Goal: Task Accomplishment & Management: Manage account settings

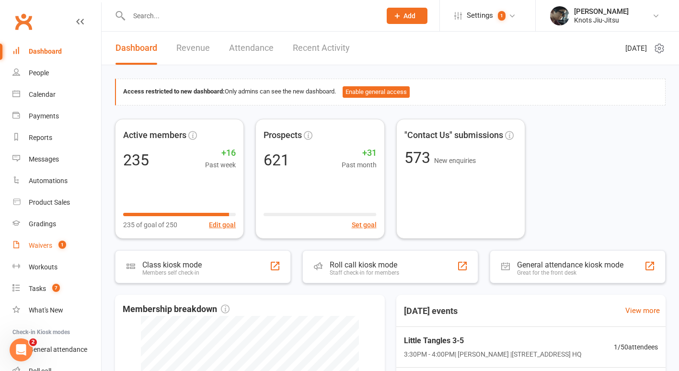
click at [34, 243] on div "Waivers" at bounding box center [40, 246] width 23 height 8
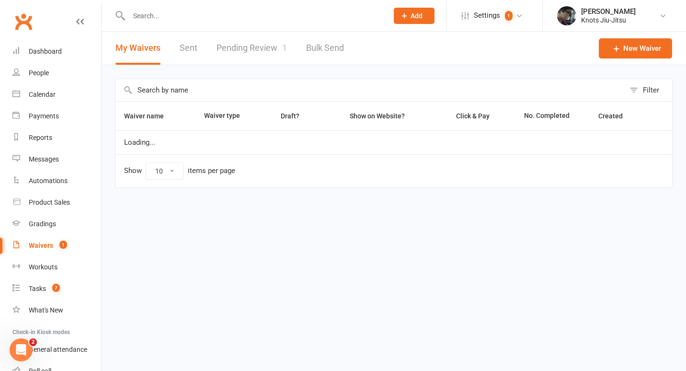
select select "100"
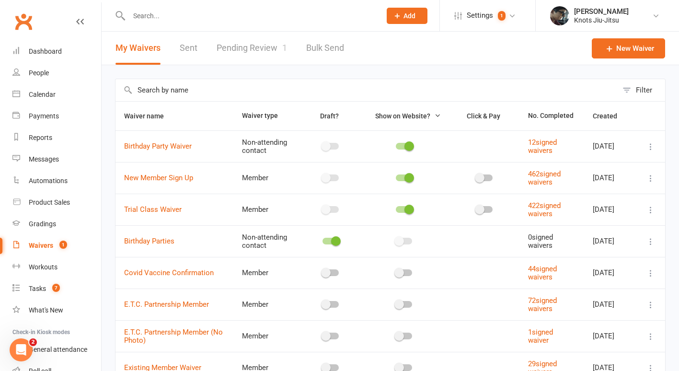
click at [224, 57] on link "Pending Review 1" at bounding box center [252, 48] width 70 height 33
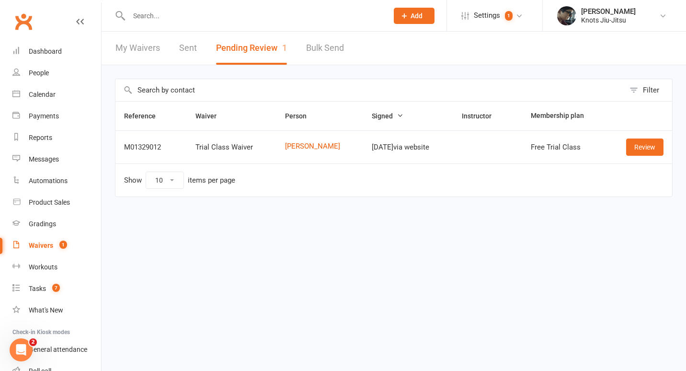
click at [656, 158] on td "Review" at bounding box center [640, 146] width 66 height 33
click at [646, 150] on link "Review" at bounding box center [644, 147] width 37 height 17
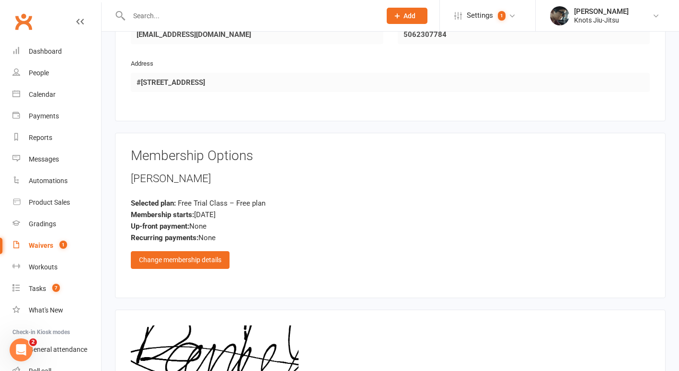
scroll to position [670, 0]
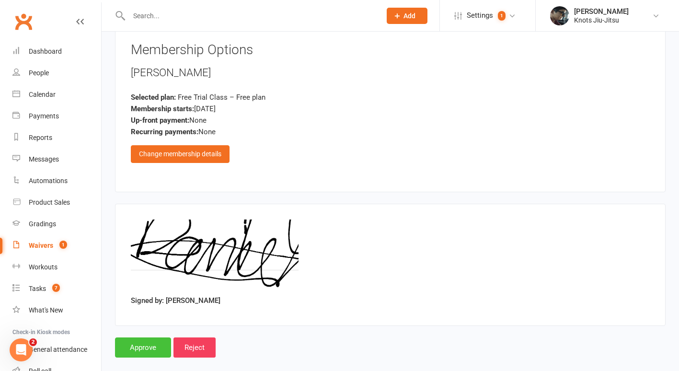
drag, startPoint x: 137, startPoint y: 336, endPoint x: 131, endPoint y: 337, distance: 6.3
click at [131, 337] on input "Approve" at bounding box center [143, 347] width 56 height 20
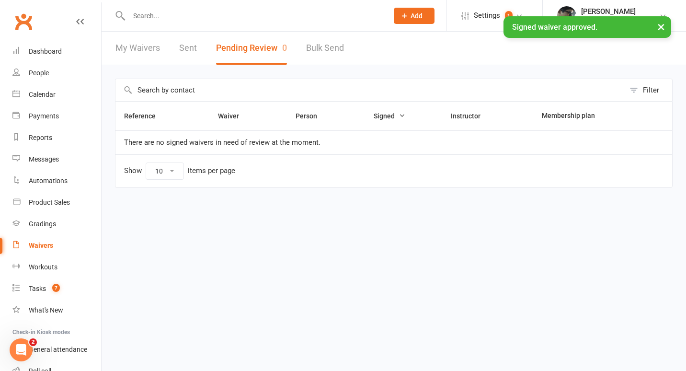
click at [144, 16] on div "× Signed waiver approved." at bounding box center [337, 16] width 674 height 0
click at [143, 16] on div "× Signed waiver approved." at bounding box center [337, 16] width 674 height 0
click at [144, 14] on input "text" at bounding box center [253, 15] width 255 height 13
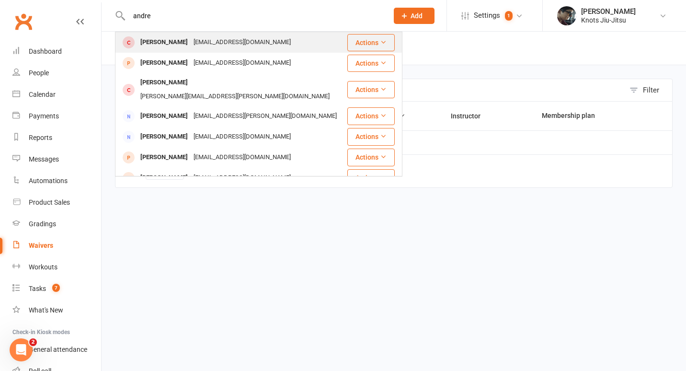
type input "andre"
click at [193, 39] on div "[EMAIL_ADDRESS][DOMAIN_NAME]" at bounding box center [242, 42] width 103 height 14
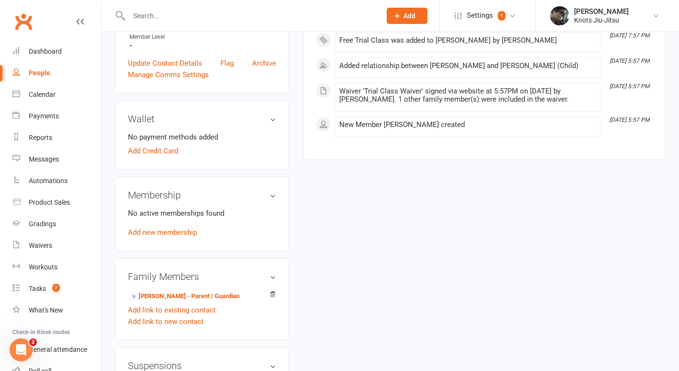
scroll to position [407, 0]
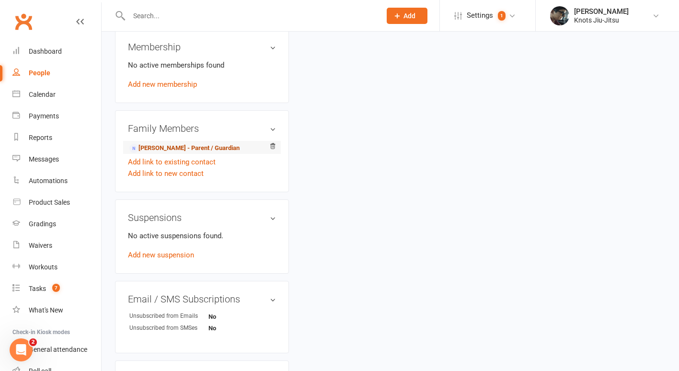
click at [184, 153] on link "[PERSON_NAME] - Parent / Guardian" at bounding box center [184, 148] width 110 height 10
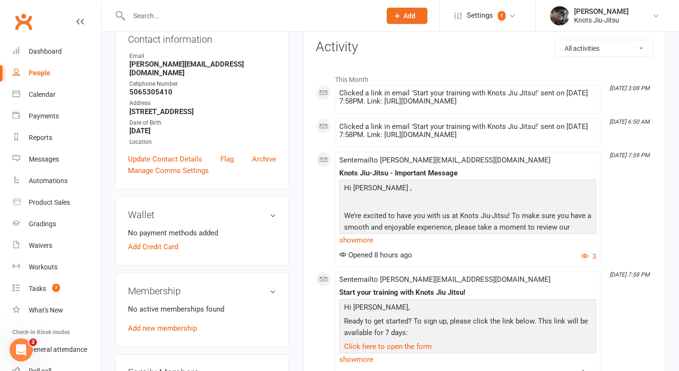
scroll to position [115, 0]
click at [370, 246] on link "show more" at bounding box center [467, 238] width 257 height 13
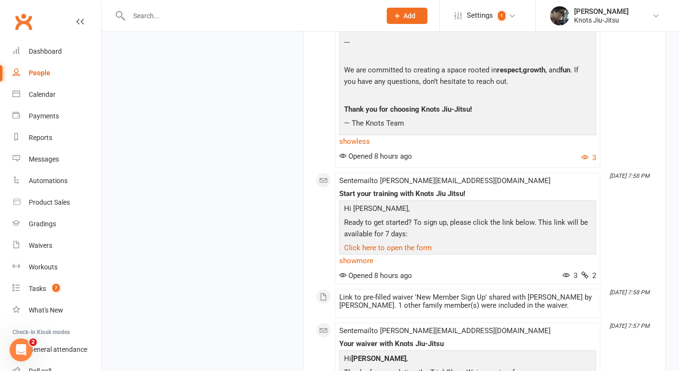
scroll to position [1512, 0]
click at [41, 74] on div "People" at bounding box center [40, 73] width 22 height 8
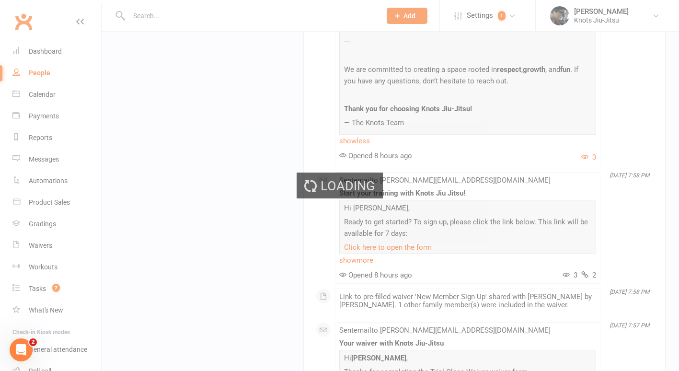
select select "100"
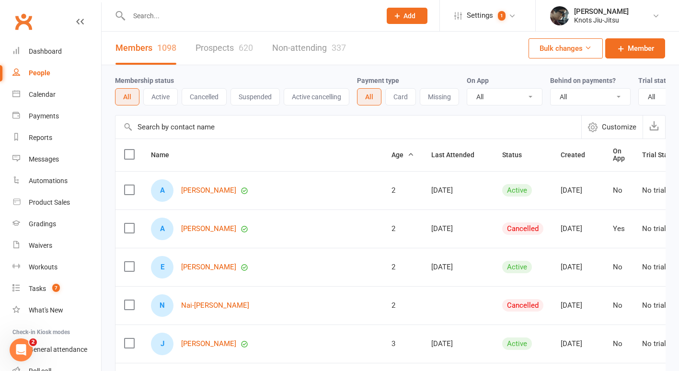
click at [221, 48] on link "Prospects 620" at bounding box center [225, 48] width 58 height 33
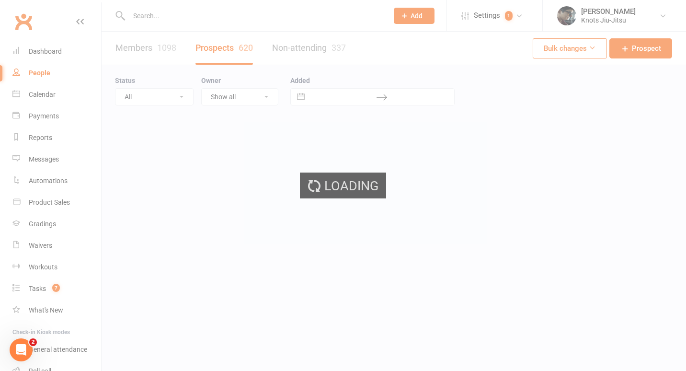
select select "100"
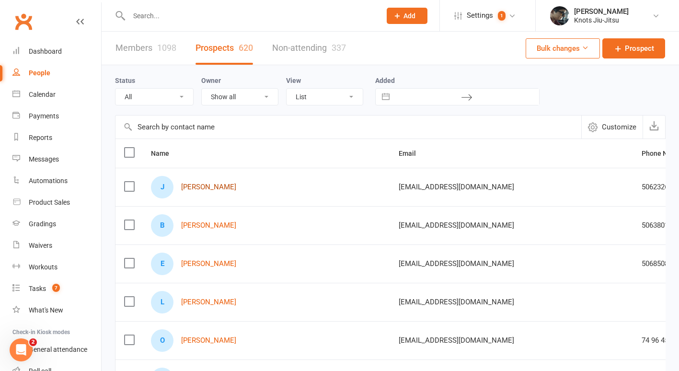
click at [221, 186] on link "[PERSON_NAME]" at bounding box center [208, 187] width 55 height 8
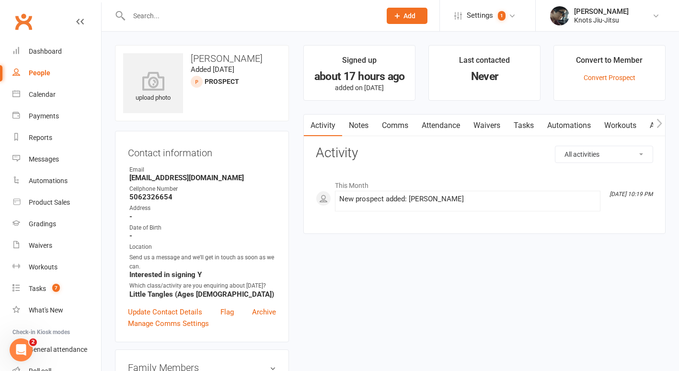
click at [387, 127] on link "Comms" at bounding box center [395, 126] width 40 height 22
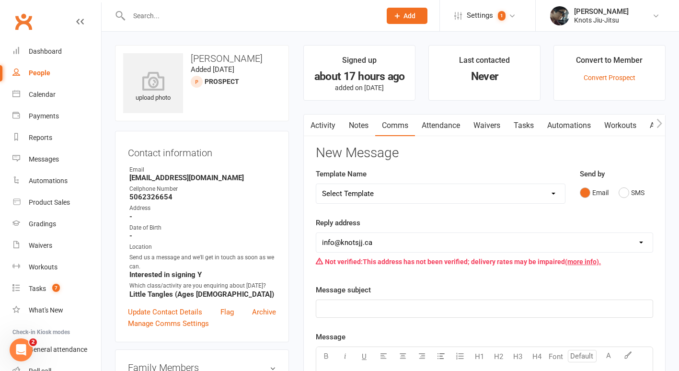
click at [424, 192] on select "Select Template [Email] Cancellation [Email] Failure of Payment [Email] Overdue…" at bounding box center [440, 193] width 249 height 19
select select "29"
click at [316, 184] on select "Select Template [Email] Cancellation [Email] Failure of Payment [Email] Overdue…" at bounding box center [440, 193] width 249 height 19
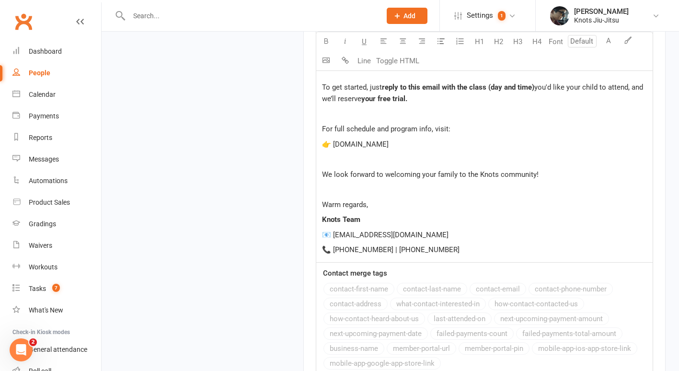
scroll to position [1115, 0]
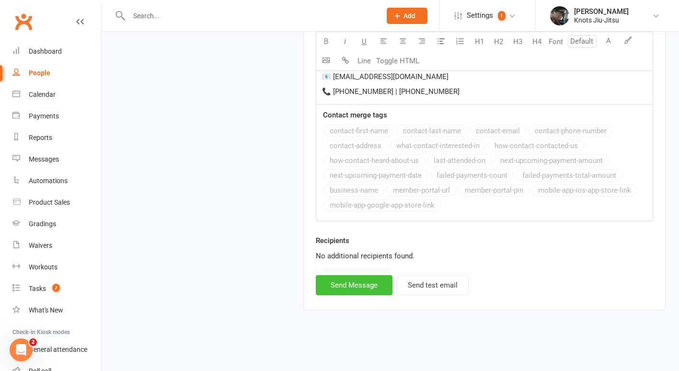
click at [369, 282] on button "Send Message" at bounding box center [354, 285] width 77 height 20
select select
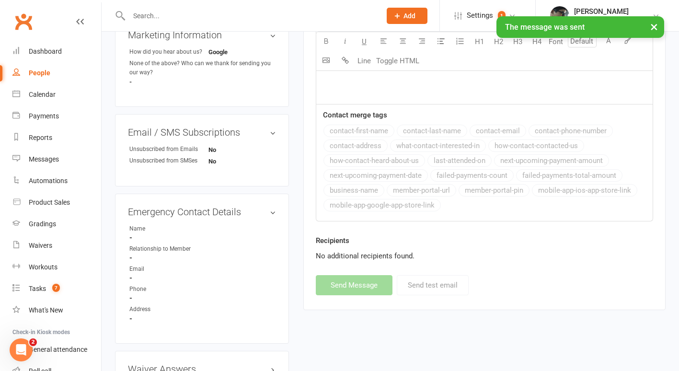
click at [44, 71] on div "People" at bounding box center [40, 73] width 22 height 8
select select "100"
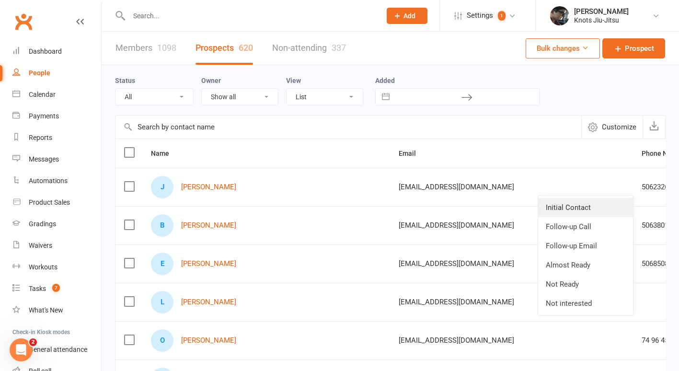
click at [575, 201] on link "Initial Contact" at bounding box center [585, 207] width 95 height 19
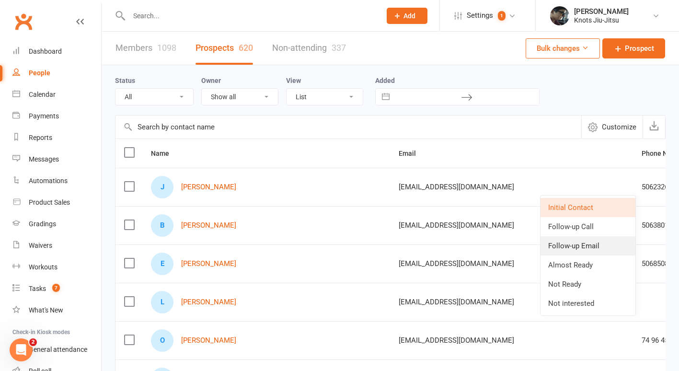
click at [593, 241] on link "Follow-up Email" at bounding box center [588, 245] width 95 height 19
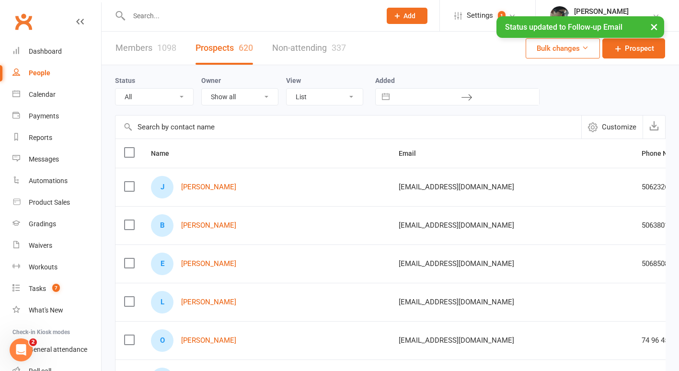
click at [162, 97] on select "All (No status set) (Invalid status) Initial Contact Follow-up Call Follow-up E…" at bounding box center [155, 97] width 78 height 16
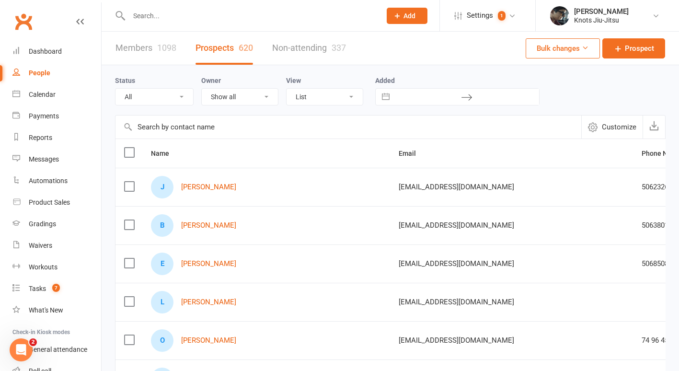
select select "Follow-up Email"
click at [116, 89] on select "All (No status set) (Invalid status) Initial Contact Follow-up Call Follow-up E…" at bounding box center [155, 97] width 78 height 16
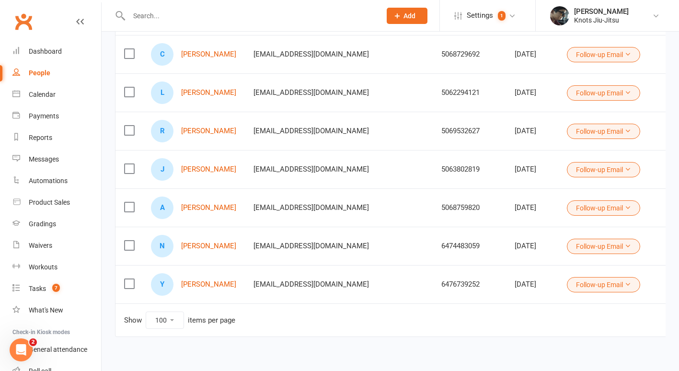
scroll to position [348, 0]
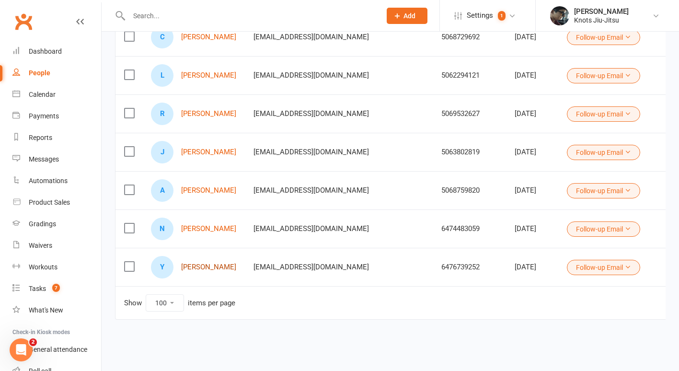
click at [216, 263] on link "[PERSON_NAME]" at bounding box center [208, 267] width 55 height 8
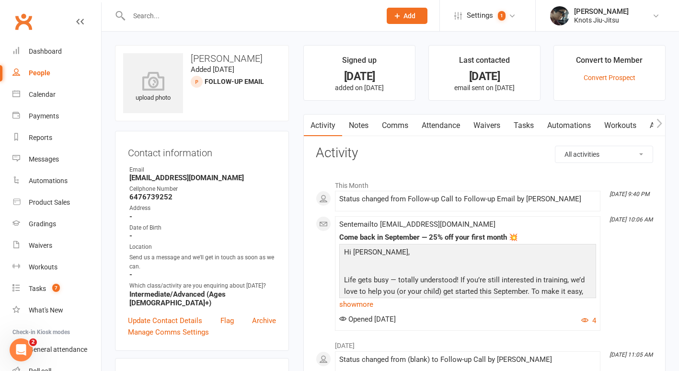
click at [159, 18] on input "text" at bounding box center [250, 15] width 248 height 13
click at [41, 76] on div "People" at bounding box center [40, 73] width 22 height 8
select select "100"
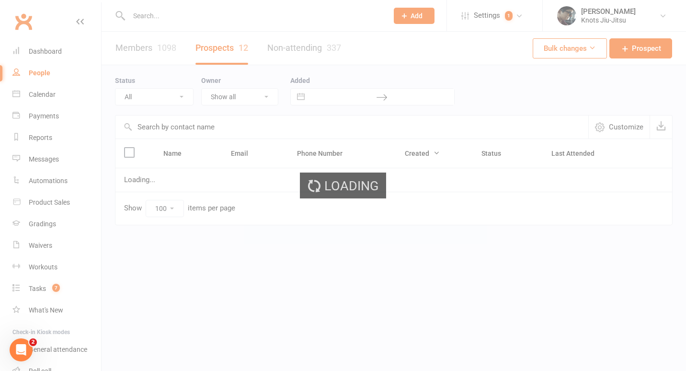
select select "Follow-up Email"
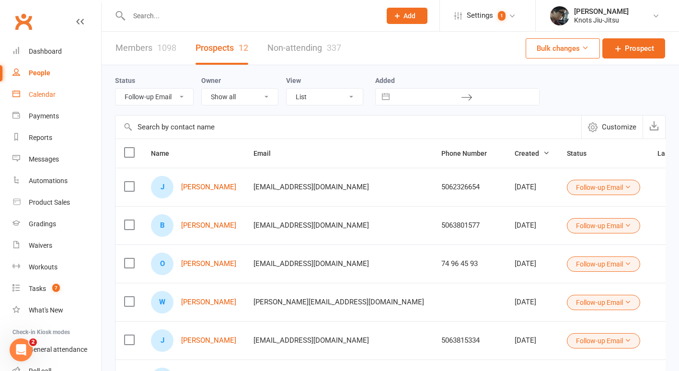
click at [47, 95] on div "Calendar" at bounding box center [42, 95] width 27 height 8
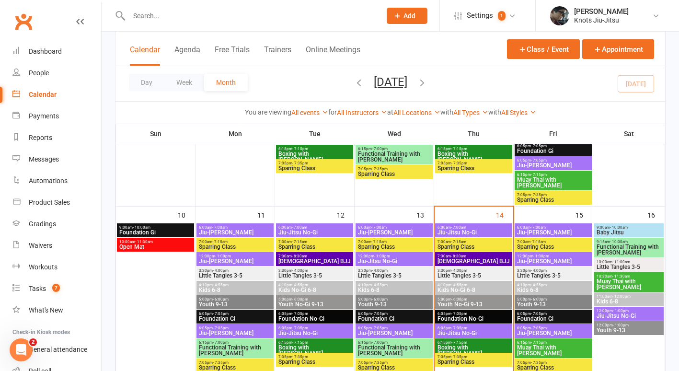
scroll to position [386, 0]
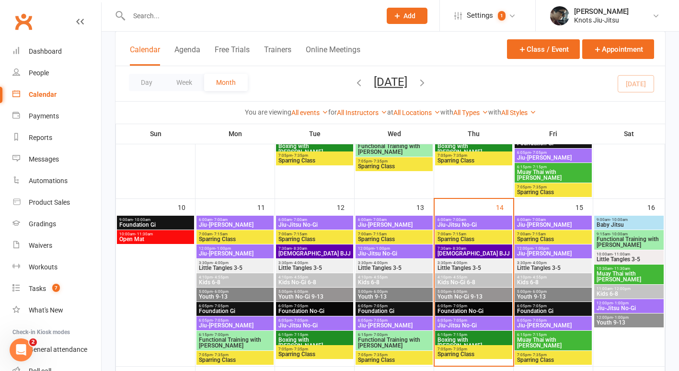
click at [228, 309] on span "Foundation Gi" at bounding box center [234, 311] width 73 height 6
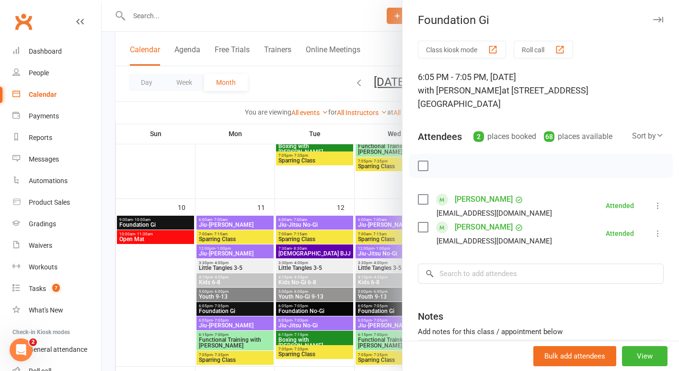
click at [226, 324] on div at bounding box center [391, 185] width 578 height 371
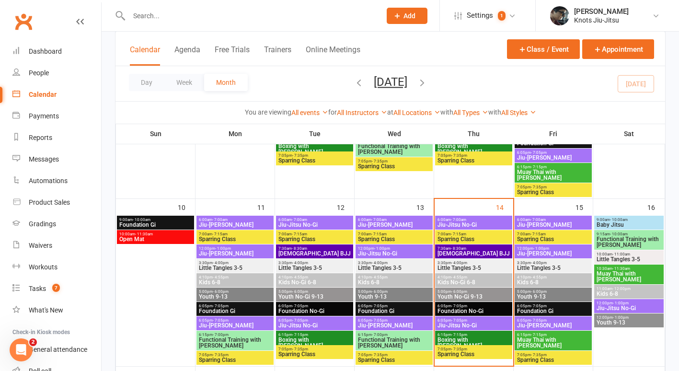
drag, startPoint x: 226, startPoint y: 324, endPoint x: 214, endPoint y: 324, distance: 12.5
click at [214, 324] on span "Jiu-[PERSON_NAME]" at bounding box center [234, 326] width 73 height 6
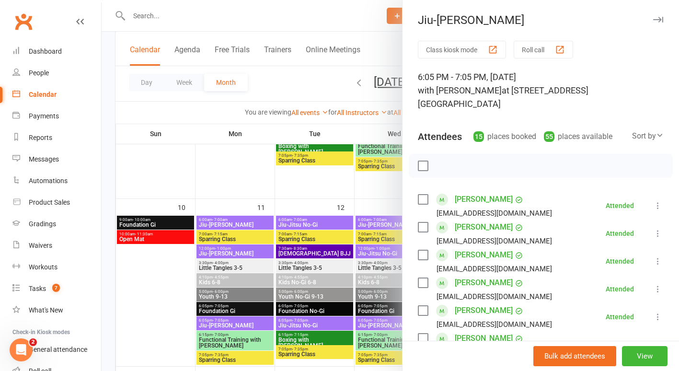
click at [270, 188] on div at bounding box center [391, 185] width 578 height 371
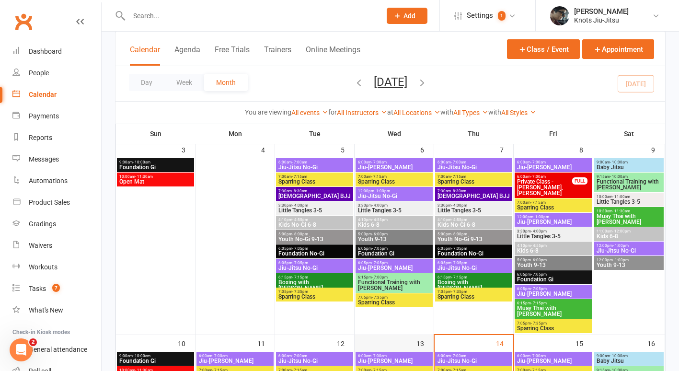
scroll to position [242, 0]
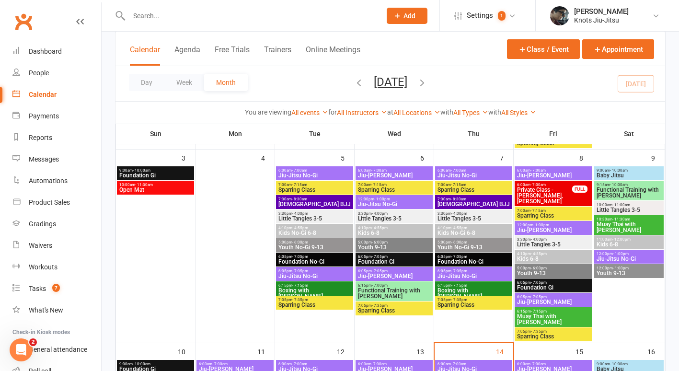
click at [528, 296] on span "6:05pm - 7:05pm" at bounding box center [553, 297] width 73 height 4
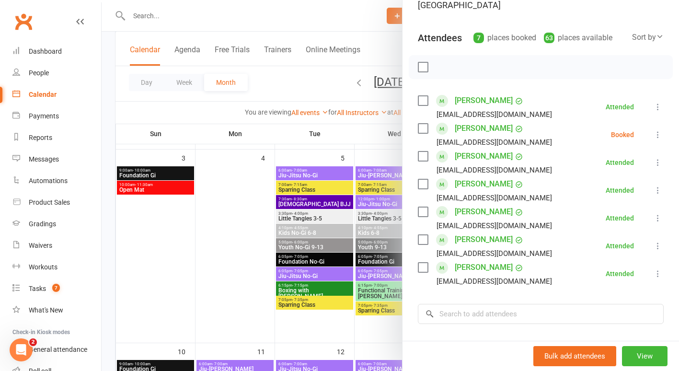
scroll to position [94, 0]
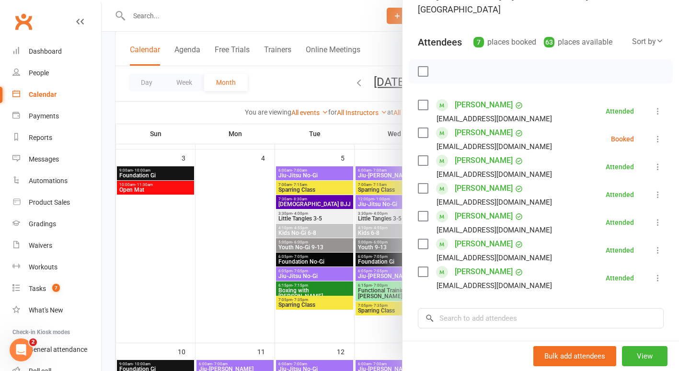
click at [315, 319] on div at bounding box center [391, 185] width 578 height 371
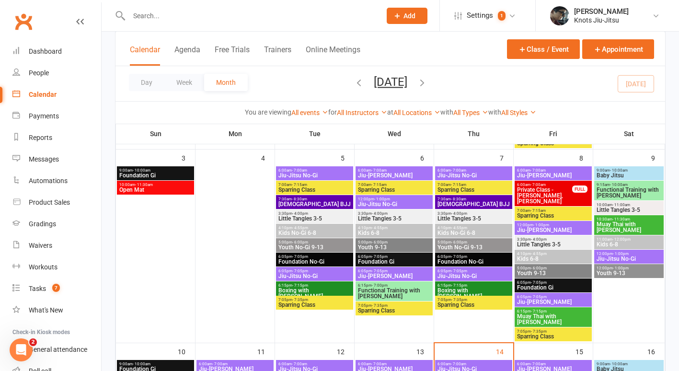
click at [537, 283] on span "- 7:05pm" at bounding box center [539, 282] width 16 height 4
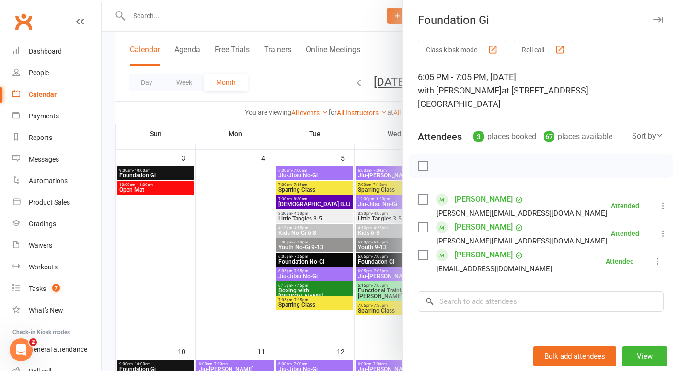
click at [357, 324] on div at bounding box center [391, 185] width 578 height 371
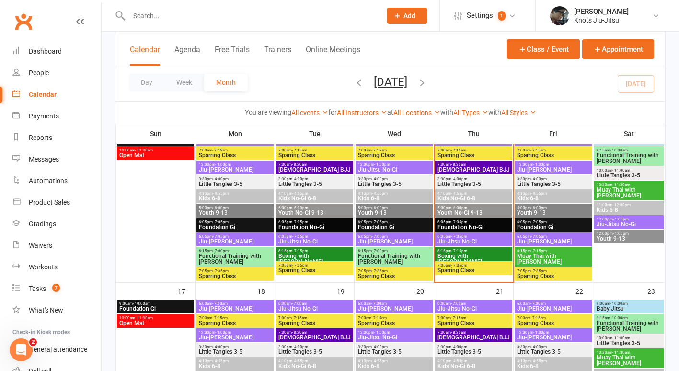
scroll to position [472, 0]
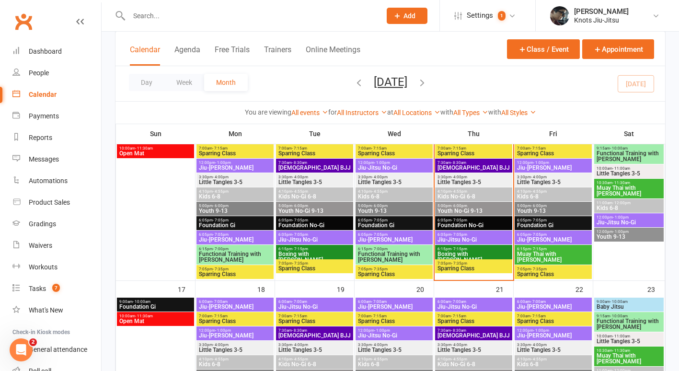
click at [381, 235] on span "- 7:05pm" at bounding box center [380, 234] width 16 height 4
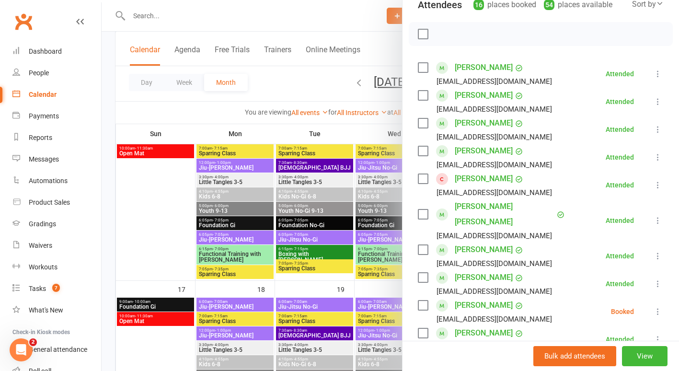
scroll to position [130, 0]
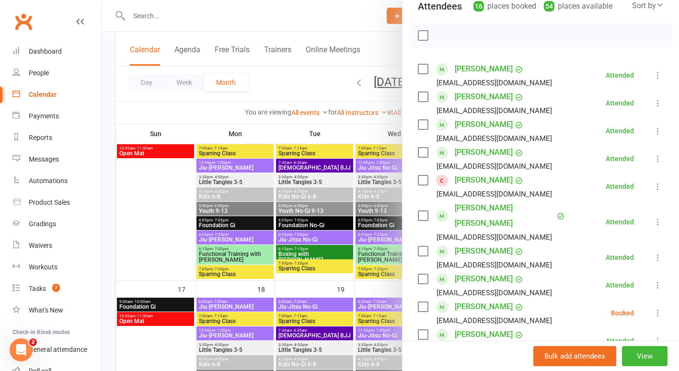
click at [243, 236] on div at bounding box center [391, 185] width 578 height 371
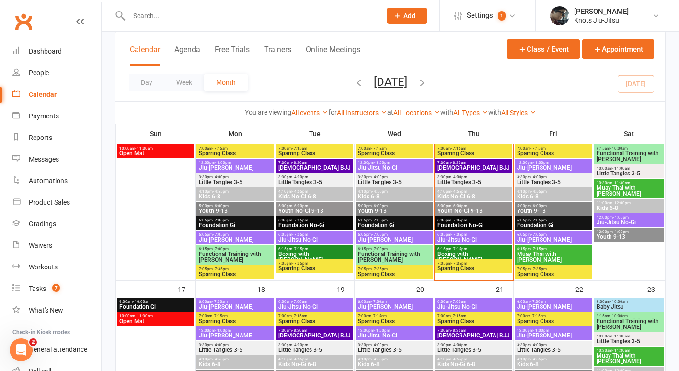
click at [243, 236] on span "6:05pm - 7:05pm" at bounding box center [234, 234] width 73 height 4
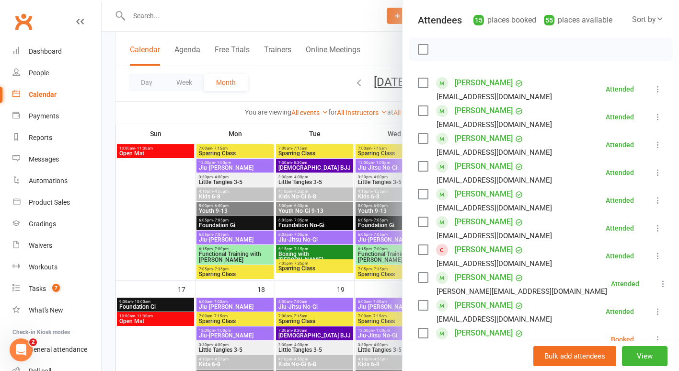
scroll to position [117, 0]
click at [477, 242] on link "[PERSON_NAME]" at bounding box center [484, 249] width 58 height 15
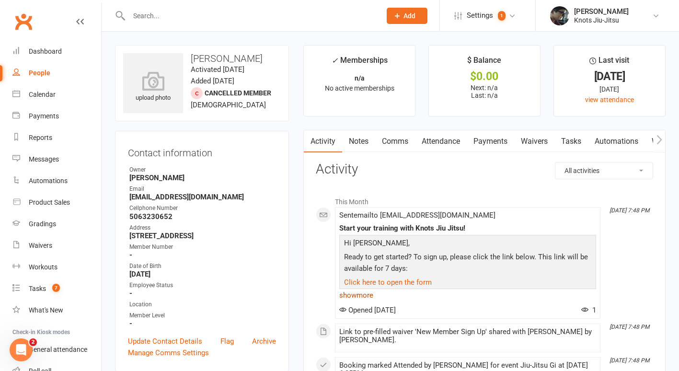
click at [365, 294] on link "show more" at bounding box center [467, 295] width 257 height 13
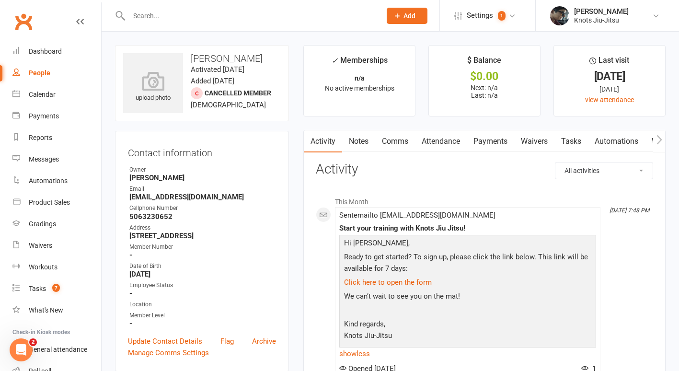
click at [405, 144] on link "Comms" at bounding box center [395, 141] width 40 height 22
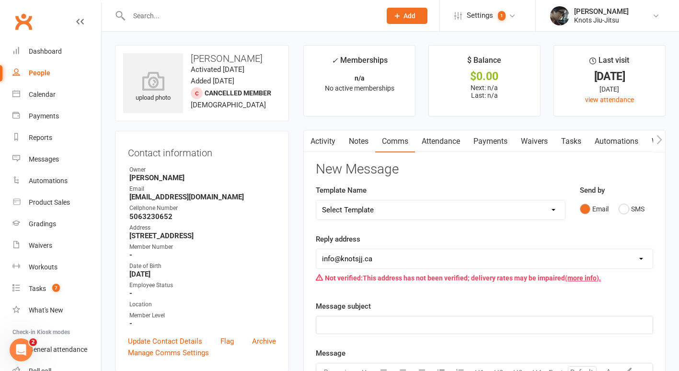
click at [388, 210] on select "Select Template [Email] Cancellation [Email] Failure of Payment [Email] Overdue…" at bounding box center [440, 209] width 249 height 19
click at [333, 151] on link "Activity" at bounding box center [323, 141] width 38 height 22
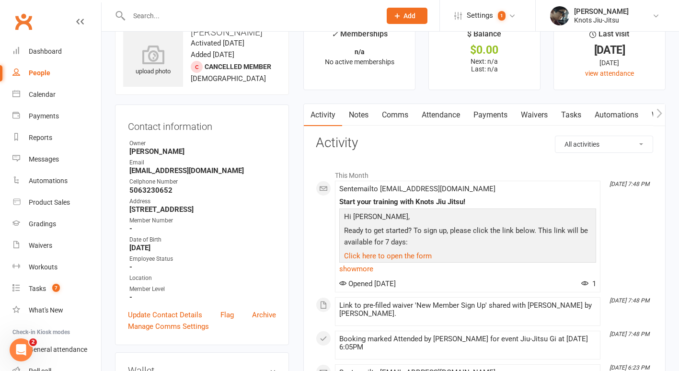
scroll to position [27, 0]
click at [43, 100] on link "Calendar" at bounding box center [56, 95] width 89 height 22
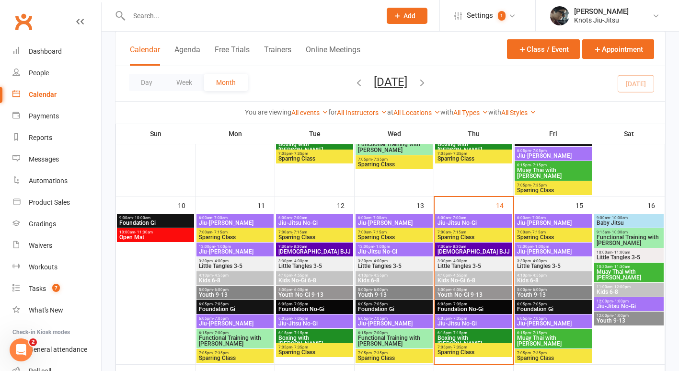
scroll to position [388, 0]
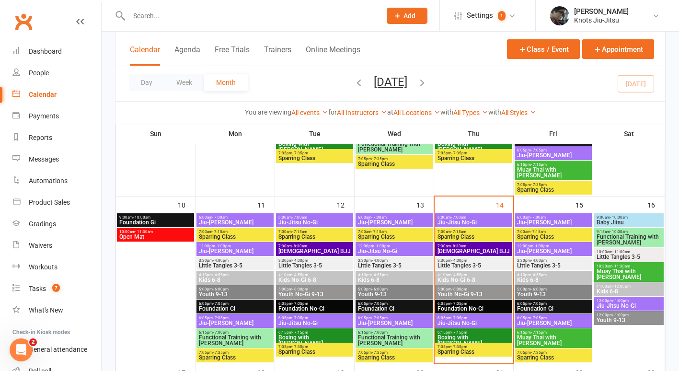
click at [458, 263] on span "Little Tangles 3-5" at bounding box center [473, 266] width 73 height 6
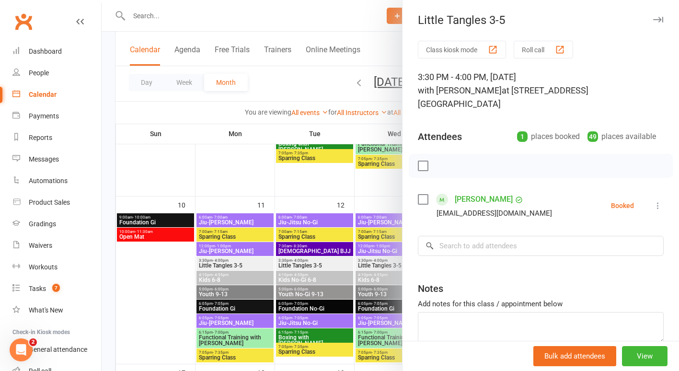
click at [653, 201] on icon at bounding box center [658, 206] width 10 height 10
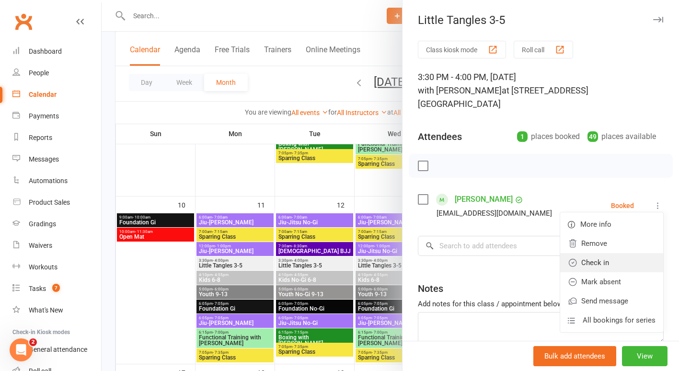
click at [588, 253] on link "Check in" at bounding box center [611, 262] width 103 height 19
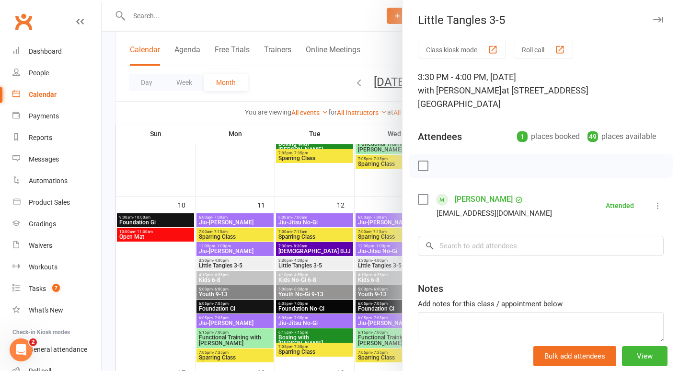
click at [319, 198] on div at bounding box center [391, 185] width 578 height 371
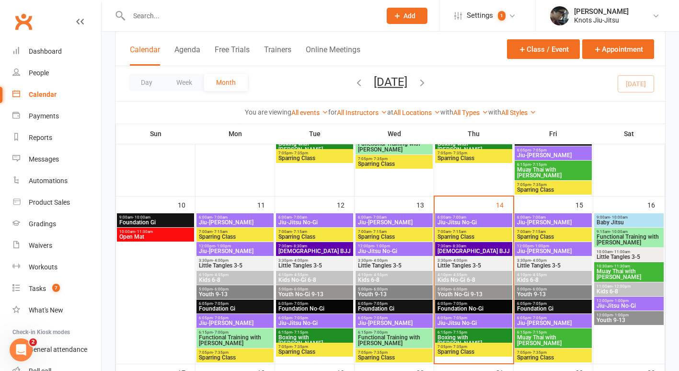
click at [459, 280] on span "Kids No-Gi 6-8" at bounding box center [473, 280] width 73 height 6
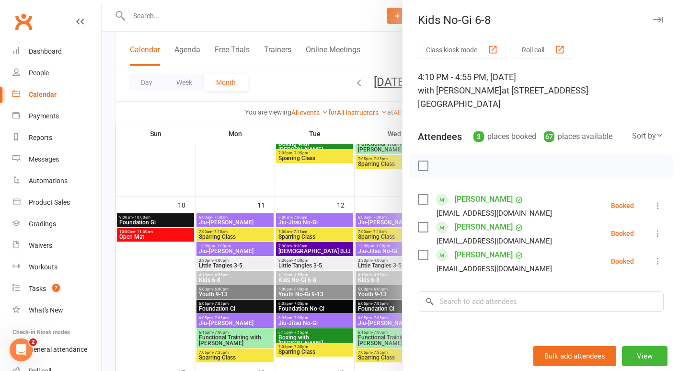
click at [652, 23] on button "button" at bounding box center [658, 20] width 12 height 12
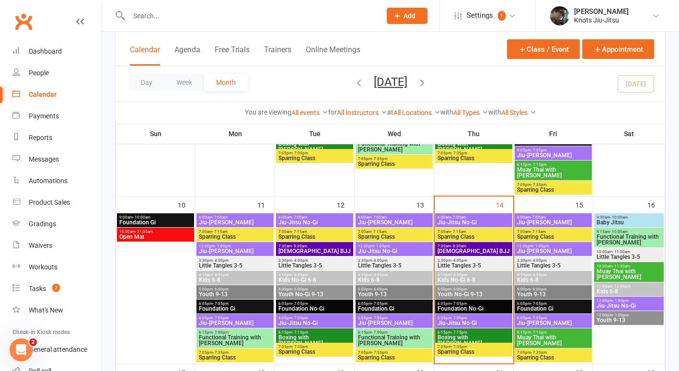
click at [468, 291] on span "Youth No-Gi 9-13" at bounding box center [473, 294] width 73 height 6
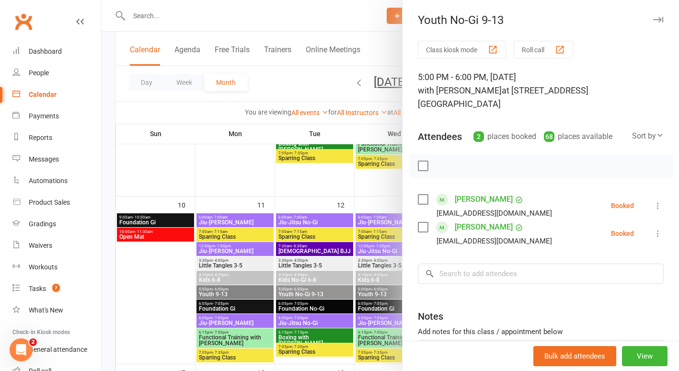
click at [650, 19] on div "Youth No-Gi 9-13" at bounding box center [541, 19] width 277 height 13
click at [653, 19] on icon "button" at bounding box center [658, 20] width 10 height 6
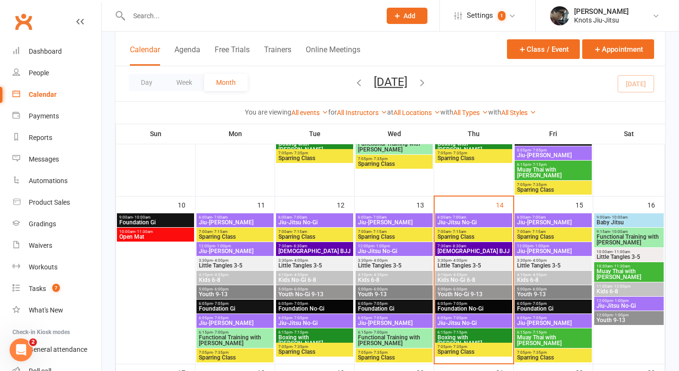
click at [471, 306] on span "Foundation No-Gi" at bounding box center [473, 309] width 73 height 6
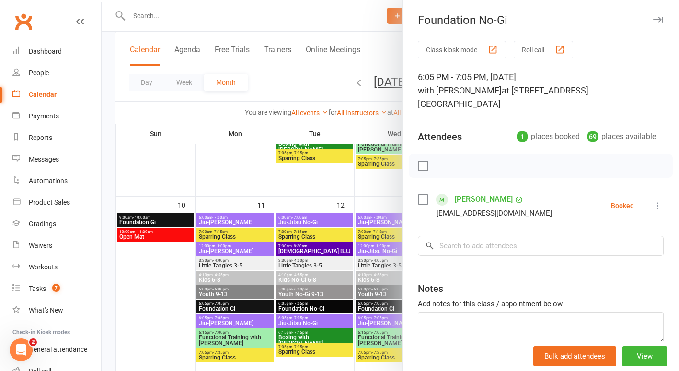
click at [653, 17] on icon "button" at bounding box center [658, 20] width 10 height 6
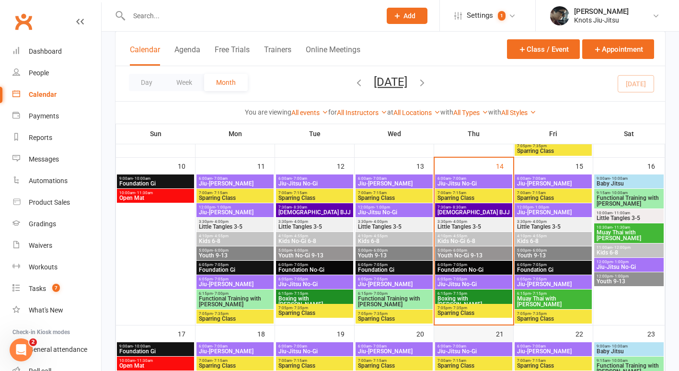
scroll to position [426, 0]
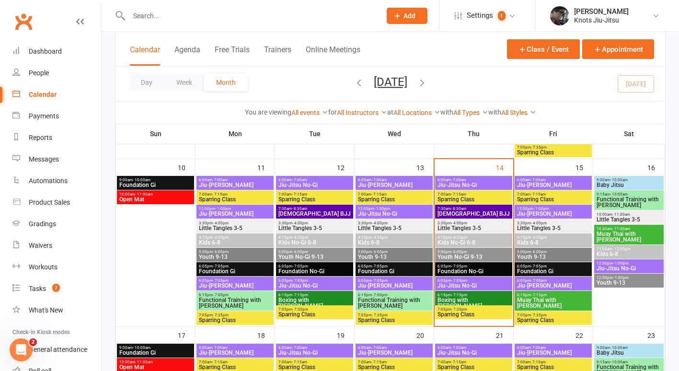
click at [549, 88] on div "Day Week Month [DATE] [DATE] Sun Mon Tue Wed Thu Fri Sat 27 28 29 30 31 01 02 0…" at bounding box center [391, 83] width 550 height 35
click at [252, 19] on input "text" at bounding box center [250, 15] width 248 height 13
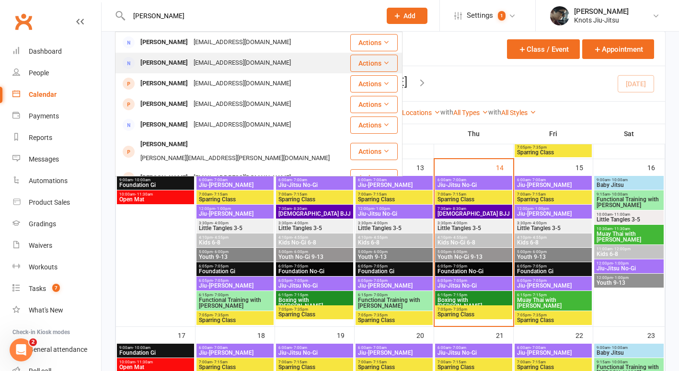
type input "[PERSON_NAME]"
click at [244, 63] on div "[EMAIL_ADDRESS][DOMAIN_NAME]" at bounding box center [242, 63] width 103 height 14
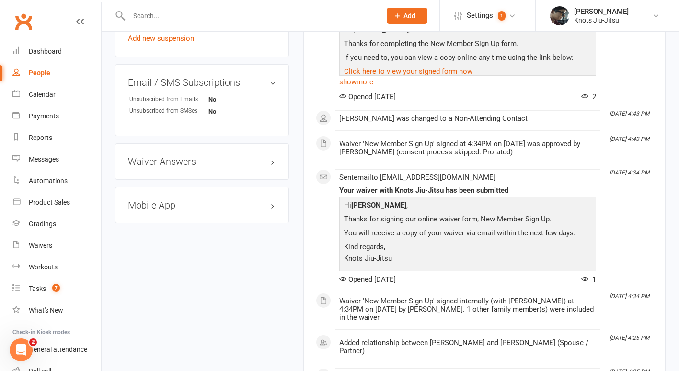
scroll to position [631, 0]
click at [190, 219] on div "Mobile App" at bounding box center [202, 204] width 174 height 36
click at [191, 210] on h3 "Mobile App" at bounding box center [202, 204] width 148 height 11
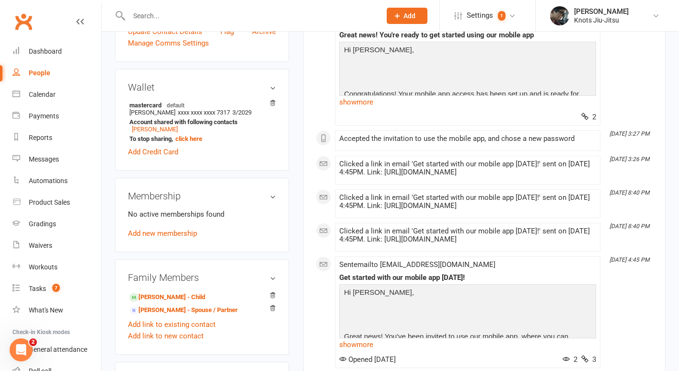
scroll to position [337, 0]
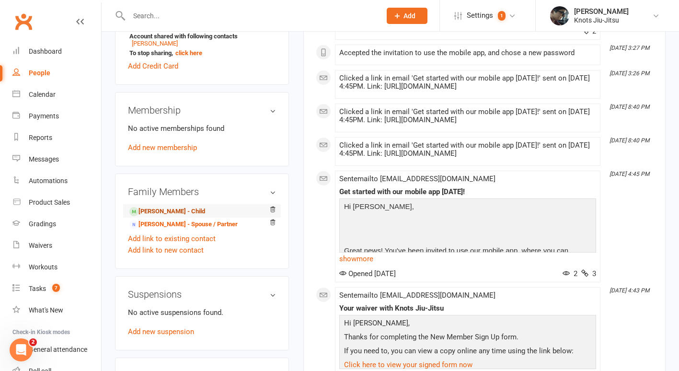
click at [173, 212] on link "[PERSON_NAME] - Child" at bounding box center [167, 212] width 76 height 10
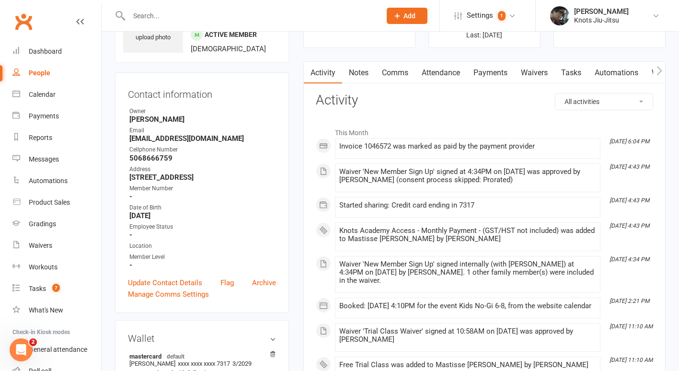
scroll to position [64, 0]
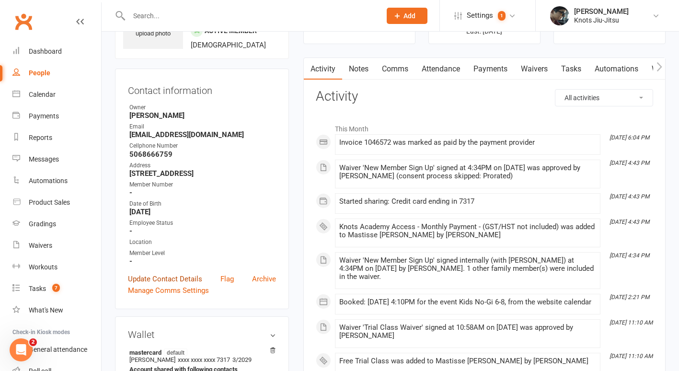
click at [160, 277] on link "Update Contact Details" at bounding box center [165, 279] width 74 height 12
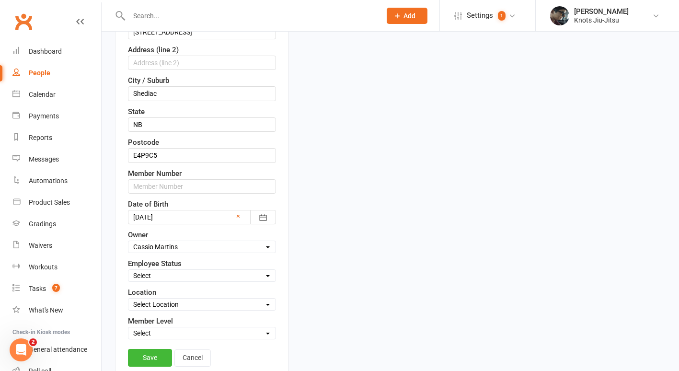
scroll to position [355, 0]
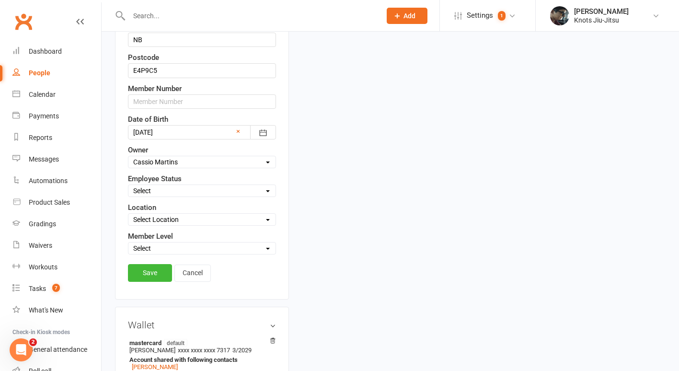
click at [167, 248] on select "Select Baby Jitsu Little Tangles Kids Youth Foundation Jiu-Jitsu 14+ [DEMOGRAPH…" at bounding box center [201, 248] width 147 height 11
select select "Kids"
click at [128, 243] on select "Select Baby Jitsu Little Tangles Kids Youth Foundation Jiu-Jitsu 14+ [DEMOGRAPH…" at bounding box center [201, 248] width 147 height 11
click at [144, 285] on div "Save Cancel" at bounding box center [202, 275] width 148 height 22
click at [149, 270] on link "Save" at bounding box center [150, 272] width 44 height 17
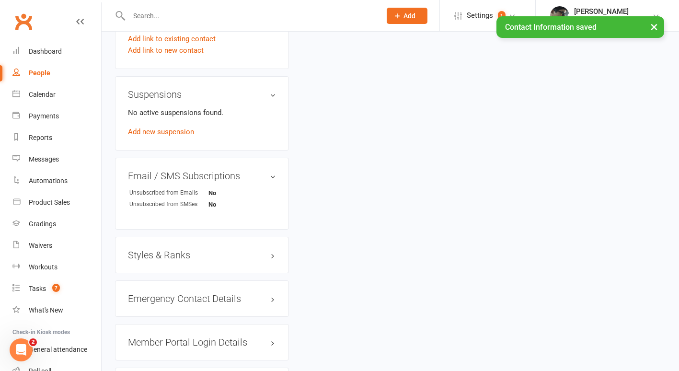
scroll to position [649, 0]
click at [158, 253] on div "Styles & Ranks" at bounding box center [202, 254] width 174 height 36
click at [158, 257] on h3 "Styles & Ranks" at bounding box center [202, 254] width 148 height 11
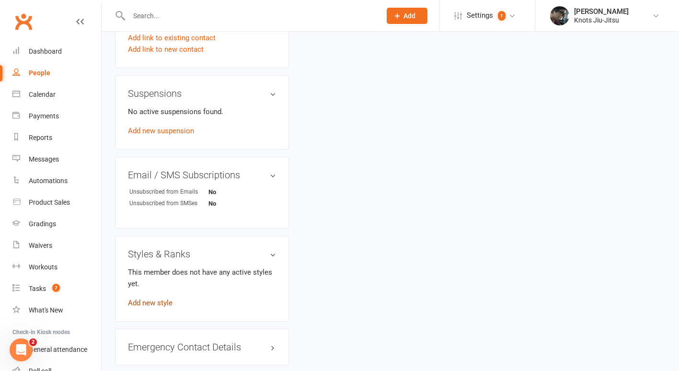
click at [150, 307] on link "Add new style" at bounding box center [150, 303] width 45 height 9
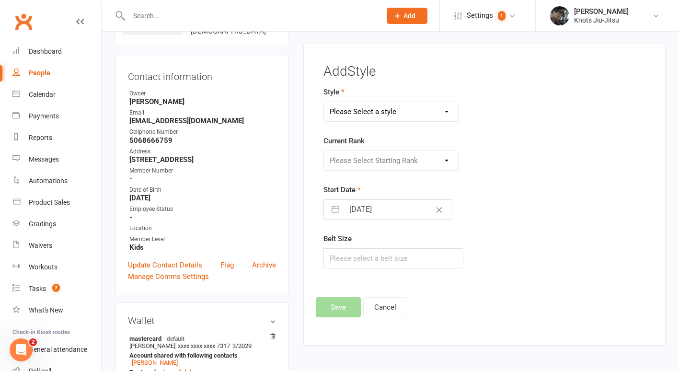
scroll to position [79, 0]
click at [376, 109] on select "Please Select a style BJJ Adults BJJ Juvenile" at bounding box center [391, 111] width 134 height 19
select select "1965"
click at [324, 102] on select "Please Select a style BJJ Adults BJJ Juvenile" at bounding box center [391, 111] width 134 height 19
click at [355, 160] on select "Please Select Starting Rank White White 1st Degree White 2nd Degree White 3rd D…" at bounding box center [391, 159] width 134 height 19
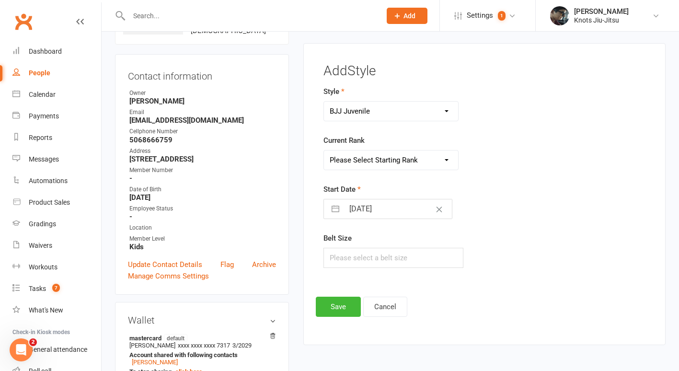
select select "19193"
click at [324, 150] on select "Please Select Starting Rank White White 1st Degree White 2nd Degree White 3rd D…" at bounding box center [391, 159] width 134 height 19
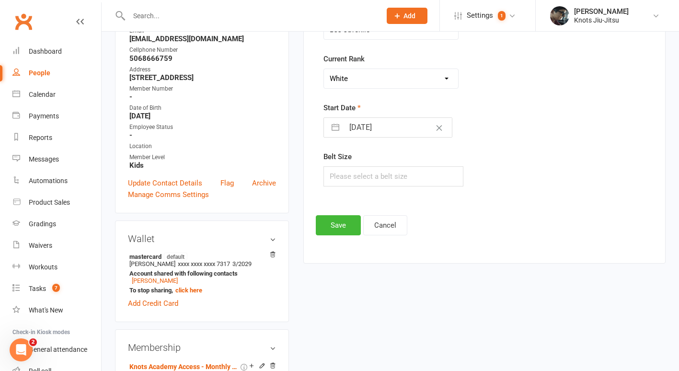
scroll to position [161, 0]
select select "6"
select select "2025"
select select "7"
select select "2025"
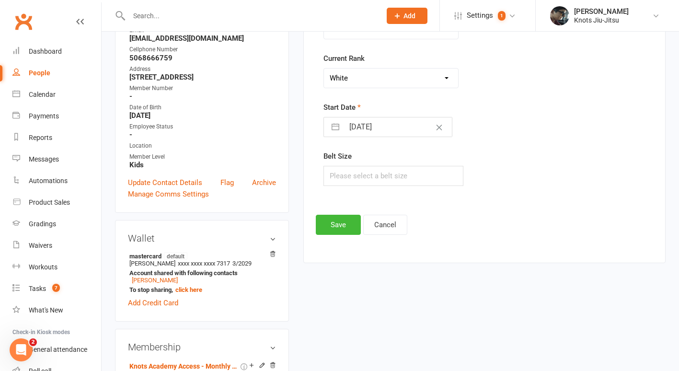
select select "8"
select select "2025"
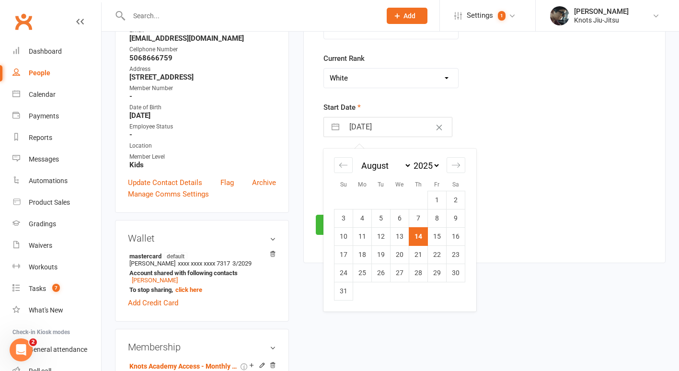
click at [373, 131] on input "[DATE]" at bounding box center [398, 126] width 108 height 19
click at [384, 219] on td "5" at bounding box center [381, 218] width 19 height 18
type input "[DATE]"
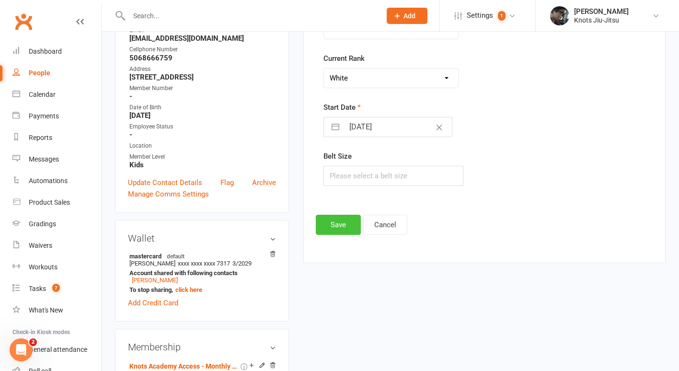
click at [335, 232] on button "Save" at bounding box center [338, 225] width 45 height 20
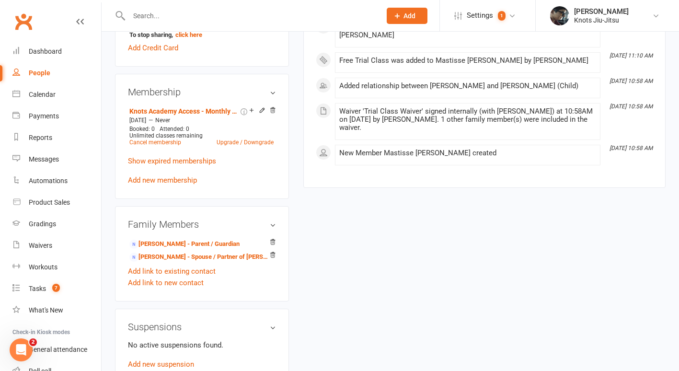
scroll to position [415, 0]
click at [264, 114] on icon at bounding box center [262, 110] width 7 height 7
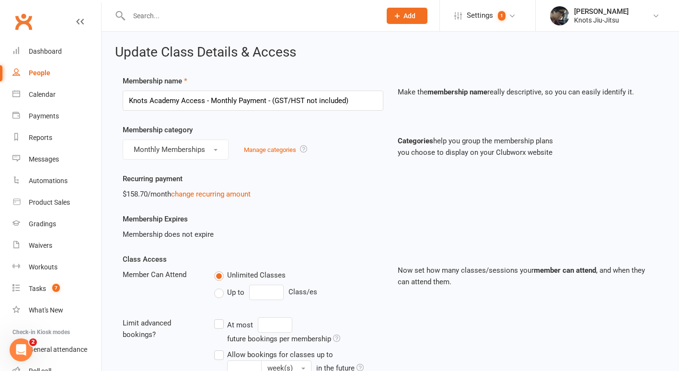
scroll to position [197, 0]
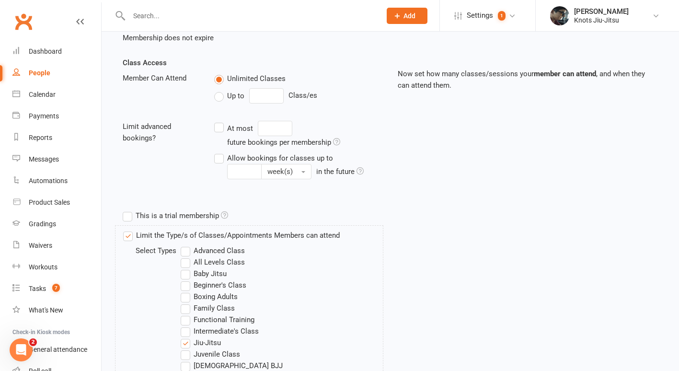
click at [158, 230] on label "Limit the Type/s of Classes/Appointments Members can attend" at bounding box center [231, 236] width 217 height 12
click at [129, 230] on input "Limit the Type/s of Classes/Appointments Members can attend" at bounding box center [126, 230] width 6 height 0
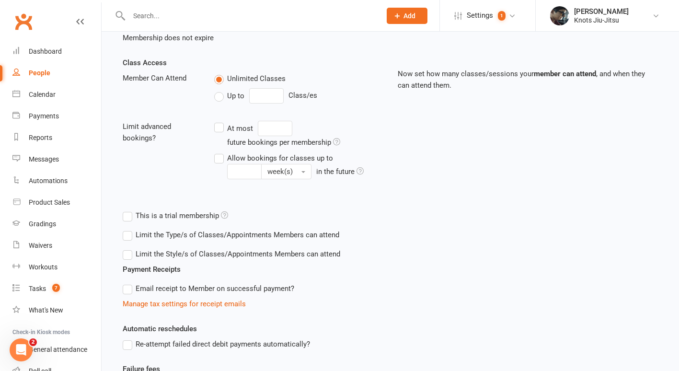
click at [153, 252] on label "Limit the Style/s of Classes/Appointments Members can attend" at bounding box center [232, 254] width 218 height 12
click at [129, 248] on input "Limit the Style/s of Classes/Appointments Members can attend" at bounding box center [126, 248] width 6 height 0
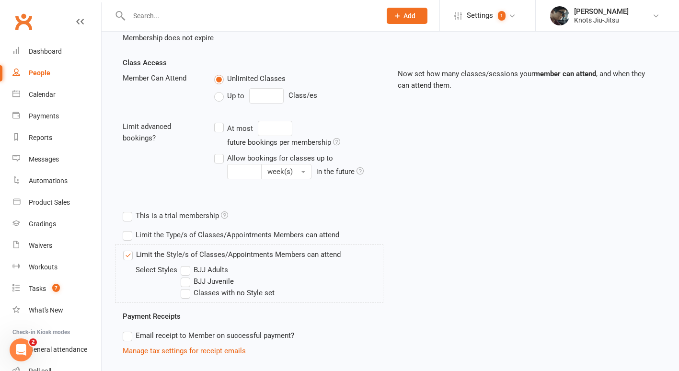
click at [198, 283] on label "BJJ Juvenile" at bounding box center [207, 282] width 53 height 12
click at [187, 276] on input "BJJ Juvenile" at bounding box center [184, 276] width 6 height 0
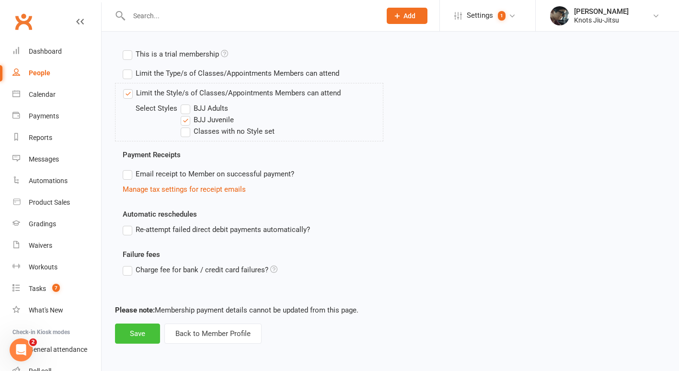
click at [138, 324] on button "Save" at bounding box center [137, 334] width 45 height 20
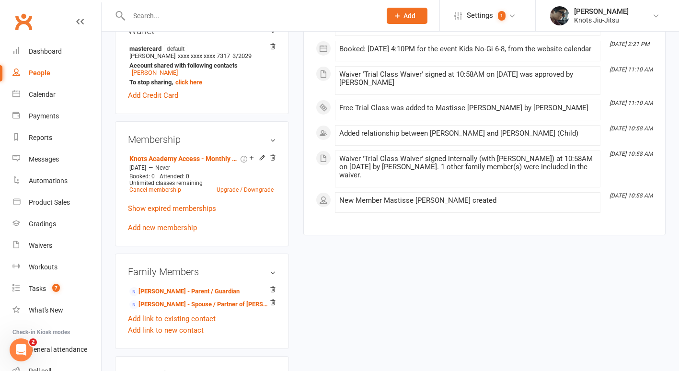
scroll to position [469, 0]
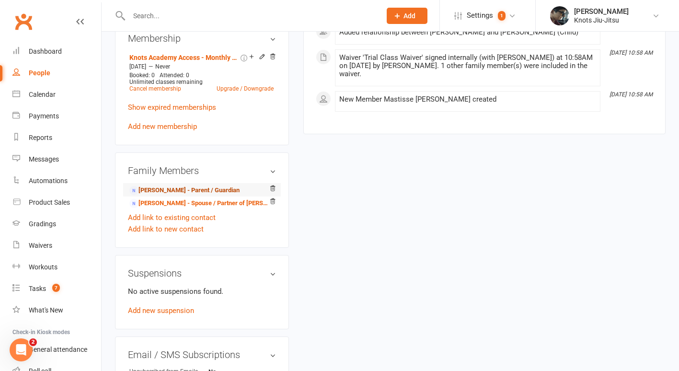
click at [192, 192] on link "[PERSON_NAME] - Parent / Guardian" at bounding box center [184, 190] width 110 height 10
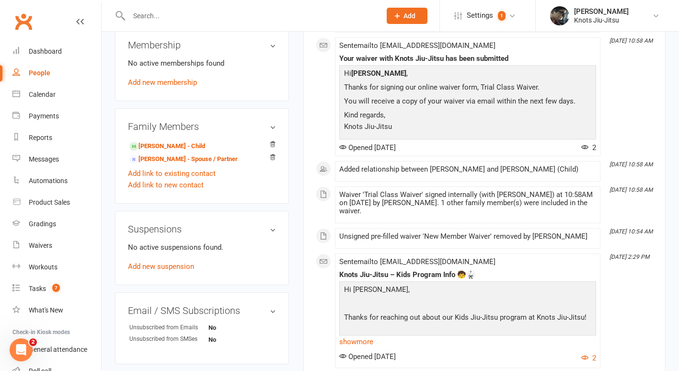
scroll to position [598, 0]
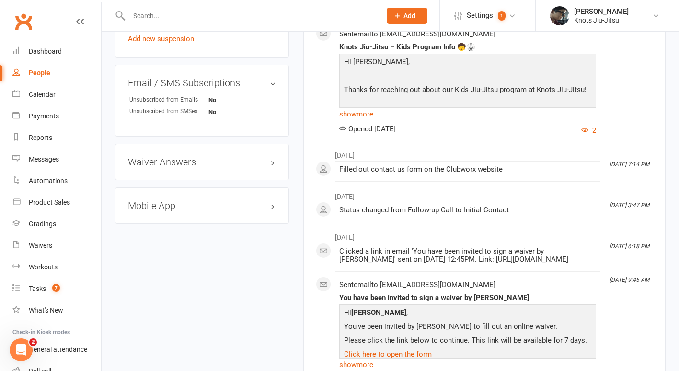
click at [164, 207] on h3 "Mobile App" at bounding box center [202, 205] width 148 height 11
click at [164, 226] on span at bounding box center [160, 225] width 10 height 10
click at [156, 224] on input "checkbox" at bounding box center [156, 224] width 0 height 0
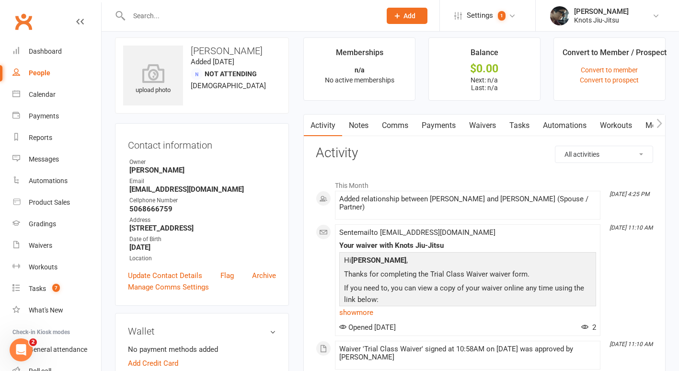
scroll to position [0, 0]
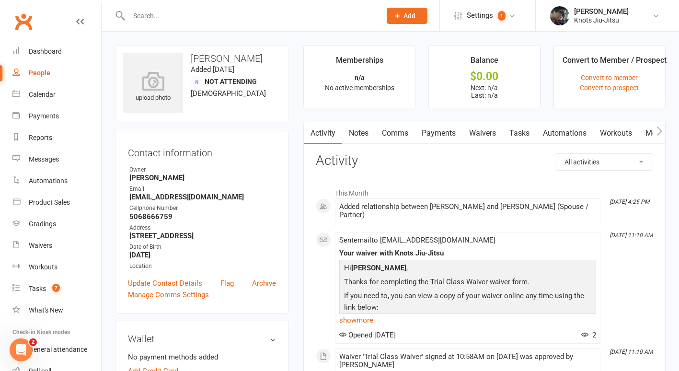
click at [659, 127] on icon "button" at bounding box center [660, 131] width 6 height 10
click at [584, 138] on link "Mobile App" at bounding box center [593, 133] width 52 height 22
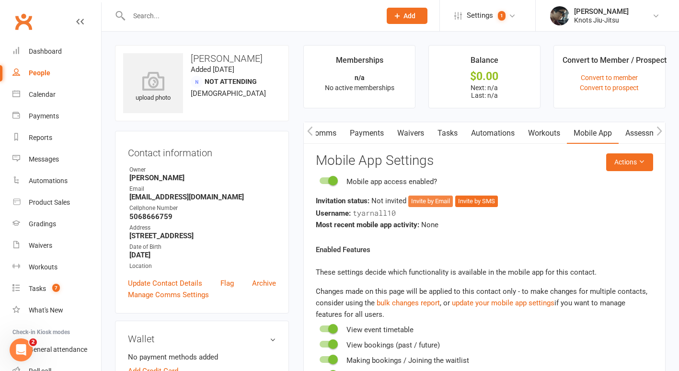
click at [430, 201] on button "Invite by Email" at bounding box center [430, 202] width 45 height 12
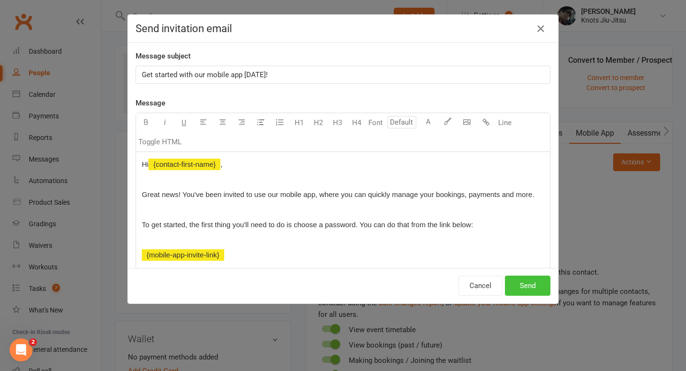
click at [515, 285] on button "Send" at bounding box center [528, 286] width 46 height 20
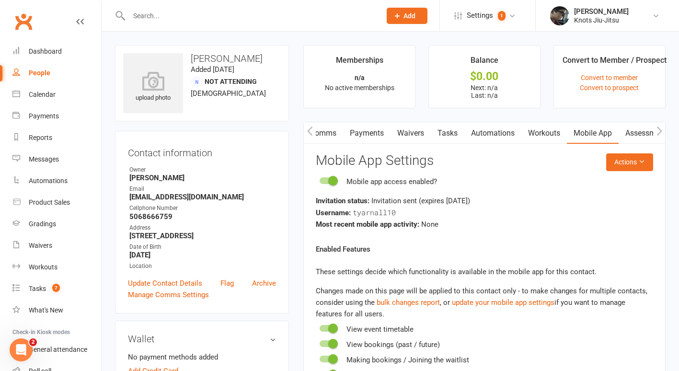
click at [43, 73] on div "People" at bounding box center [40, 73] width 22 height 8
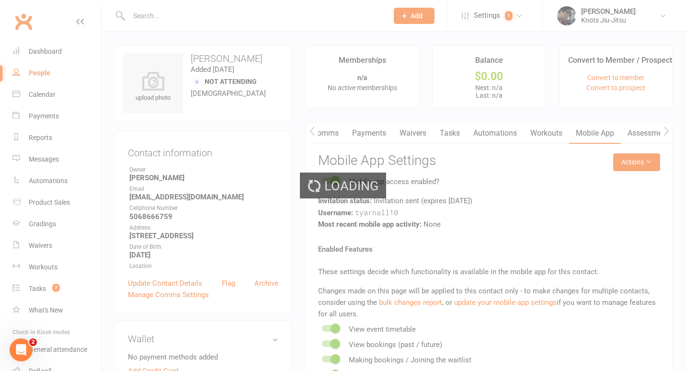
select select "100"
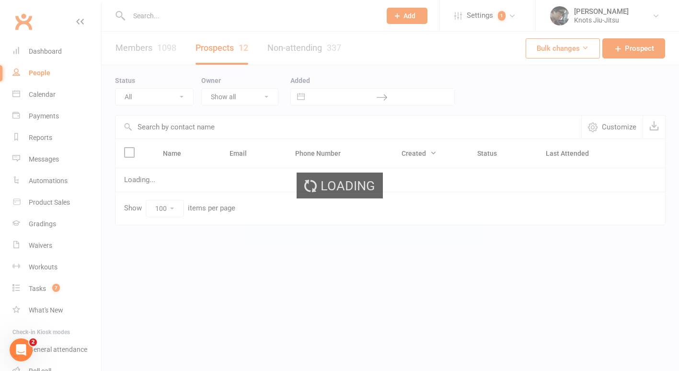
select select "Follow-up Email"
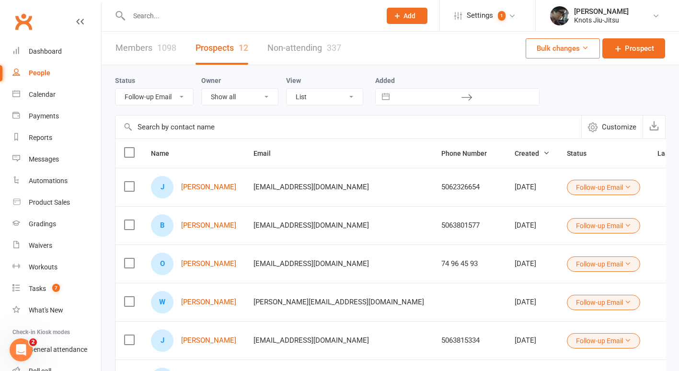
click at [30, 75] on div "People" at bounding box center [40, 73] width 22 height 8
click at [35, 92] on div "Calendar" at bounding box center [42, 95] width 27 height 8
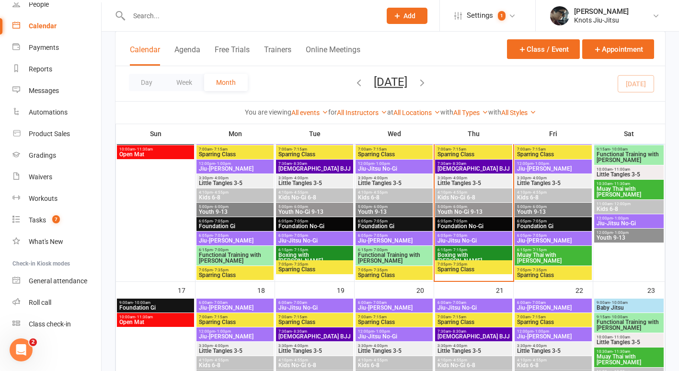
scroll to position [471, 0]
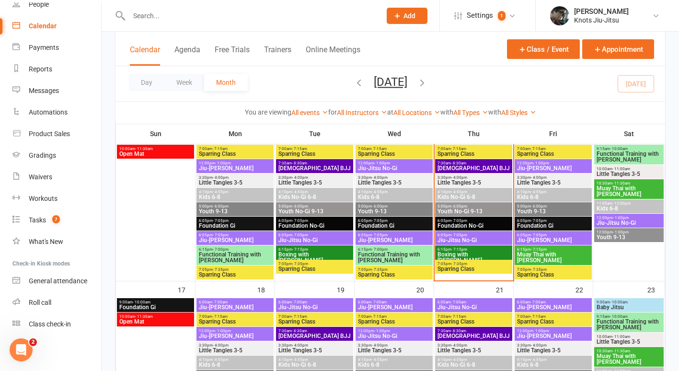
click at [473, 220] on span "6:05pm - 7:05pm" at bounding box center [473, 221] width 73 height 4
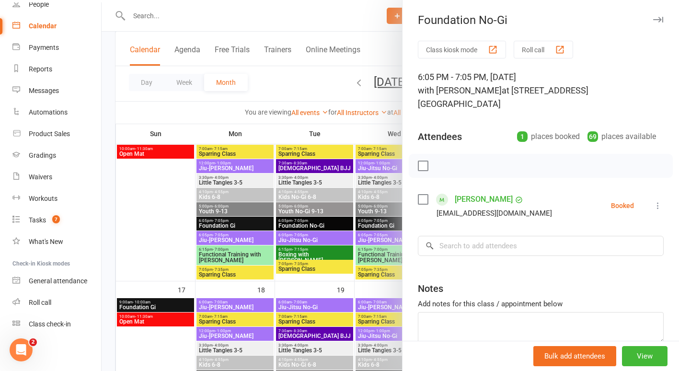
click at [167, 198] on div at bounding box center [391, 185] width 578 height 371
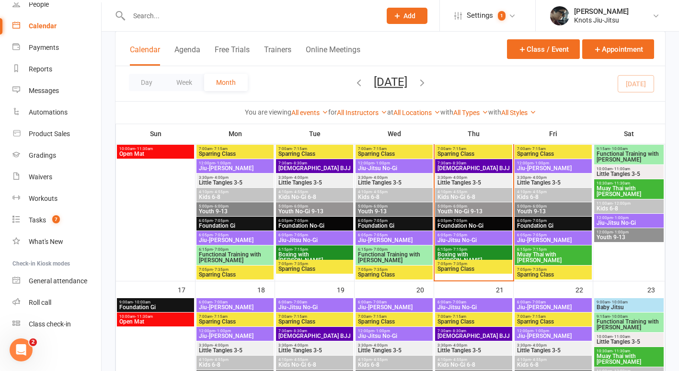
click at [468, 195] on span "Kids No-Gi 6-8" at bounding box center [473, 197] width 73 height 6
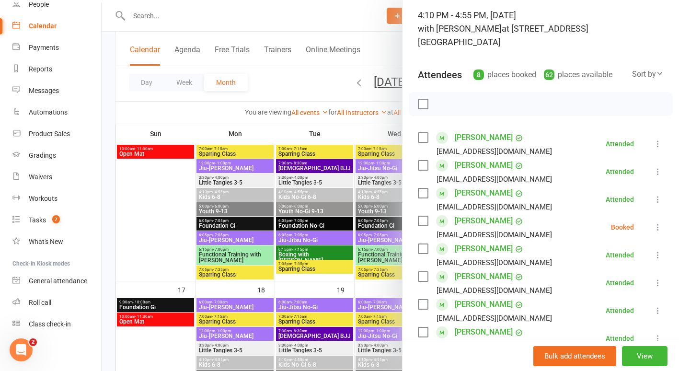
scroll to position [61, 0]
click at [653, 223] on icon at bounding box center [658, 228] width 10 height 10
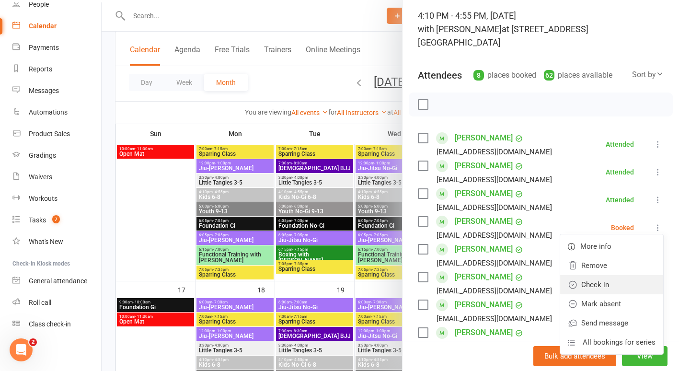
click at [613, 275] on link "Check in" at bounding box center [611, 284] width 103 height 19
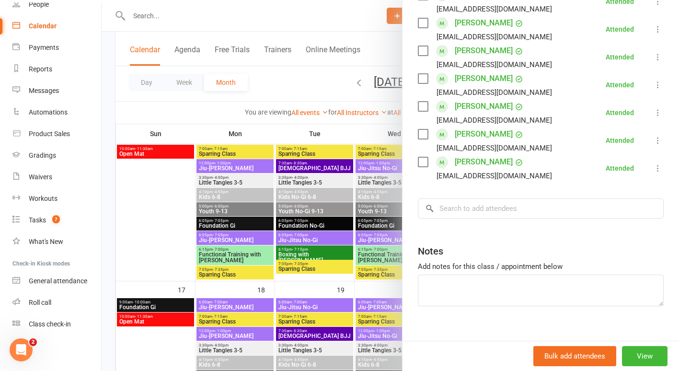
scroll to position [0, 0]
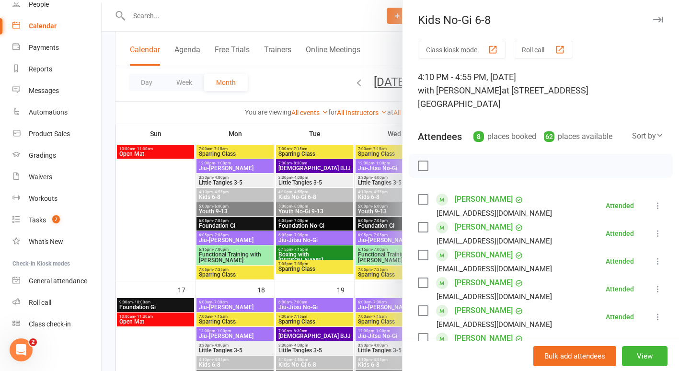
click at [137, 176] on div at bounding box center [391, 185] width 578 height 371
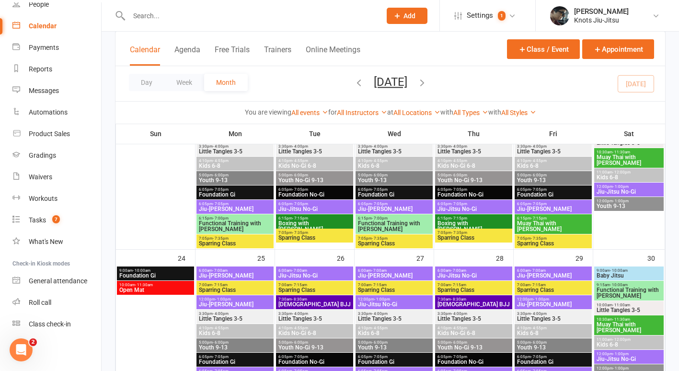
scroll to position [671, 0]
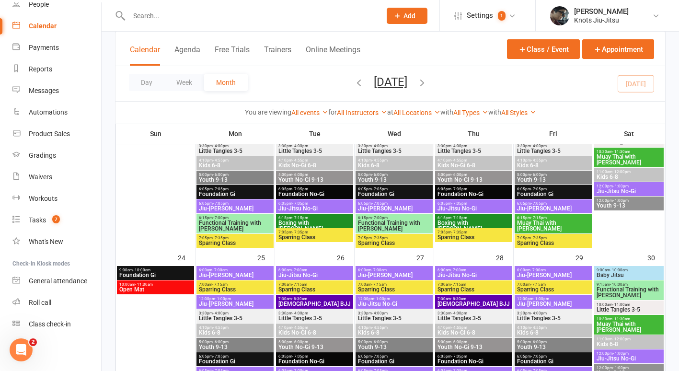
click at [253, 10] on input "text" at bounding box center [250, 15] width 248 height 13
type input "max"
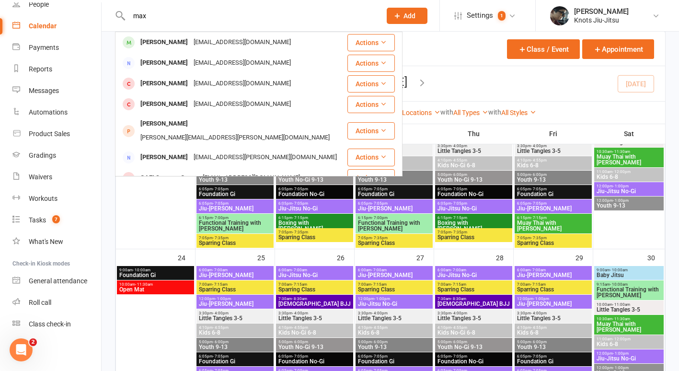
drag, startPoint x: 173, startPoint y: 13, endPoint x: 85, endPoint y: 31, distance: 90.0
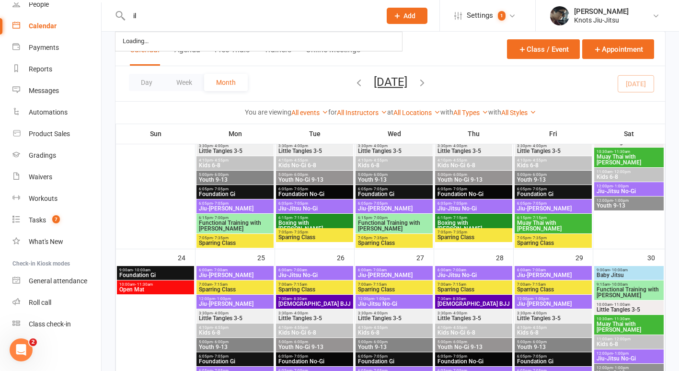
type input "i"
type input "j"
type input "y"
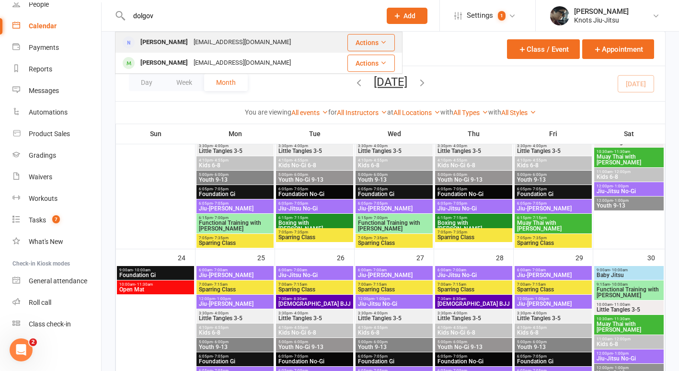
type input "dolgov"
click at [138, 37] on div "[PERSON_NAME]" at bounding box center [164, 42] width 53 height 14
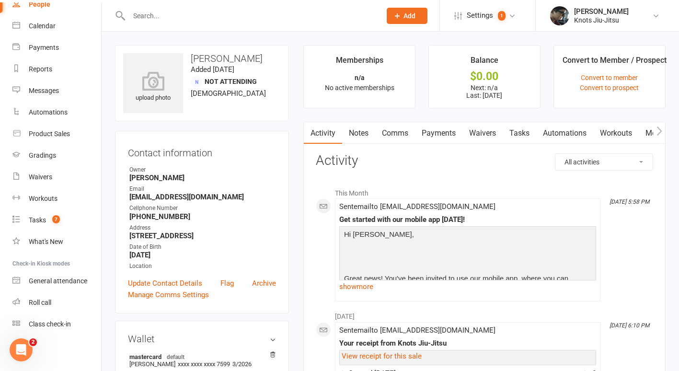
click at [525, 133] on link "Tasks" at bounding box center [520, 133] width 34 height 22
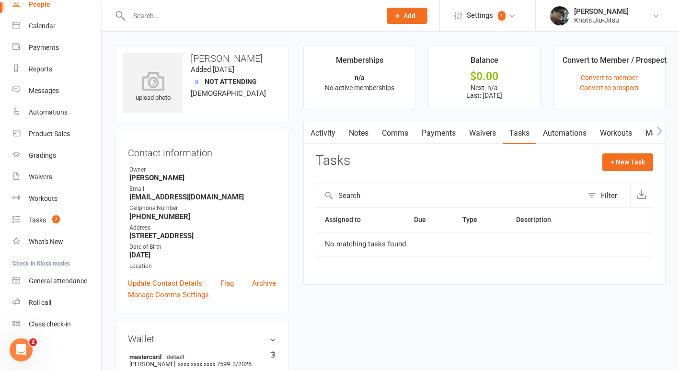
click at [485, 136] on link "Waivers" at bounding box center [482, 133] width 40 height 22
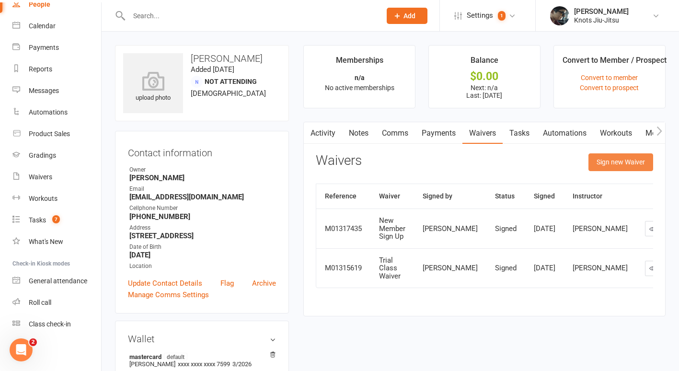
click at [605, 160] on button "Sign new Waiver" at bounding box center [621, 161] width 65 height 17
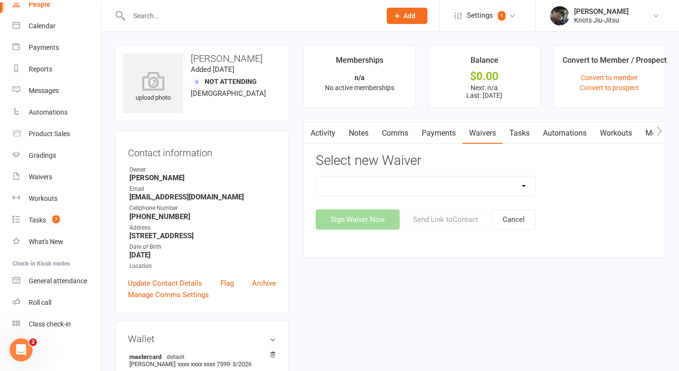
click at [412, 184] on select "Birthday Party Waiver Covid Vaccine Confirmation E.T.C. Partnership Member E.T.…" at bounding box center [425, 185] width 219 height 19
select select "8539"
click at [316, 176] on select "Birthday Party Waiver Covid Vaccine Confirmation E.T.C. Partnership Member E.T.…" at bounding box center [425, 185] width 219 height 19
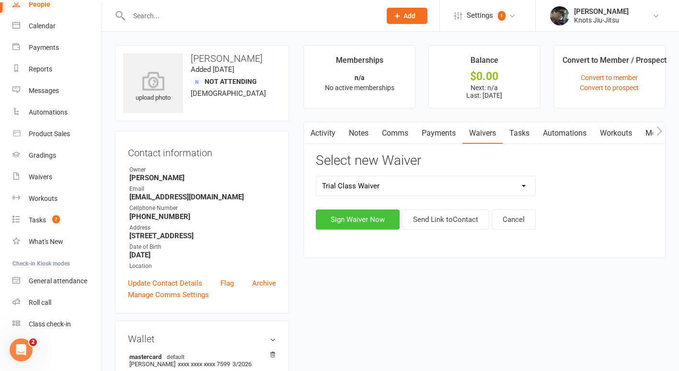
click at [362, 212] on button "Sign Waiver Now" at bounding box center [358, 219] width 84 height 20
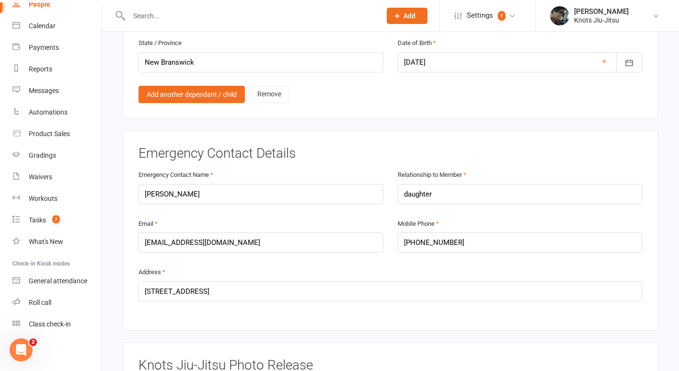
scroll to position [782, 0]
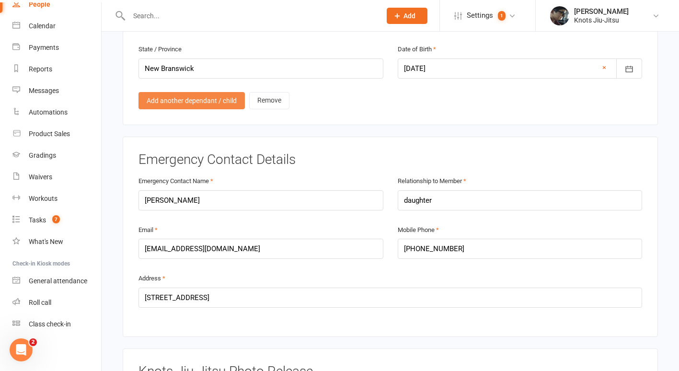
click at [206, 92] on link "Add another dependant / child" at bounding box center [192, 100] width 106 height 17
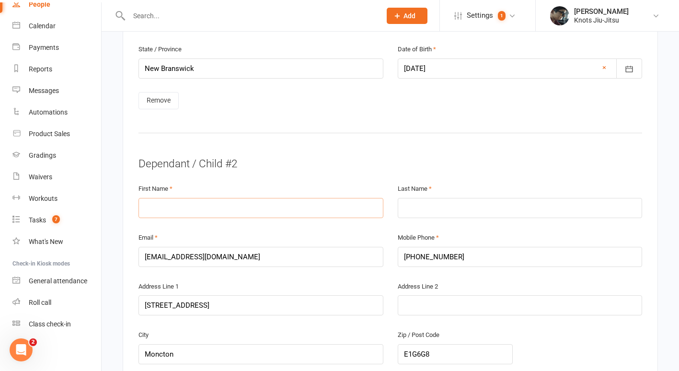
click at [273, 198] on input "text" at bounding box center [261, 208] width 245 height 20
type input "Maksim"
click at [418, 198] on input "text" at bounding box center [520, 208] width 245 height 20
type input "Dolgov"
click at [377, 207] on div "First Name Maksim" at bounding box center [260, 207] width 259 height 49
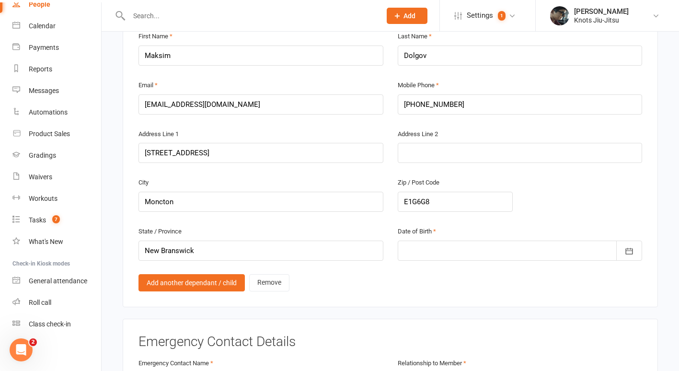
scroll to position [945, 0]
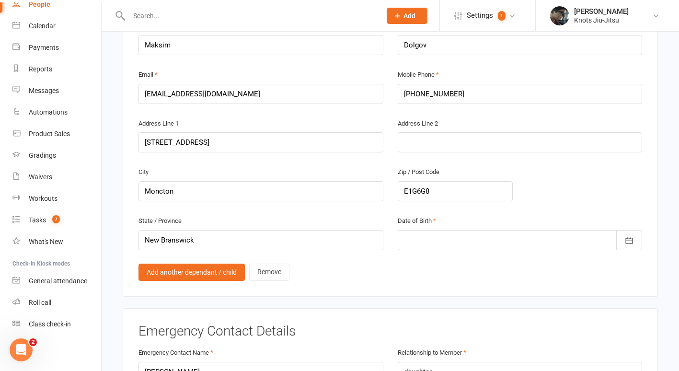
click at [579, 230] on div at bounding box center [520, 240] width 245 height 20
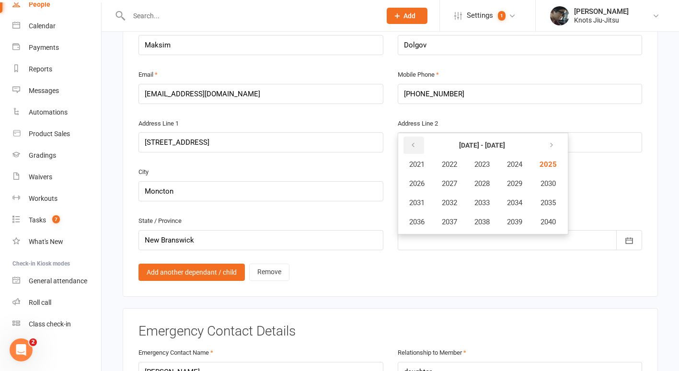
click at [413, 141] on icon "button" at bounding box center [413, 145] width 7 height 8
click at [549, 198] on span "2015" at bounding box center [547, 202] width 15 height 9
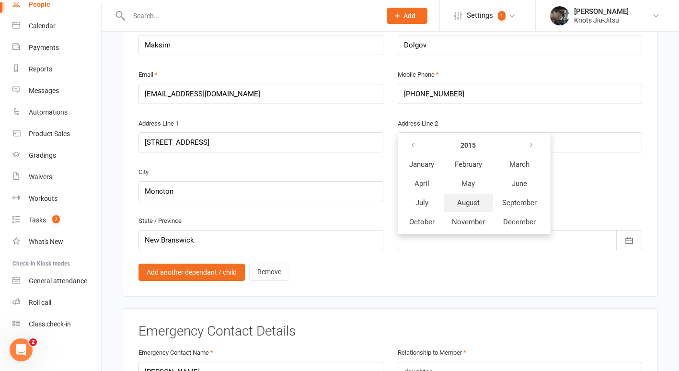
click at [479, 198] on span "August" at bounding box center [468, 202] width 23 height 9
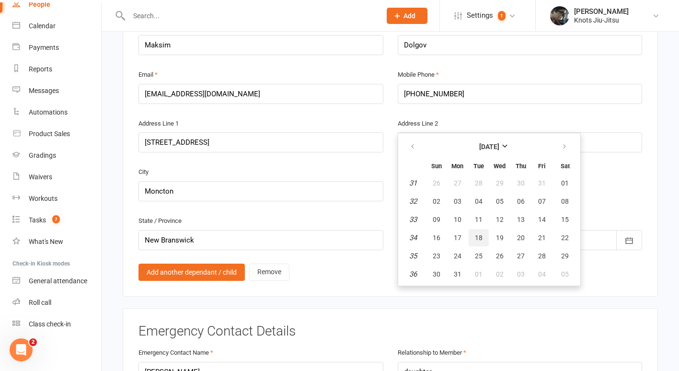
click at [482, 234] on span "18" at bounding box center [479, 238] width 8 height 8
type input "[DATE]"
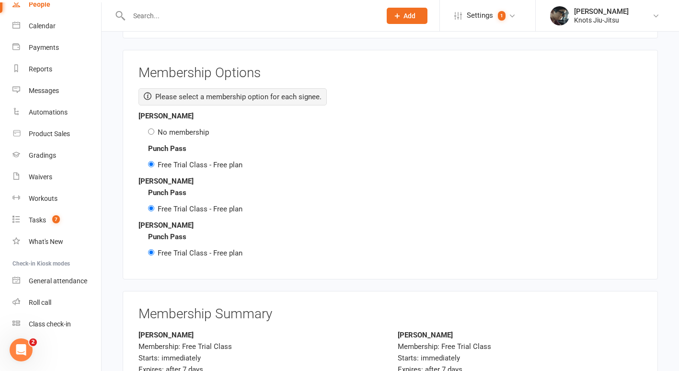
scroll to position [1724, 0]
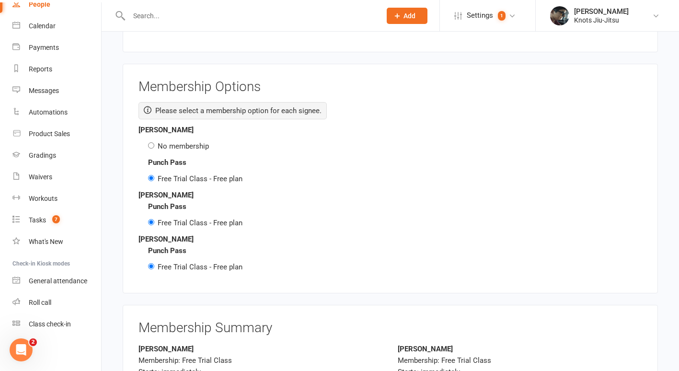
click at [195, 142] on label "No membership" at bounding box center [183, 146] width 51 height 9
click at [154, 142] on input "No membership" at bounding box center [151, 145] width 6 height 6
radio input "true"
radio input "false"
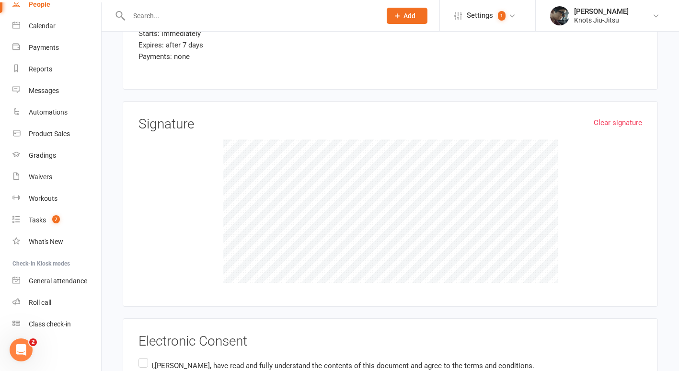
scroll to position [2209, 0]
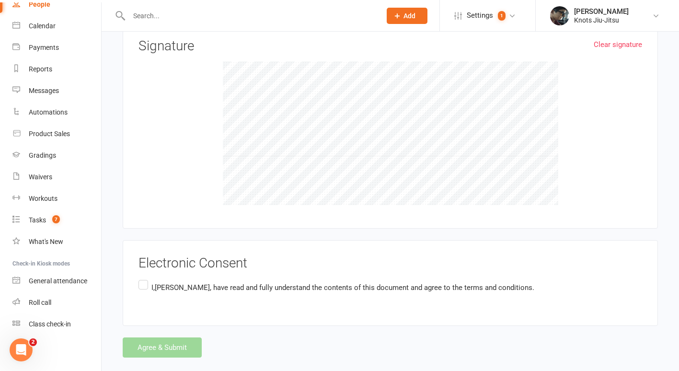
click at [141, 278] on label "I,[PERSON_NAME] , have read and fully understand the contents of this document …" at bounding box center [337, 287] width 396 height 19
click at [141, 278] on input "I,[PERSON_NAME] , have read and fully understand the contents of this document …" at bounding box center [142, 278] width 6 height 0
click at [138, 337] on button "Agree & Submit" at bounding box center [162, 347] width 79 height 20
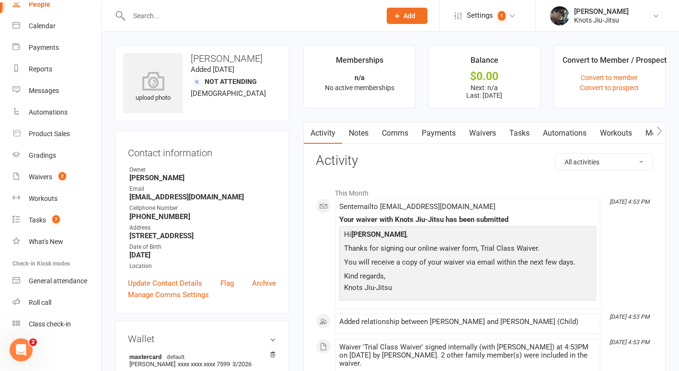
click at [491, 133] on link "Waivers" at bounding box center [482, 133] width 40 height 22
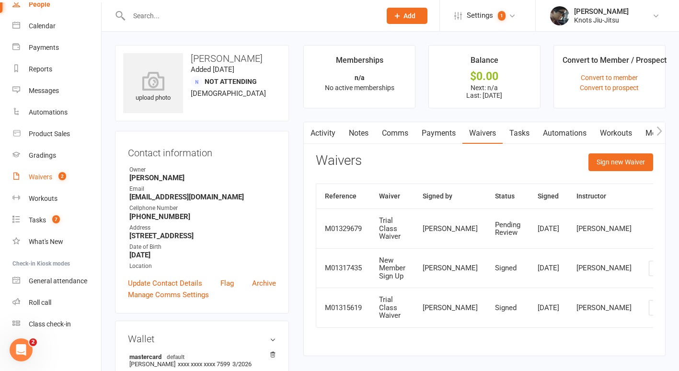
click at [42, 181] on div "Waivers" at bounding box center [40, 177] width 23 height 8
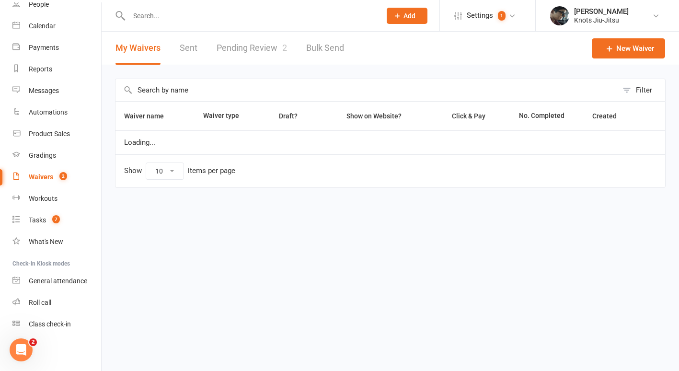
select select "100"
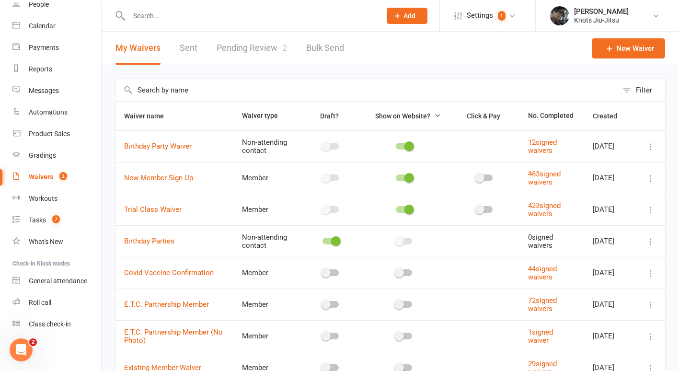
click at [262, 42] on link "Pending Review 2" at bounding box center [252, 48] width 70 height 33
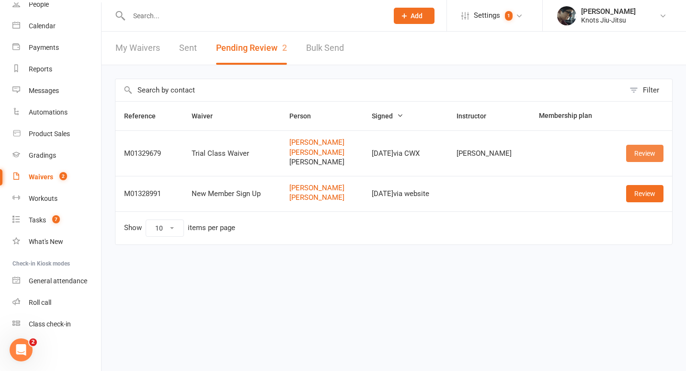
click at [638, 153] on link "Review" at bounding box center [644, 153] width 37 height 17
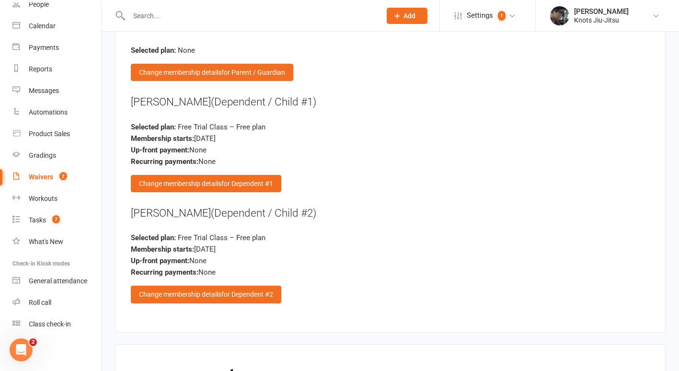
scroll to position [1533, 0]
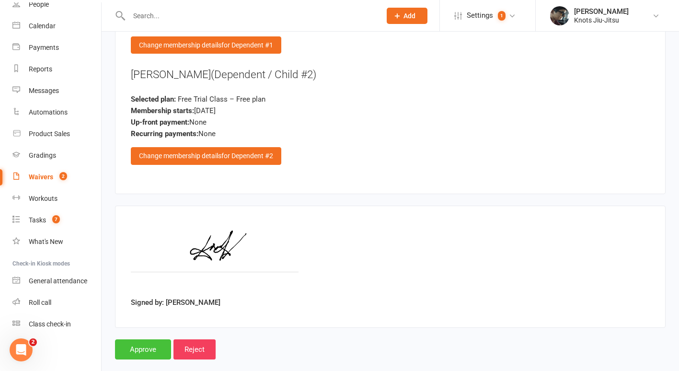
click at [151, 339] on input "Approve" at bounding box center [143, 349] width 56 height 20
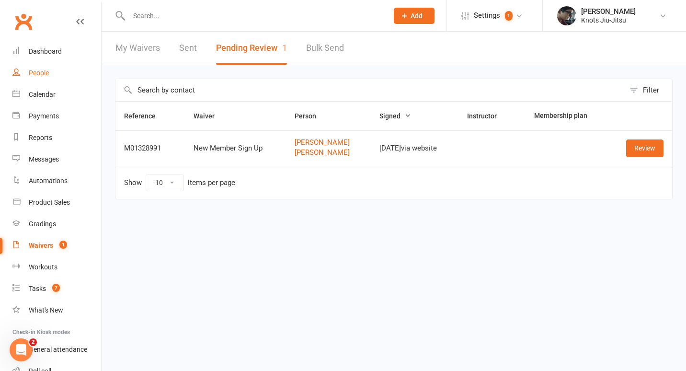
click at [47, 70] on div "People" at bounding box center [39, 73] width 20 height 8
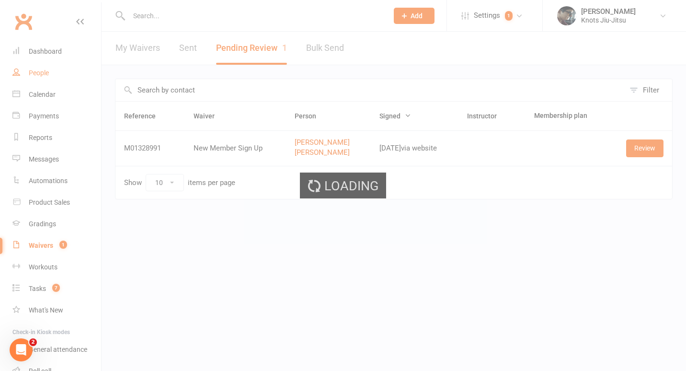
select select "100"
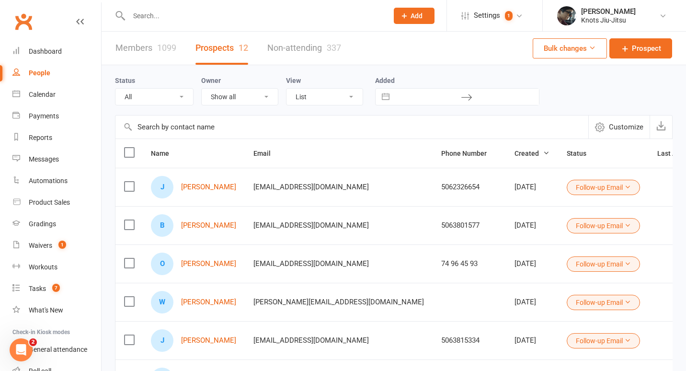
select select "Follow-up Email"
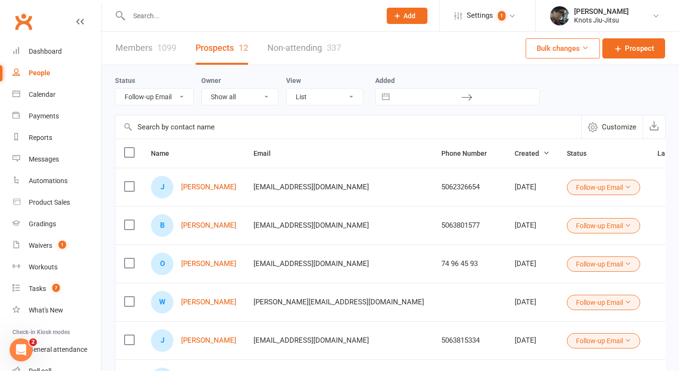
click at [158, 13] on input "text" at bounding box center [250, 15] width 248 height 13
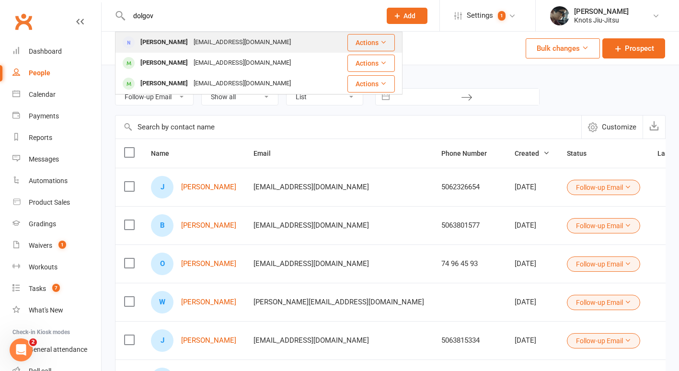
type input "dolgov"
click at [168, 45] on div "[PERSON_NAME]" at bounding box center [164, 42] width 53 height 14
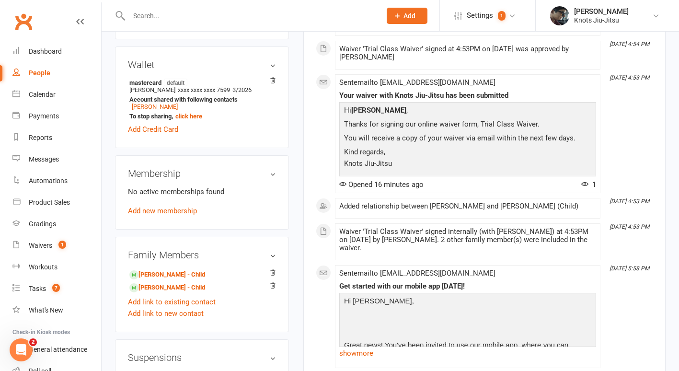
scroll to position [276, 0]
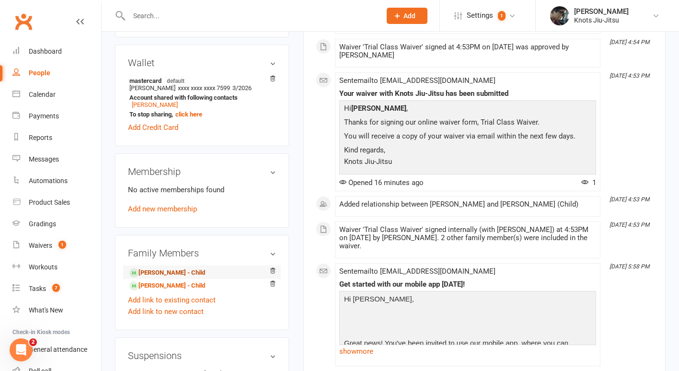
click at [162, 278] on link "[PERSON_NAME] - Child" at bounding box center [167, 273] width 76 height 10
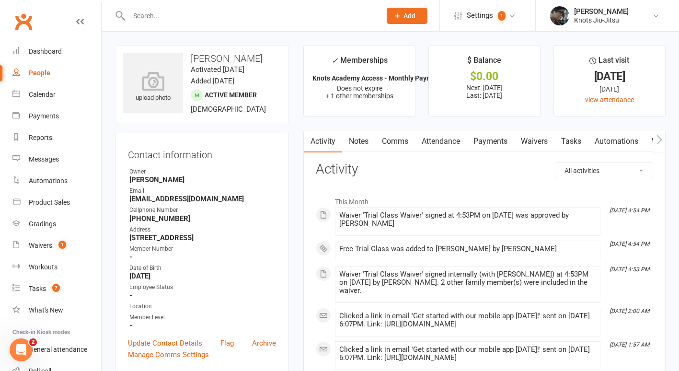
click at [494, 138] on link "Payments" at bounding box center [490, 141] width 47 height 22
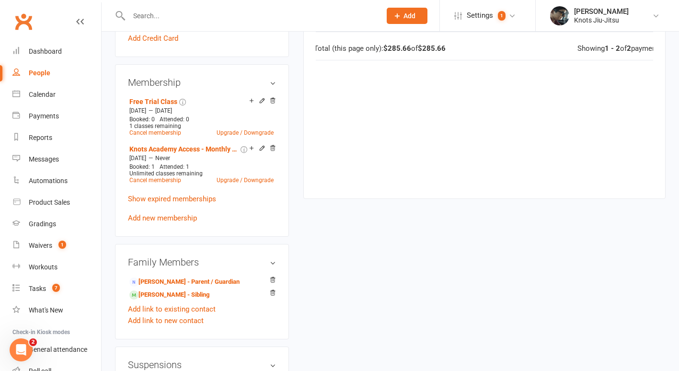
scroll to position [426, 0]
click at [175, 286] on link "[PERSON_NAME] - Parent / Guardian" at bounding box center [184, 281] width 110 height 10
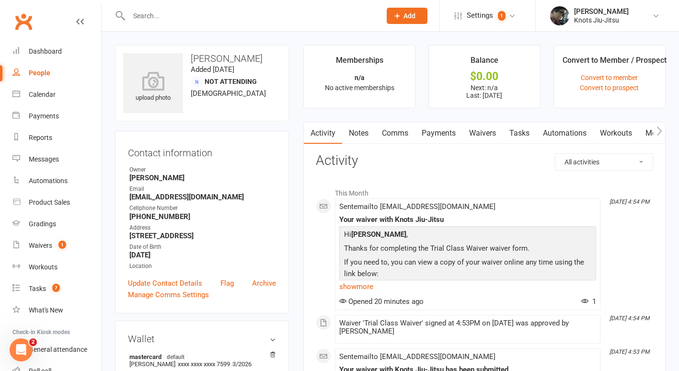
click at [487, 135] on link "Waivers" at bounding box center [482, 133] width 40 height 22
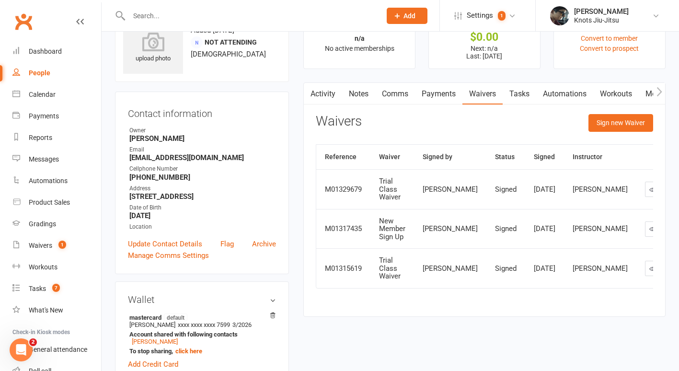
scroll to position [40, 0]
click at [40, 77] on link "People" at bounding box center [56, 73] width 89 height 22
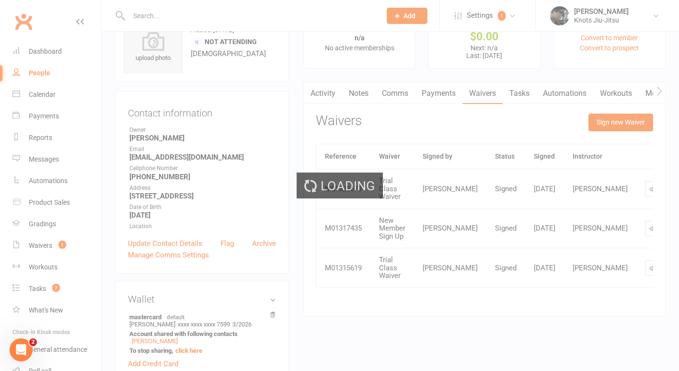
select select "100"
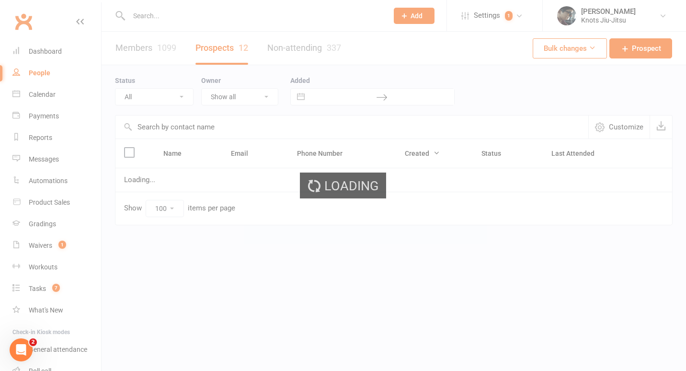
select select "Follow-up Email"
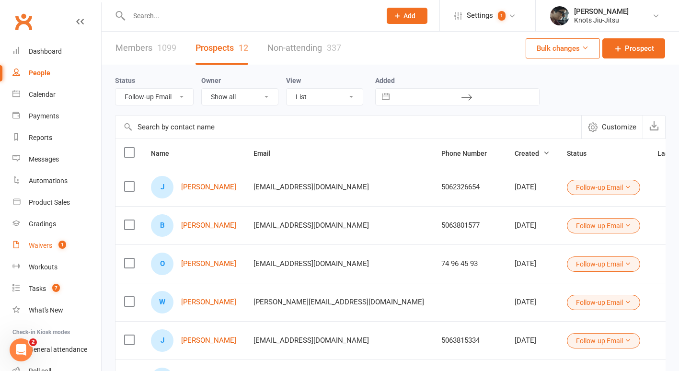
click at [32, 247] on div "Waivers" at bounding box center [40, 246] width 23 height 8
select select "100"
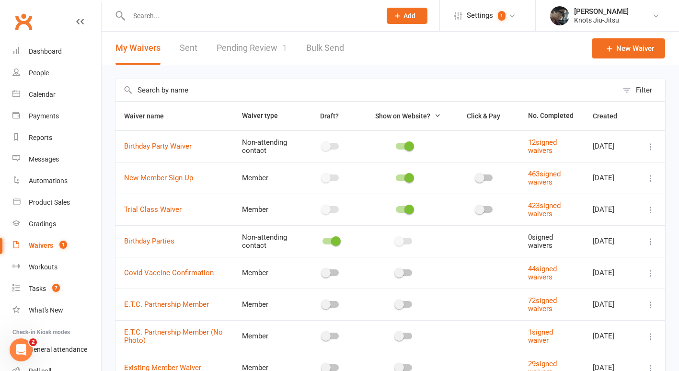
click at [251, 40] on link "Pending Review 1" at bounding box center [252, 48] width 70 height 33
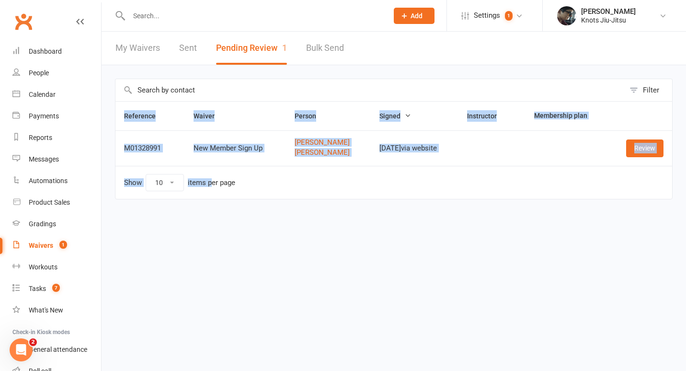
click at [166, 127] on html "Prospect Member Non-attending contact Class / event Appointment Grading event T…" at bounding box center [343, 120] width 686 height 240
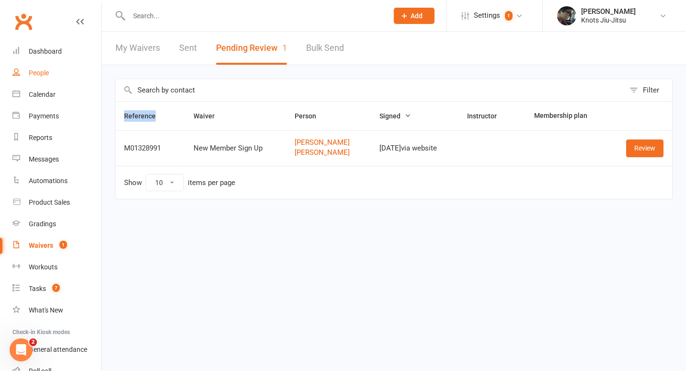
click at [20, 71] on link "People" at bounding box center [56, 73] width 89 height 22
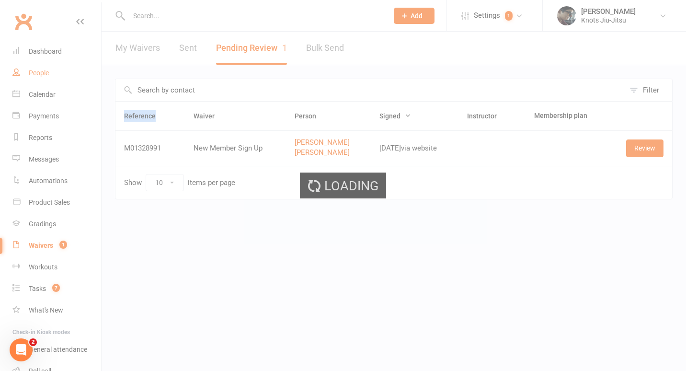
select select "100"
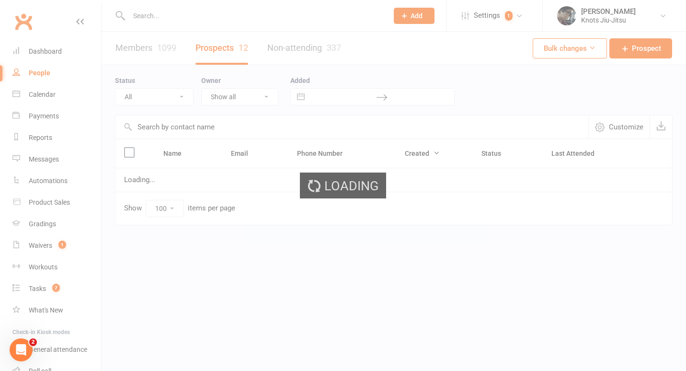
select select "Follow-up Email"
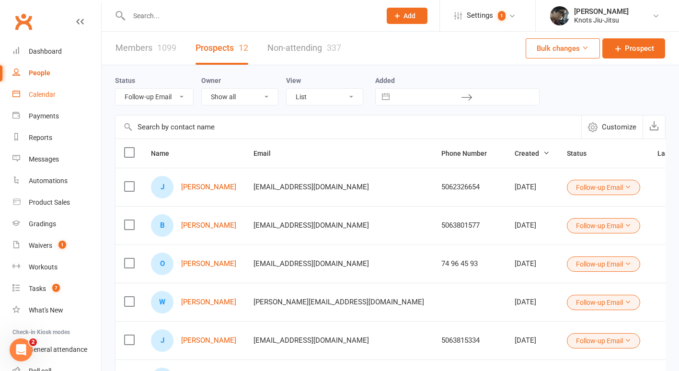
click at [58, 92] on link "Calendar" at bounding box center [56, 95] width 89 height 22
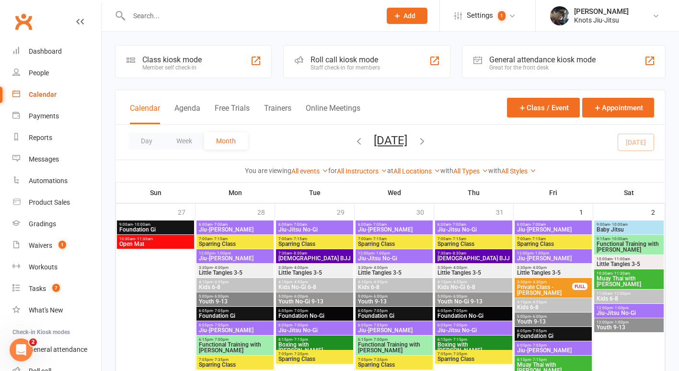
click at [419, 13] on button "Add" at bounding box center [407, 16] width 41 height 16
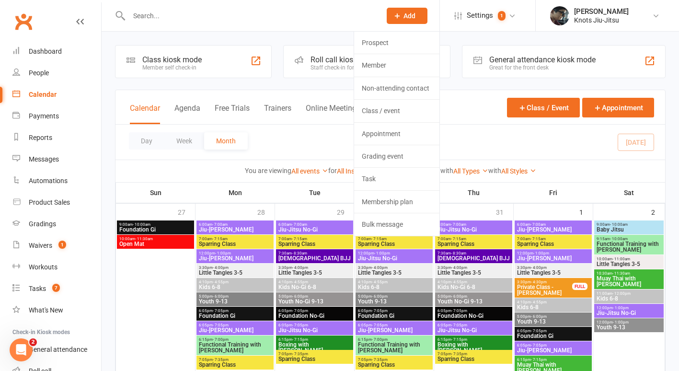
click at [300, 8] on div at bounding box center [244, 15] width 259 height 31
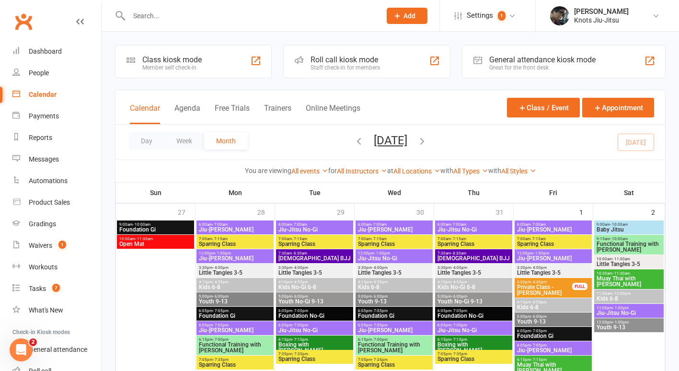
click at [300, 15] on input "text" at bounding box center [250, 15] width 248 height 13
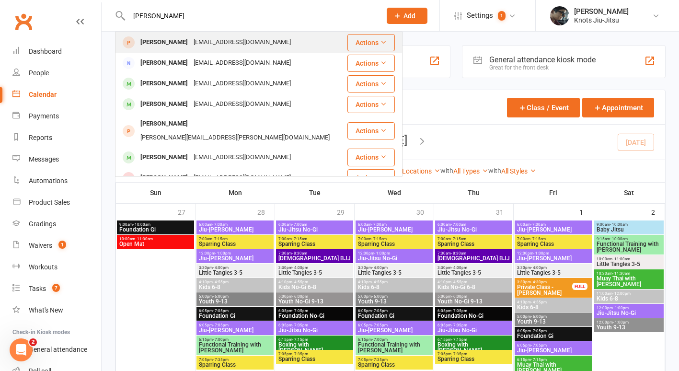
type input "[PERSON_NAME]"
click at [285, 47] on div "[PERSON_NAME] [EMAIL_ADDRESS][DOMAIN_NAME]" at bounding box center [231, 43] width 231 height 20
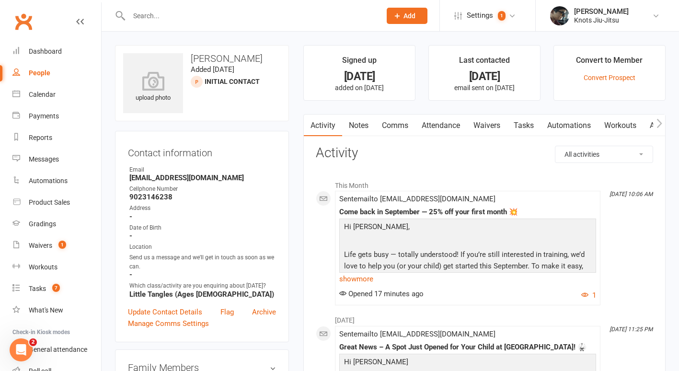
click at [485, 127] on link "Waivers" at bounding box center [487, 126] width 40 height 22
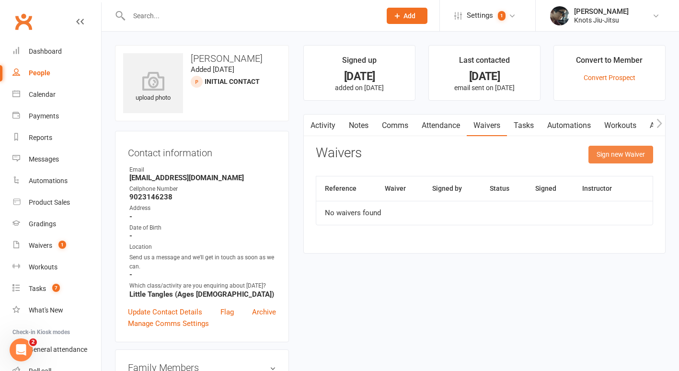
click at [622, 153] on button "Sign new Waiver" at bounding box center [621, 154] width 65 height 17
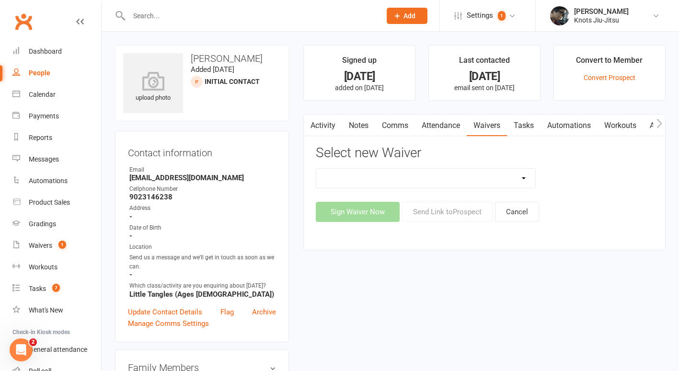
click at [478, 175] on select "Covid Vaccine Confirmation E.T.C. Partnership Member E.T.C. Partnership Member …" at bounding box center [425, 178] width 219 height 19
select select "8539"
click at [316, 169] on select "Covid Vaccine Confirmation E.T.C. Partnership Member E.T.C. Partnership Member …" at bounding box center [425, 178] width 219 height 19
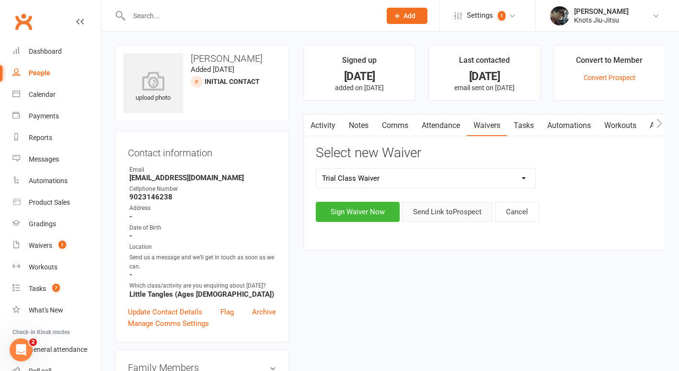
click at [419, 214] on button "Send Link to [GEOGRAPHIC_DATA]" at bounding box center [447, 212] width 91 height 20
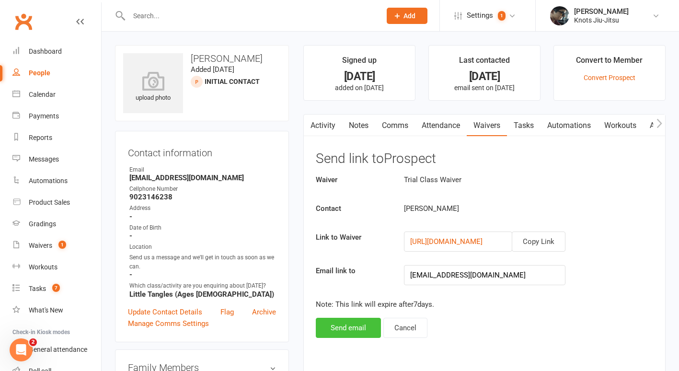
click at [351, 334] on button "Send email" at bounding box center [348, 328] width 65 height 20
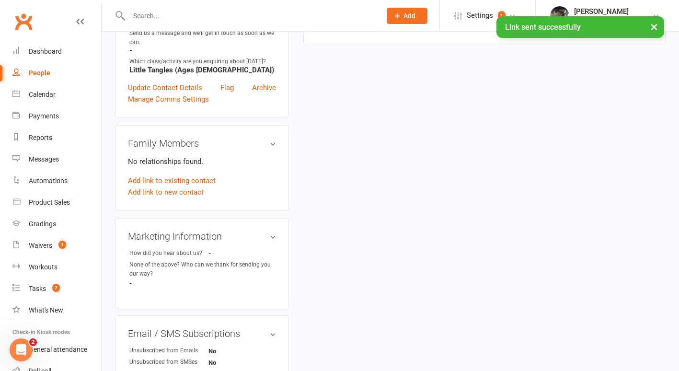
scroll to position [224, 0]
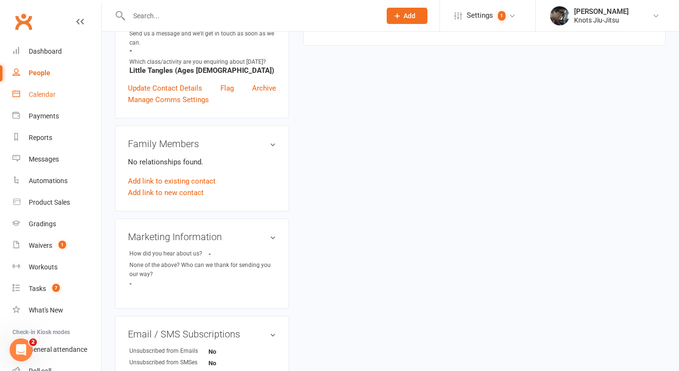
click at [51, 101] on link "Calendar" at bounding box center [56, 95] width 89 height 22
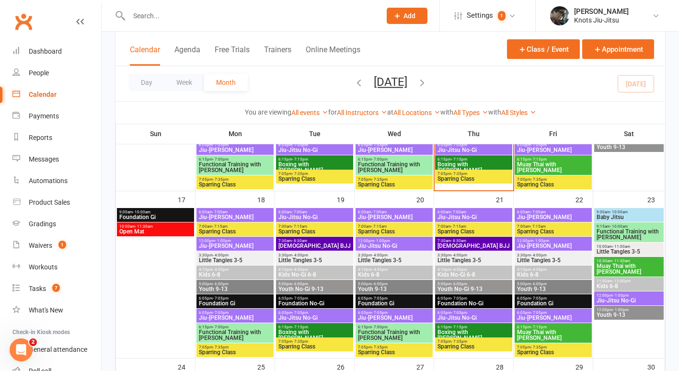
scroll to position [562, 0]
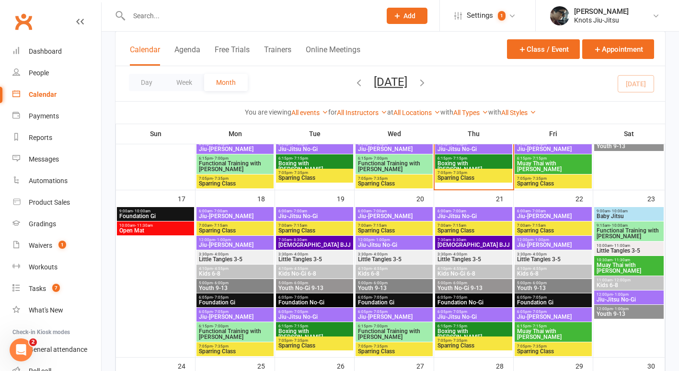
click at [324, 262] on div "3:30pm - 4:00pm Little Tangles 3-5" at bounding box center [314, 257] width 77 height 14
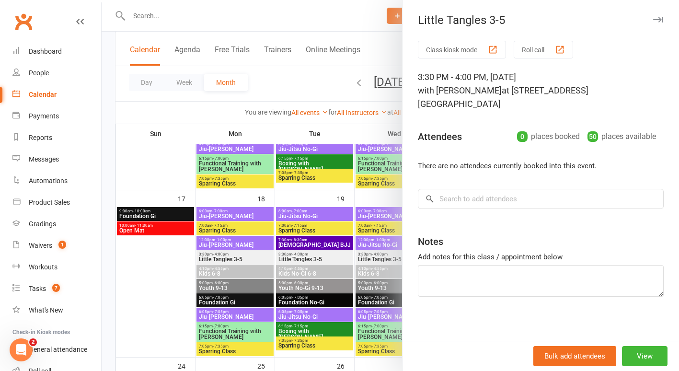
click at [322, 270] on div at bounding box center [391, 185] width 578 height 371
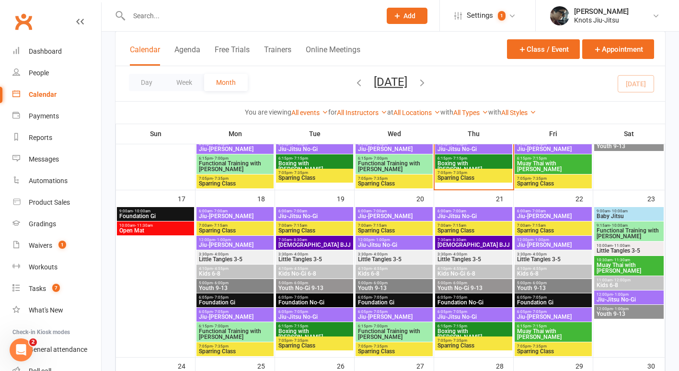
click at [322, 270] on span "4:10pm - 4:55pm" at bounding box center [314, 268] width 73 height 4
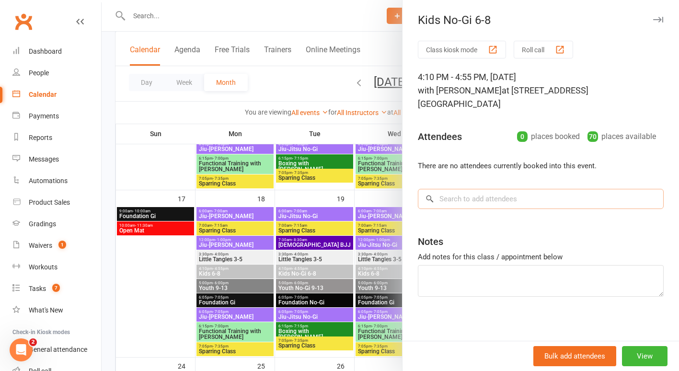
click at [479, 189] on input "search" at bounding box center [541, 199] width 246 height 20
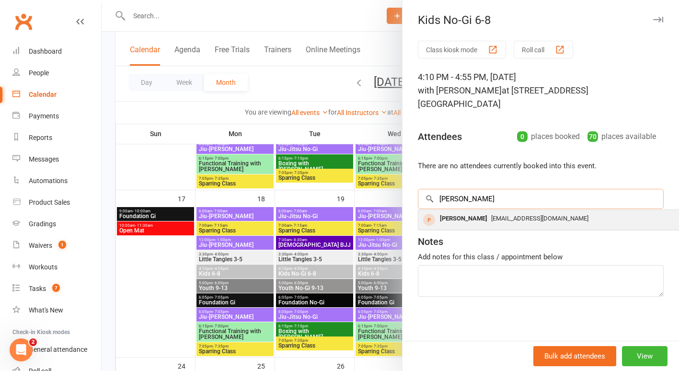
type input "[PERSON_NAME]"
click at [485, 212] on div "[EMAIL_ADDRESS][DOMAIN_NAME]" at bounding box center [561, 219] width 279 height 14
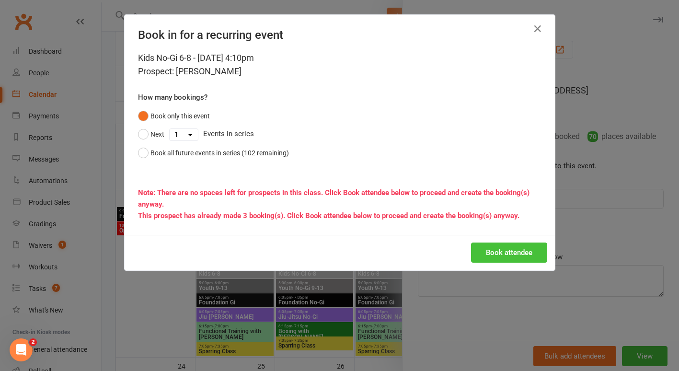
click at [498, 247] on button "Book attendee" at bounding box center [509, 253] width 76 height 20
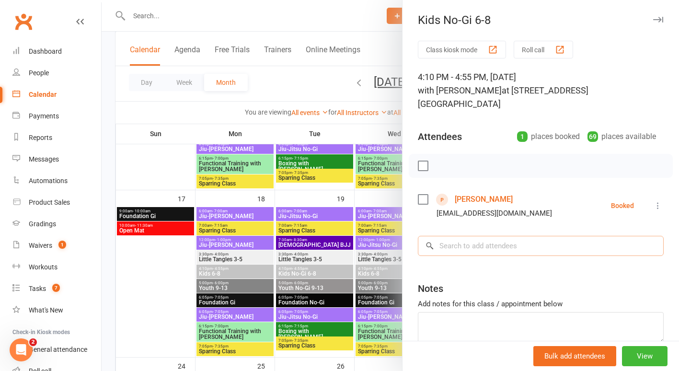
click at [456, 236] on input "search" at bounding box center [541, 246] width 246 height 20
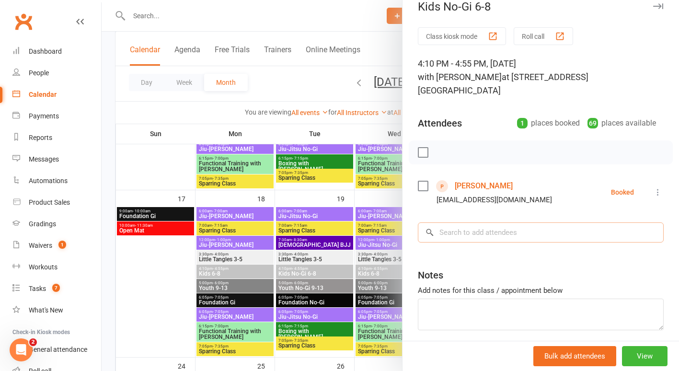
scroll to position [14, 0]
click at [160, 293] on div at bounding box center [391, 185] width 578 height 371
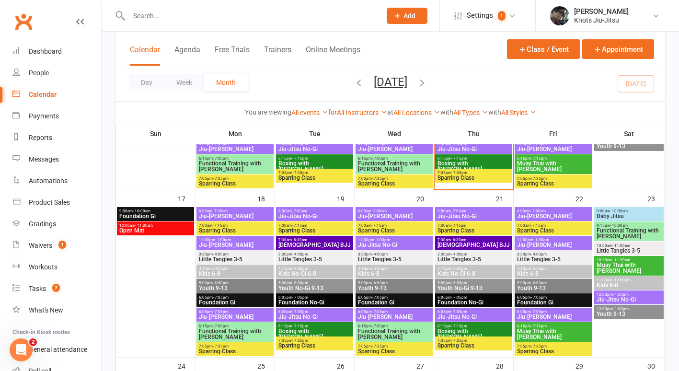
click at [160, 293] on div at bounding box center [155, 282] width 77 height 150
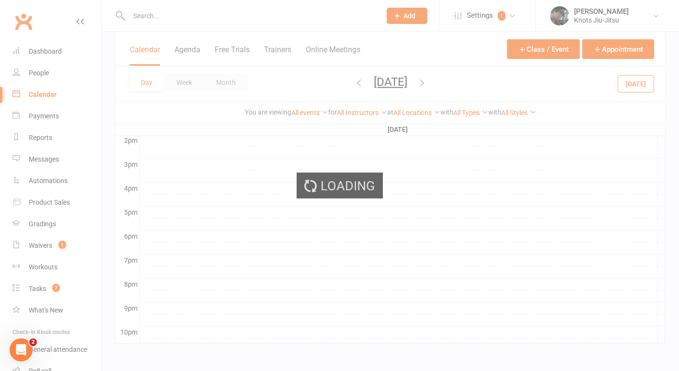
scroll to position [0, 0]
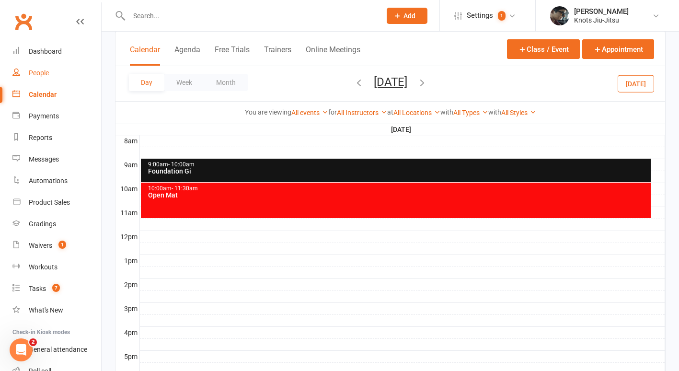
click at [63, 82] on link "People" at bounding box center [56, 73] width 89 height 22
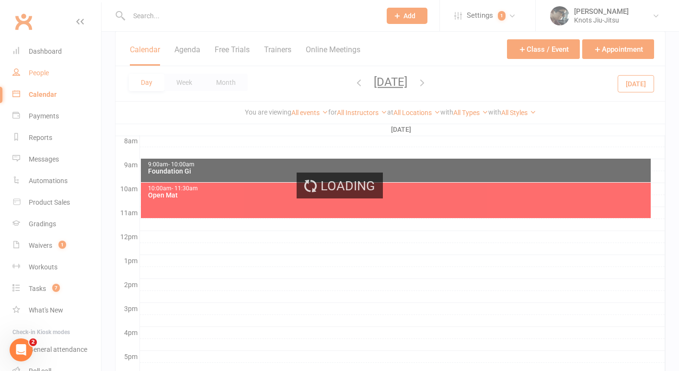
select select "100"
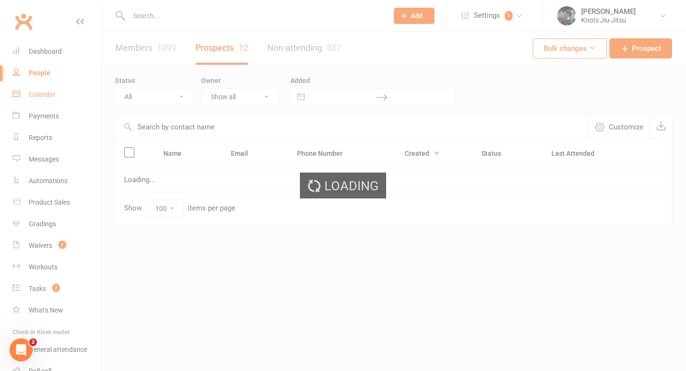
select select "Follow-up Email"
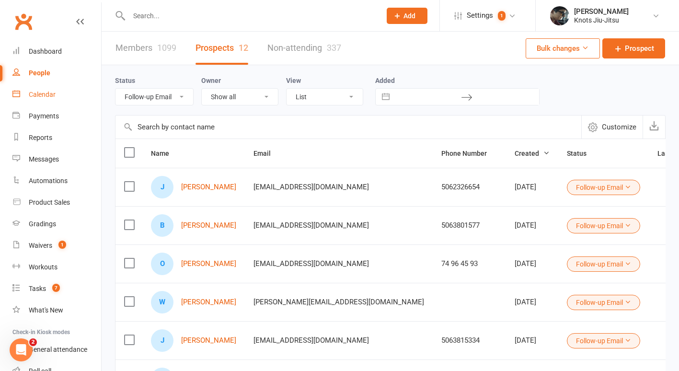
click at [55, 94] on div "Calendar" at bounding box center [42, 95] width 27 height 8
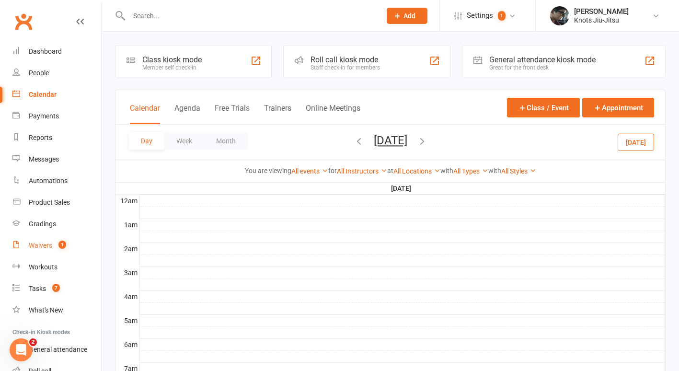
click at [44, 245] on div "Waivers" at bounding box center [40, 246] width 23 height 8
select select "100"
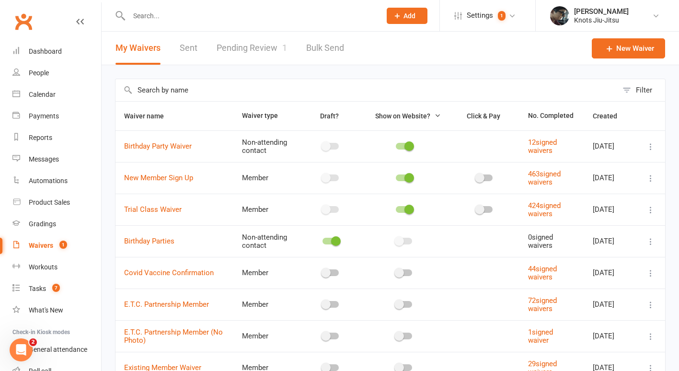
click at [243, 56] on link "Pending Review 1" at bounding box center [252, 48] width 70 height 33
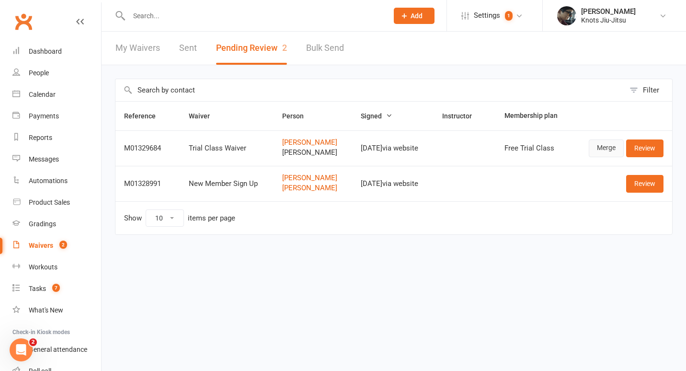
click at [606, 144] on link "Merge" at bounding box center [606, 147] width 35 height 17
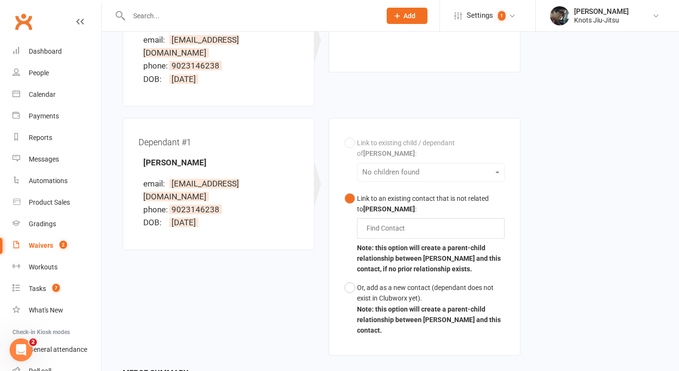
scroll to position [182, 0]
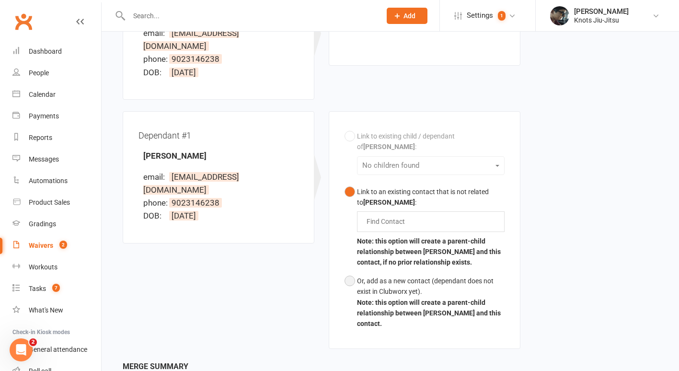
click at [400, 295] on button "Or, add as a new contact (dependant does not exist in Clubworx yet). Note: this…" at bounding box center [425, 302] width 160 height 61
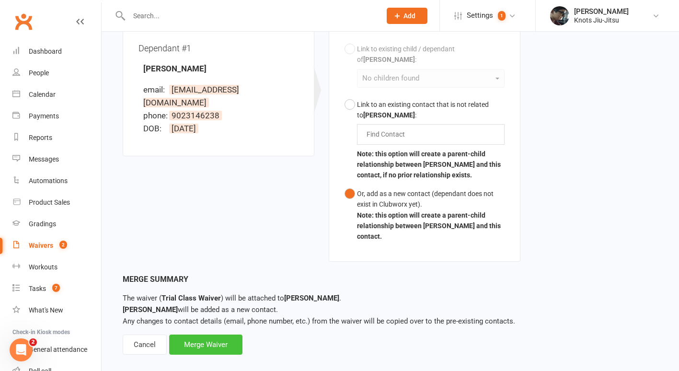
click at [193, 335] on div "Merge Waiver" at bounding box center [205, 345] width 73 height 20
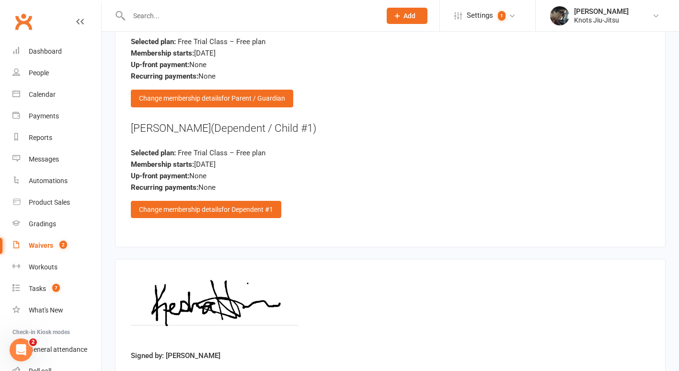
scroll to position [1090, 0]
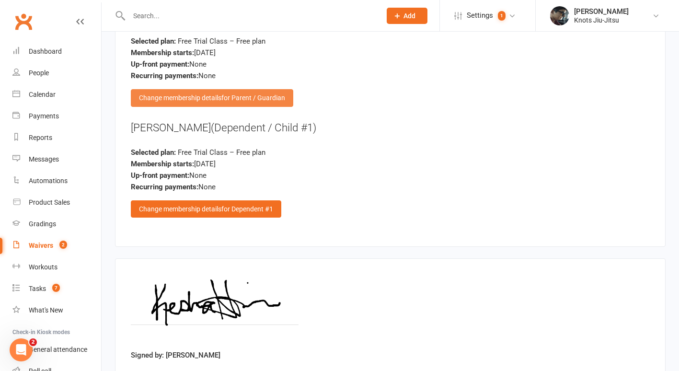
click at [257, 94] on span "for Parent / Guardian" at bounding box center [253, 98] width 64 height 8
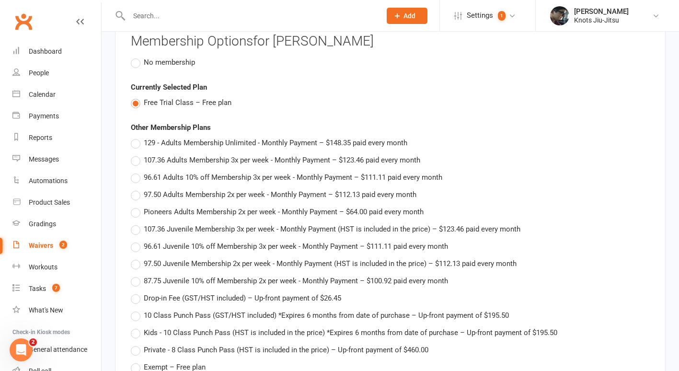
click at [186, 57] on span "No membership" at bounding box center [169, 62] width 51 height 10
click at [137, 57] on input "No membership" at bounding box center [134, 57] width 6 height 0
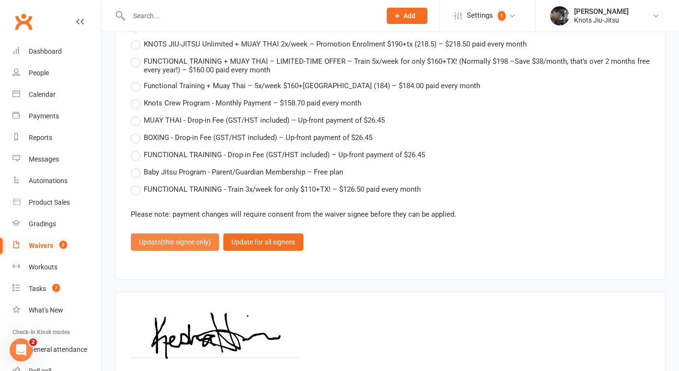
click at [161, 234] on button "Update (this signee only)" at bounding box center [175, 241] width 88 height 17
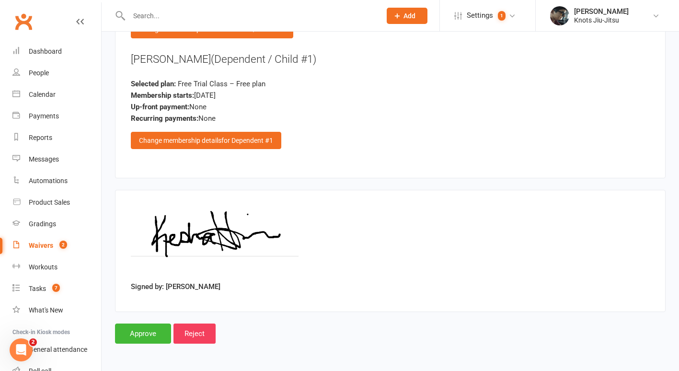
scroll to position [1110, 0]
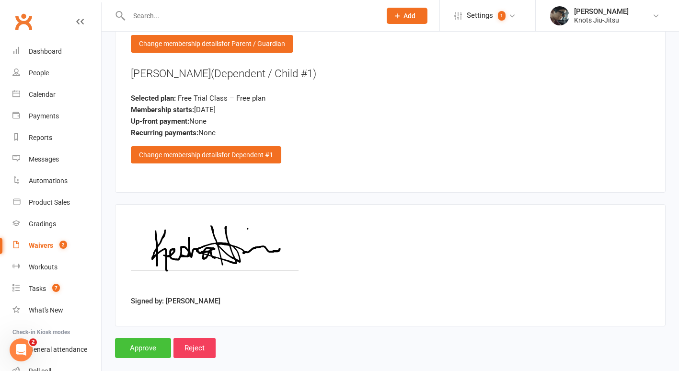
click at [144, 338] on input "Approve" at bounding box center [143, 348] width 56 height 20
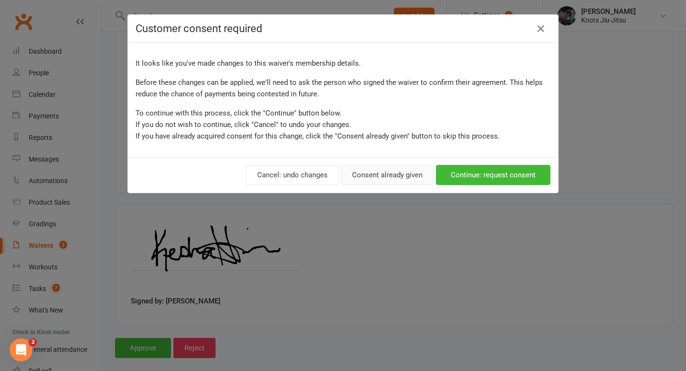
click at [398, 174] on button "Consent already given" at bounding box center [387, 175] width 92 height 20
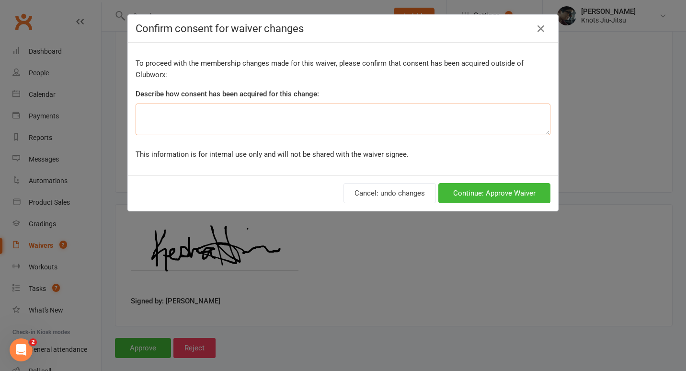
click at [362, 115] on textarea at bounding box center [343, 120] width 415 height 32
type textarea "p"
type textarea "j"
type textarea "Parent will not be attending"
click at [443, 190] on button "Continue: Approve Waiver" at bounding box center [495, 193] width 112 height 20
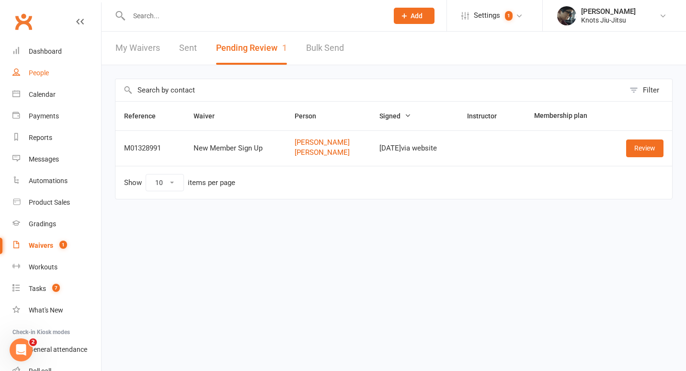
click at [37, 70] on div "People" at bounding box center [39, 73] width 20 height 8
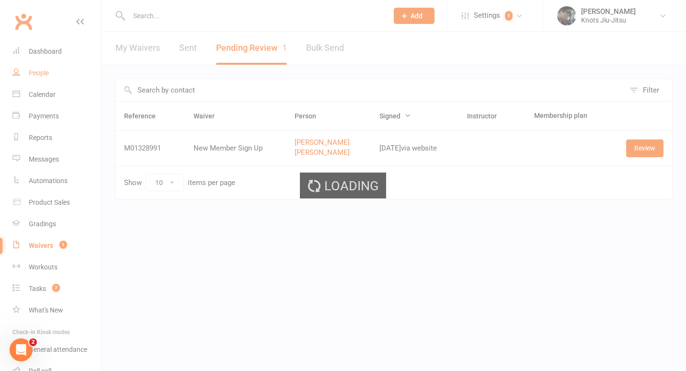
select select "100"
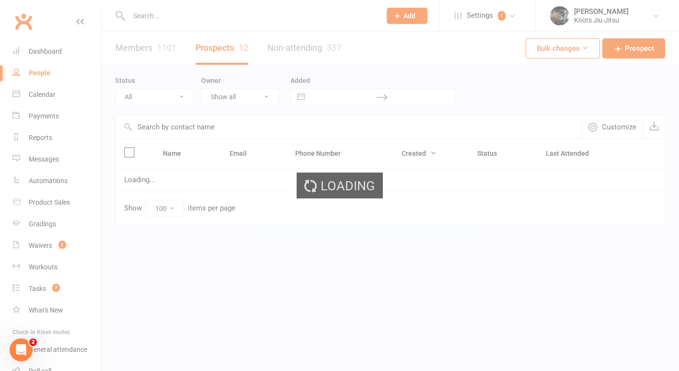
select select "Follow-up Email"
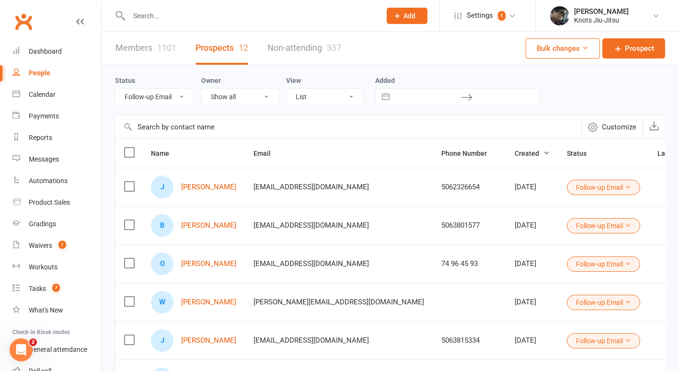
click at [129, 47] on link "Members 1101" at bounding box center [146, 48] width 61 height 33
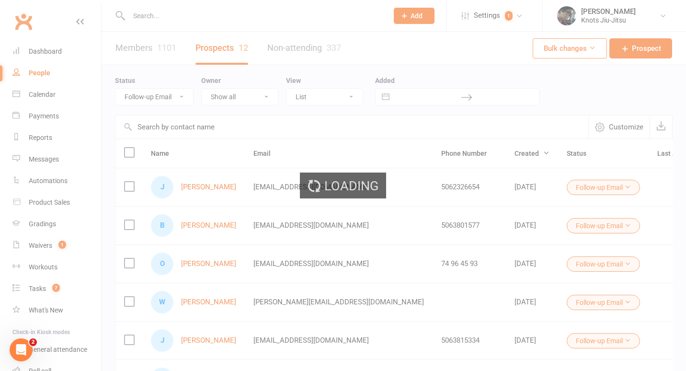
select select "100"
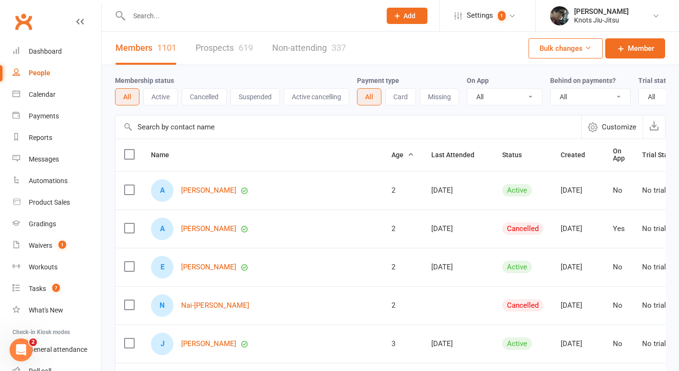
click at [165, 91] on button "Active" at bounding box center [160, 96] width 35 height 17
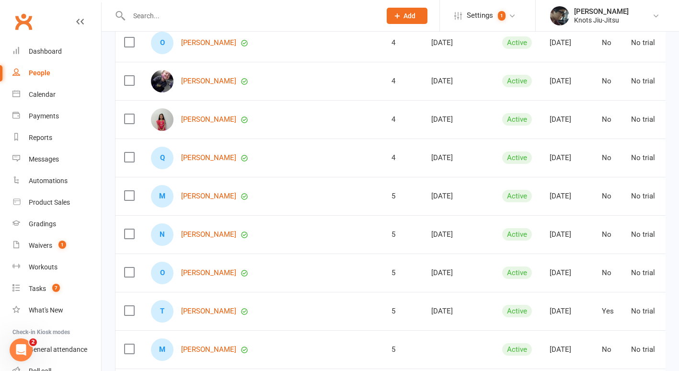
scroll to position [685, 0]
click at [55, 73] on link "People" at bounding box center [56, 73] width 89 height 22
click at [55, 89] on link "Calendar" at bounding box center [56, 95] width 89 height 22
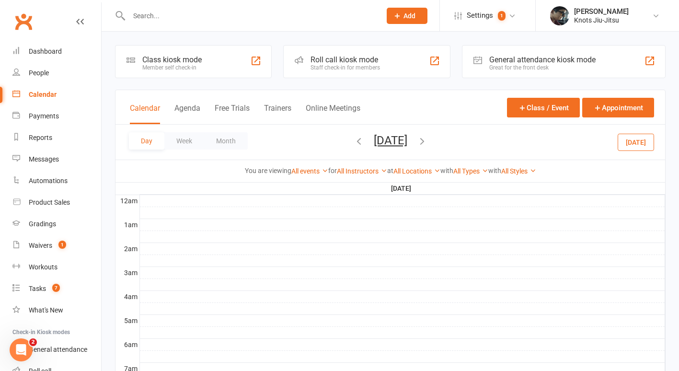
click at [148, 18] on input "text" at bounding box center [250, 15] width 248 height 13
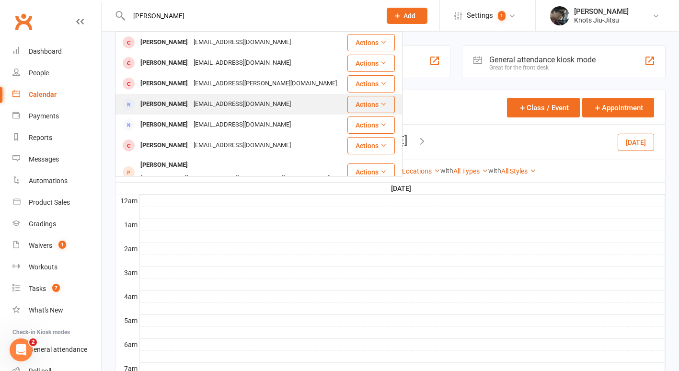
type input "[PERSON_NAME]"
click at [243, 98] on div "[EMAIL_ADDRESS][DOMAIN_NAME]" at bounding box center [242, 104] width 103 height 14
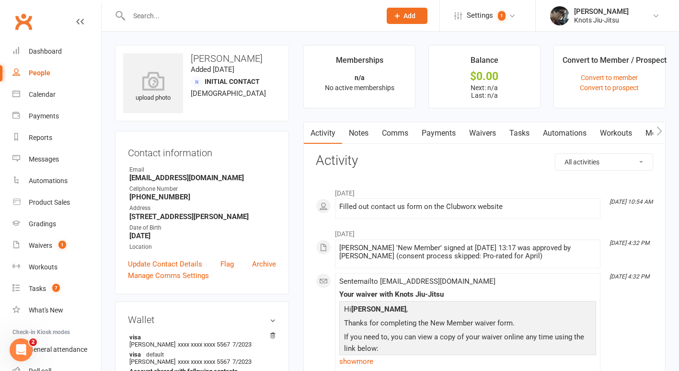
click at [158, 8] on div at bounding box center [244, 15] width 259 height 31
click at [156, 14] on input "text" at bounding box center [250, 15] width 248 height 13
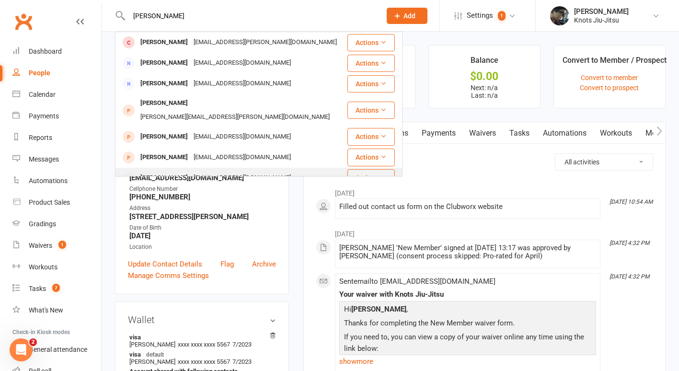
type input "[PERSON_NAME]"
click at [144, 168] on div "[PERSON_NAME] [EMAIL_ADDRESS][DOMAIN_NAME]" at bounding box center [231, 178] width 231 height 20
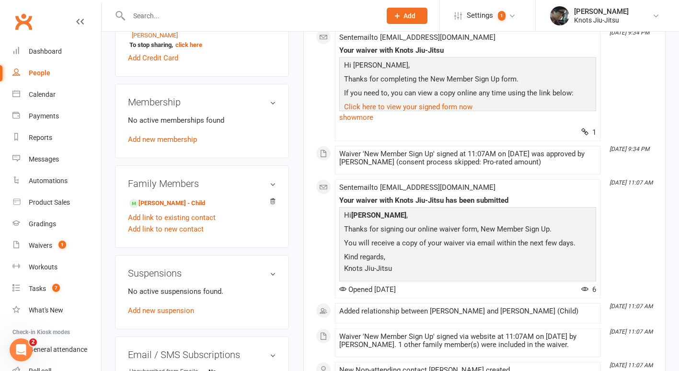
scroll to position [327, 0]
click at [161, 207] on link "[PERSON_NAME] - Child" at bounding box center [167, 202] width 76 height 10
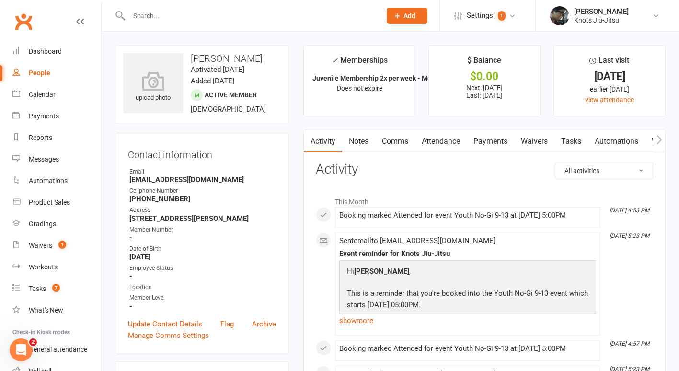
click at [509, 145] on link "Payments" at bounding box center [490, 141] width 47 height 22
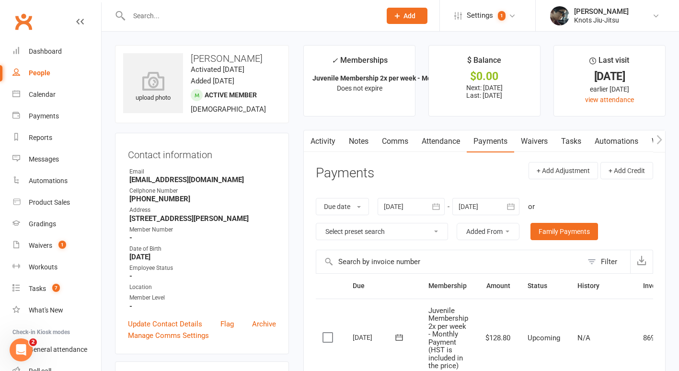
click at [370, 139] on link "Notes" at bounding box center [358, 141] width 33 height 22
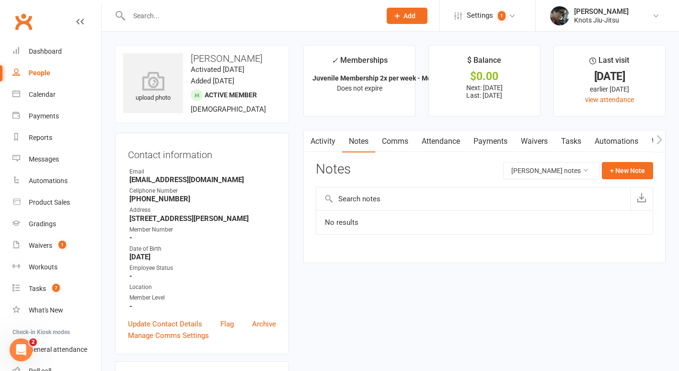
click at [474, 144] on link "Payments" at bounding box center [490, 141] width 47 height 22
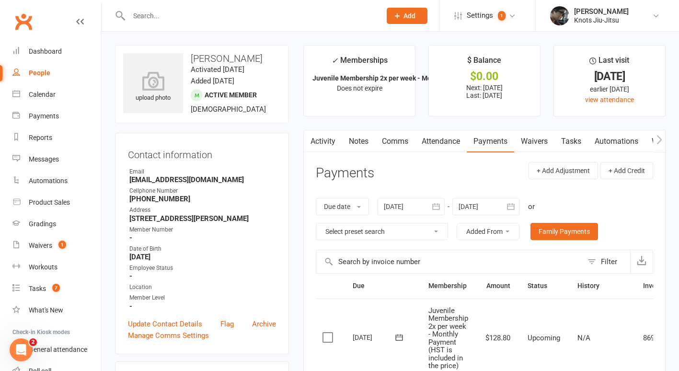
click at [255, 133] on div "Contact information Owner Email [EMAIL_ADDRESS][DOMAIN_NAME] Cellphone Number […" at bounding box center [202, 243] width 174 height 221
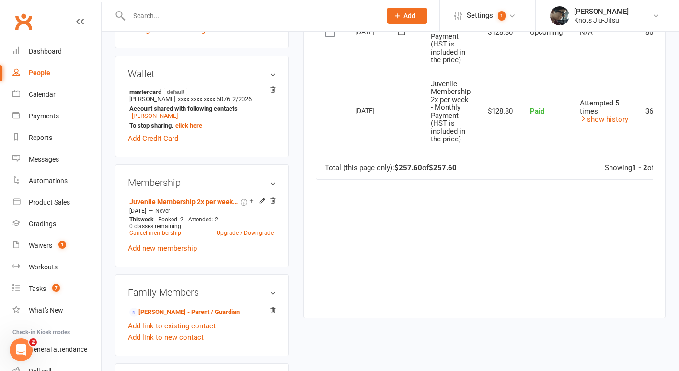
scroll to position [306, 0]
click at [234, 238] on li "Juvenile Membership 2x per week - Monthly Payment (HST is included in the price…" at bounding box center [201, 217] width 149 height 44
click at [235, 235] on link "Upgrade / Downgrade" at bounding box center [245, 232] width 57 height 7
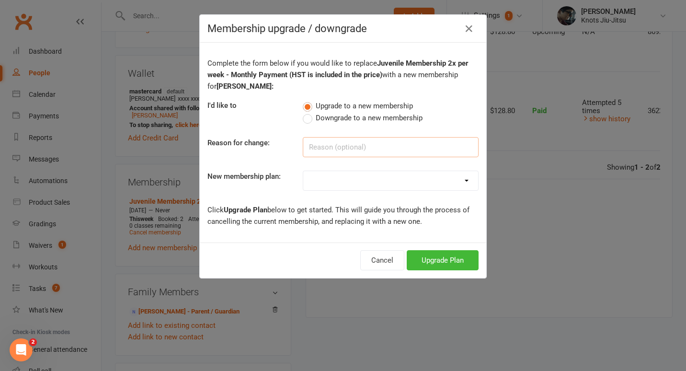
click at [346, 142] on input at bounding box center [391, 147] width 176 height 20
click at [352, 175] on select "129 - Adults Membership Unlimited - Monthly Payment 107.36 Adults Membership 3x…" at bounding box center [390, 180] width 175 height 19
select select "43"
click at [303, 171] on select "129 - Adults Membership Unlimited - Monthly Payment 107.36 Adults Membership 3x…" at bounding box center [390, 180] width 175 height 19
click at [436, 261] on button "Upgrade Plan" at bounding box center [443, 260] width 72 height 20
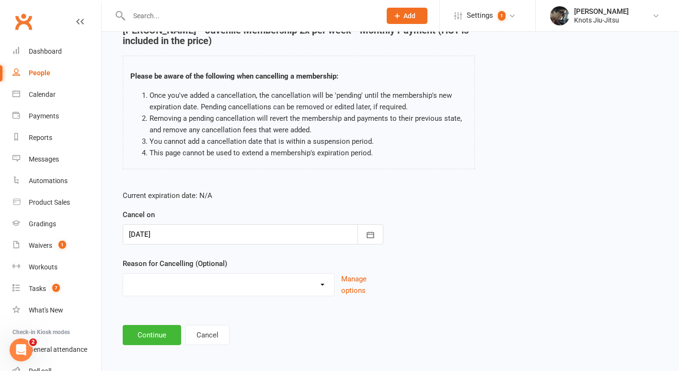
scroll to position [54, 0]
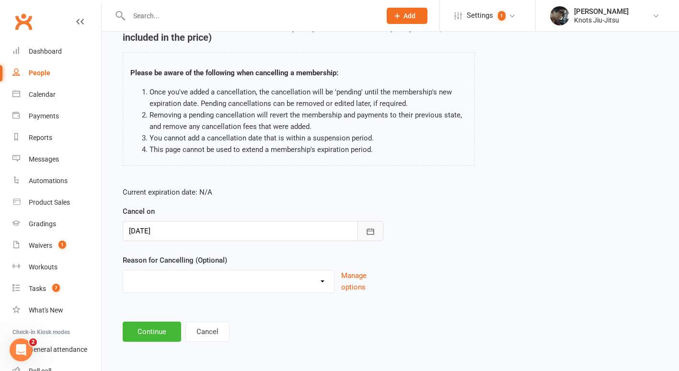
click at [361, 237] on button "button" at bounding box center [371, 231] width 26 height 20
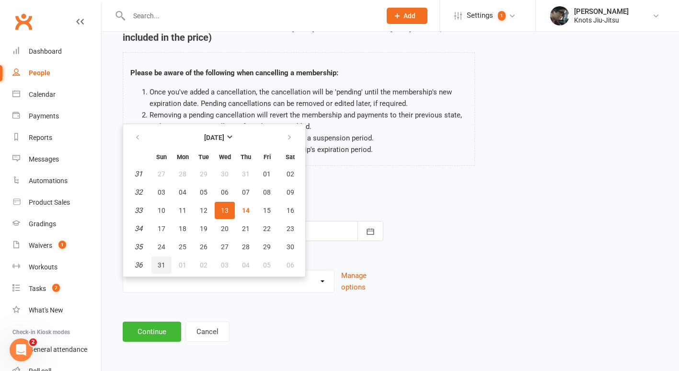
click at [164, 259] on button "31" at bounding box center [161, 264] width 20 height 17
type input "[DATE]"
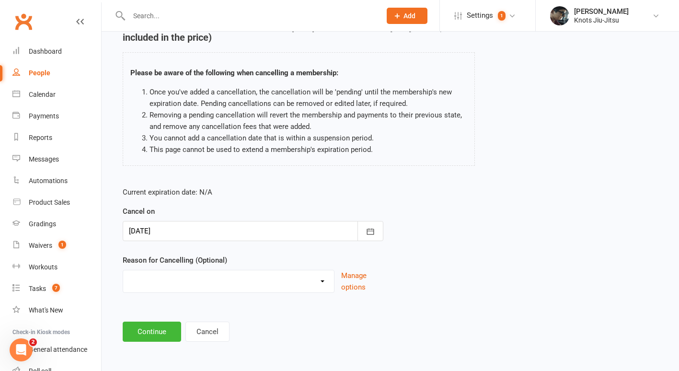
click at [208, 276] on select "Completed ETC Program Health Issues Holiday Inactivity Injury Job Related Membe…" at bounding box center [228, 279] width 211 height 19
select select "12"
click at [123, 270] on select "Completed ETC Program Health Issues Holiday Inactivity Injury Job Related Membe…" at bounding box center [228, 279] width 211 height 19
click at [153, 334] on button "Continue" at bounding box center [152, 332] width 58 height 20
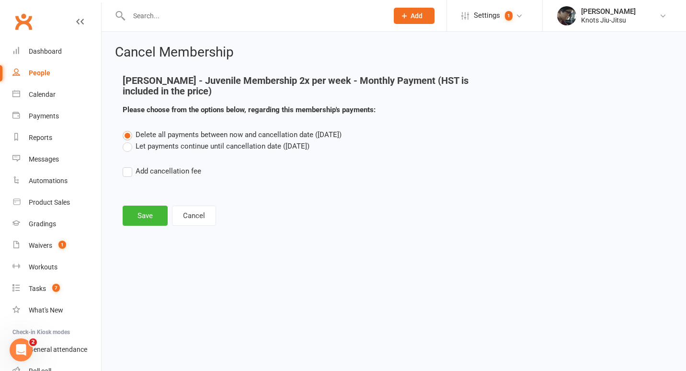
click at [147, 146] on label "Let payments continue until cancellation date ([DATE])" at bounding box center [216, 146] width 187 height 12
click at [129, 140] on input "Let payments continue until cancellation date ([DATE])" at bounding box center [126, 140] width 6 height 0
click at [127, 217] on button "Save" at bounding box center [145, 216] width 45 height 20
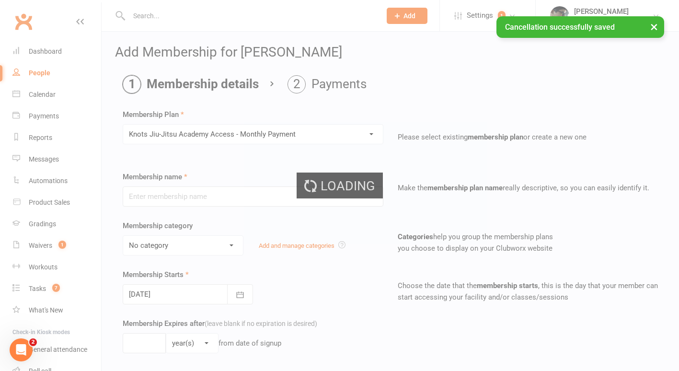
type input "Knots Jiu-Jitsu Academy Access - Monthly Payment"
select select "12"
type input "0"
select select "0"
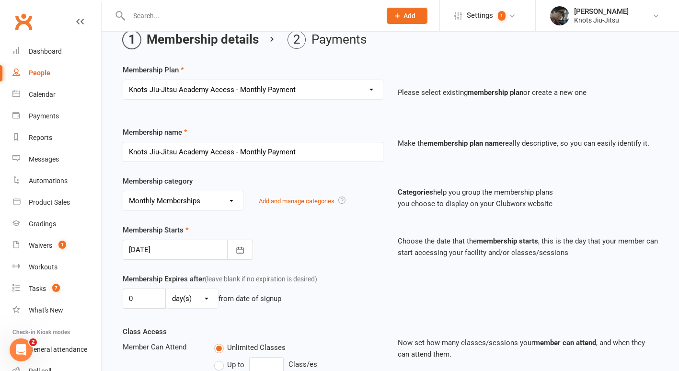
scroll to position [61, 0]
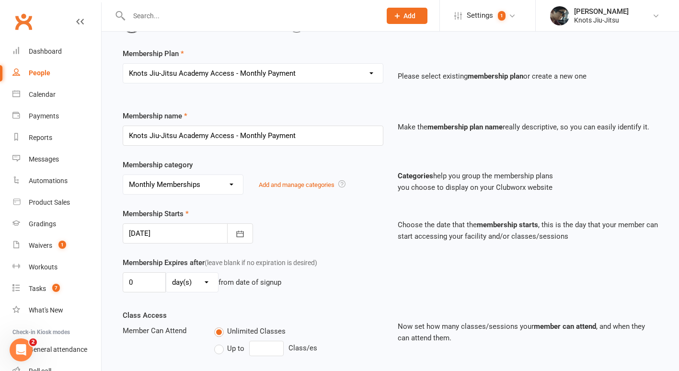
click at [201, 234] on div at bounding box center [188, 233] width 130 height 20
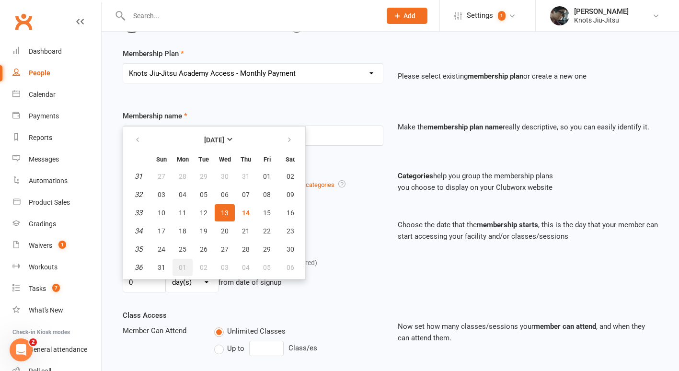
click at [182, 264] on span "01" at bounding box center [183, 268] width 8 height 8
type input "[DATE]"
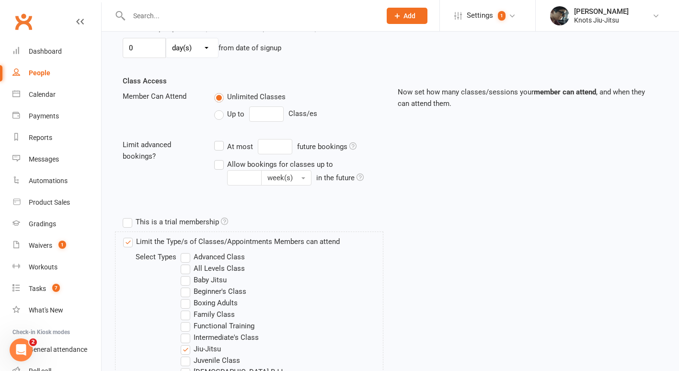
scroll to position [301, 0]
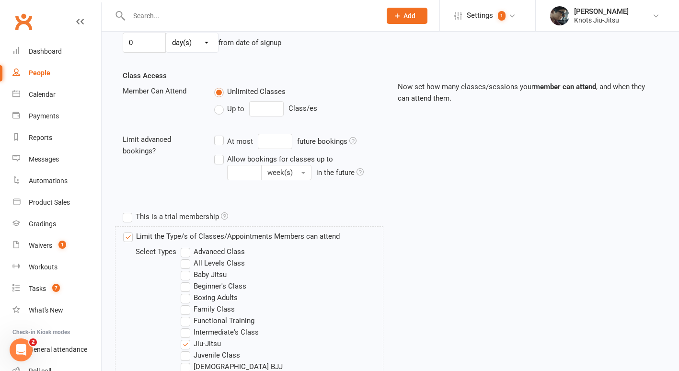
click at [136, 230] on div "Limit the Type/s of Classes/Appointments Members can attend Select Types Advanc…" at bounding box center [249, 353] width 268 height 254
click at [136, 240] on label "Limit the Type/s of Classes/Appointments Members can attend" at bounding box center [231, 237] width 217 height 12
click at [129, 231] on input "Limit the Type/s of Classes/Appointments Members can attend" at bounding box center [126, 231] width 6 height 0
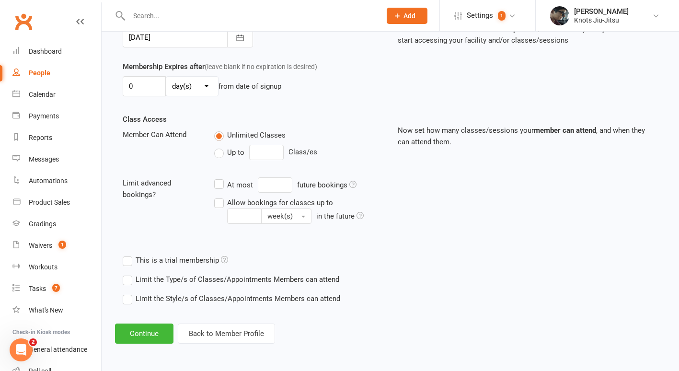
scroll to position [257, 0]
click at [137, 290] on div "Limit the Style/s of Classes/Appointments Members can attend Select Styles BJJ …" at bounding box center [317, 298] width 405 height 19
click at [137, 299] on label "Limit the Style/s of Classes/Appointments Members can attend" at bounding box center [232, 299] width 218 height 12
click at [129, 293] on input "Limit the Style/s of Classes/Appointments Members can attend" at bounding box center [126, 293] width 6 height 0
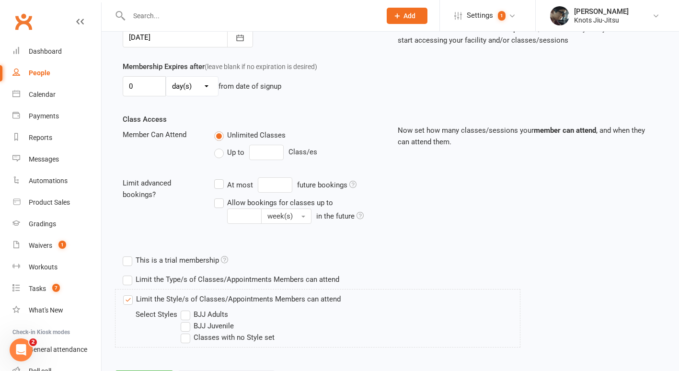
scroll to position [304, 0]
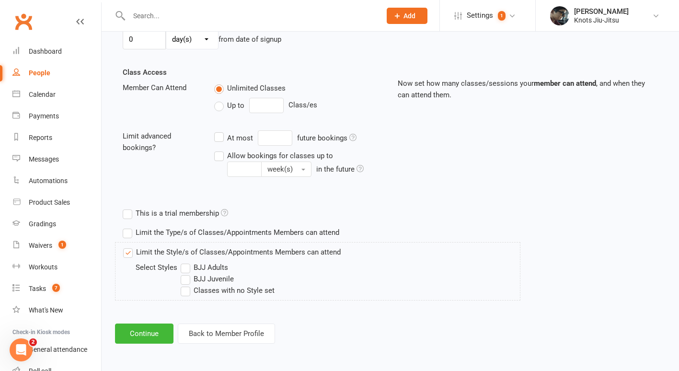
click at [193, 281] on label "BJJ Juvenile" at bounding box center [207, 279] width 53 height 12
click at [187, 273] on input "BJJ Juvenile" at bounding box center [184, 273] width 6 height 0
click at [155, 330] on button "Continue" at bounding box center [144, 334] width 58 height 20
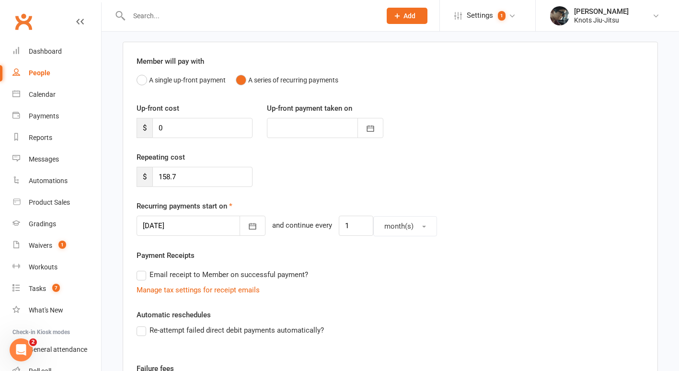
scroll to position [67, 0]
drag, startPoint x: 224, startPoint y: 176, endPoint x: 111, endPoint y: 174, distance: 112.7
click at [111, 174] on div "Add Membership for [PERSON_NAME] Membership details Payments Member will pay wi…" at bounding box center [391, 252] width 578 height 575
paste input "48.35"
type input "148.35"
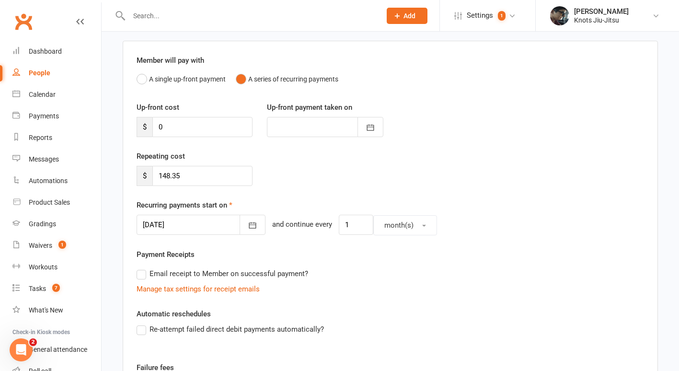
click at [332, 160] on div "Repeating cost $ 148.35" at bounding box center [390, 174] width 522 height 49
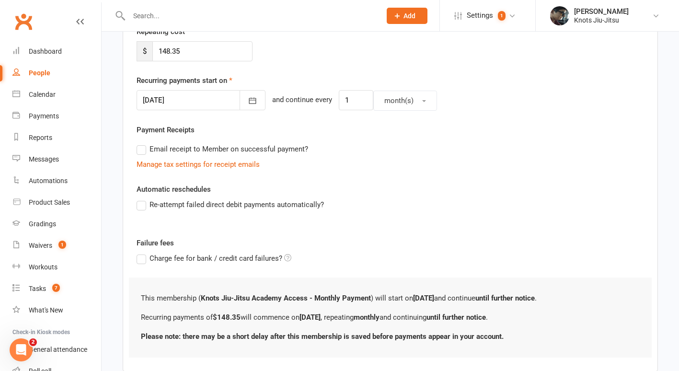
scroll to position [192, 0]
click at [293, 149] on label "Email receipt to Member on successful payment?" at bounding box center [223, 149] width 172 height 12
click at [143, 143] on input "Email receipt to Member on successful payment?" at bounding box center [140, 143] width 6 height 0
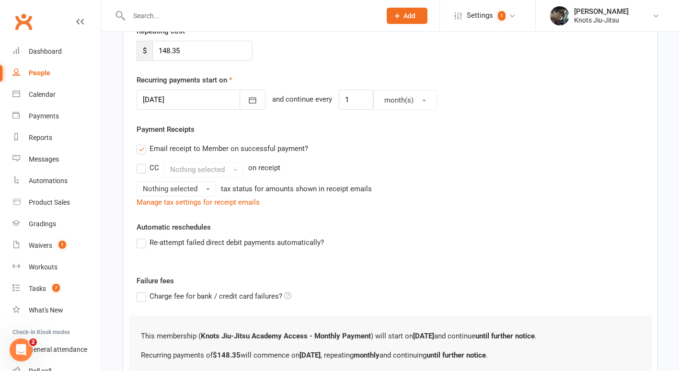
scroll to position [218, 0]
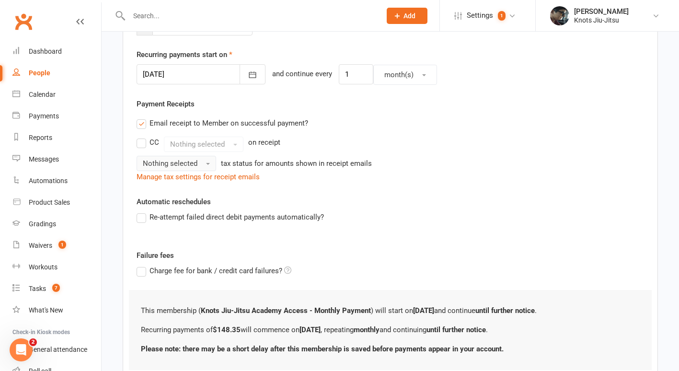
click at [192, 166] on span "Nothing selected" at bounding box center [170, 163] width 55 height 9
click at [186, 187] on link "Inc tax" at bounding box center [184, 183] width 95 height 19
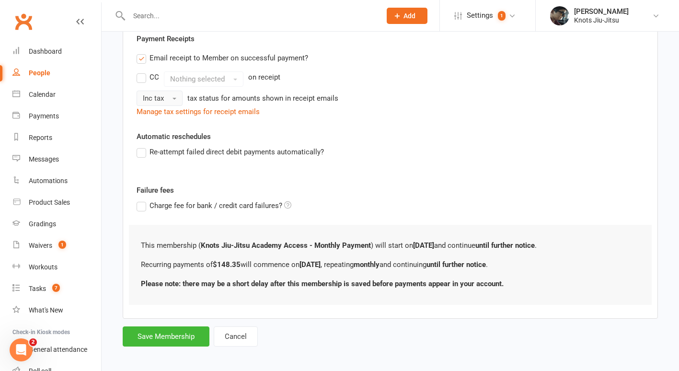
scroll to position [288, 0]
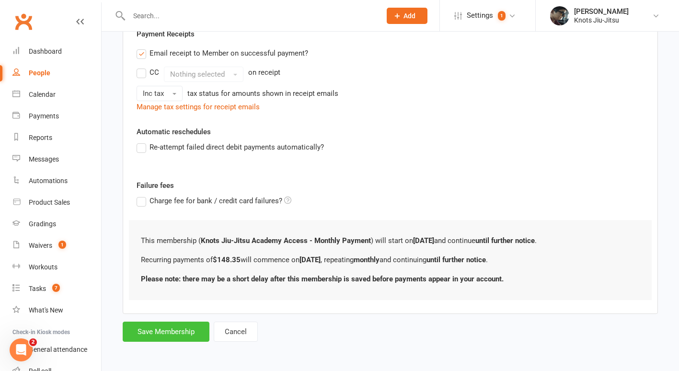
click at [164, 329] on button "Save Membership" at bounding box center [166, 332] width 87 height 20
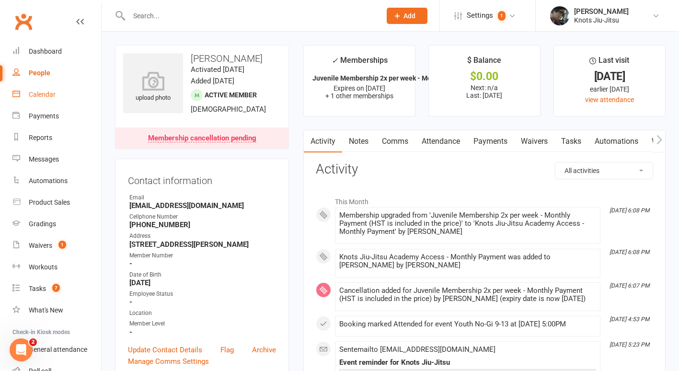
click at [45, 96] on div "Calendar" at bounding box center [42, 95] width 27 height 8
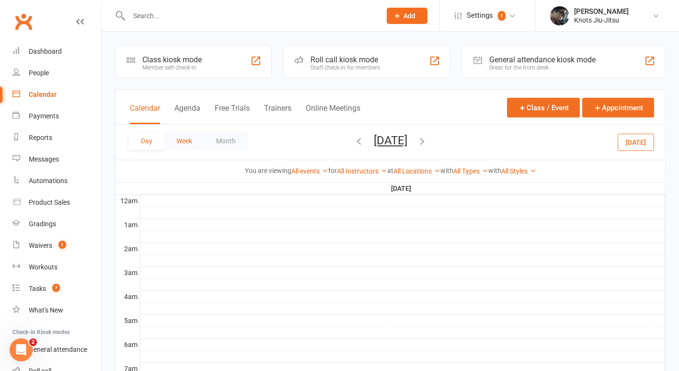
click at [185, 140] on button "Week" at bounding box center [184, 140] width 40 height 17
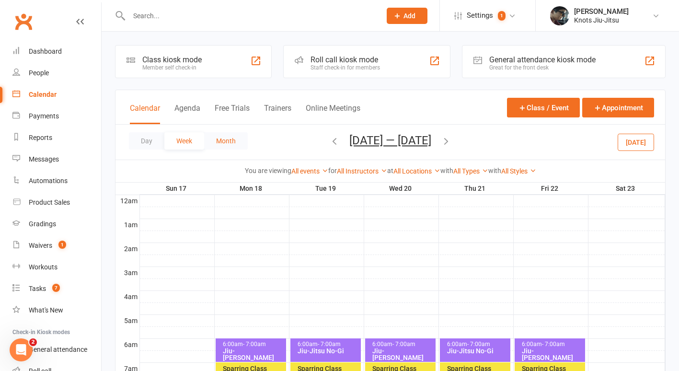
click at [219, 141] on button "Month" at bounding box center [226, 140] width 44 height 17
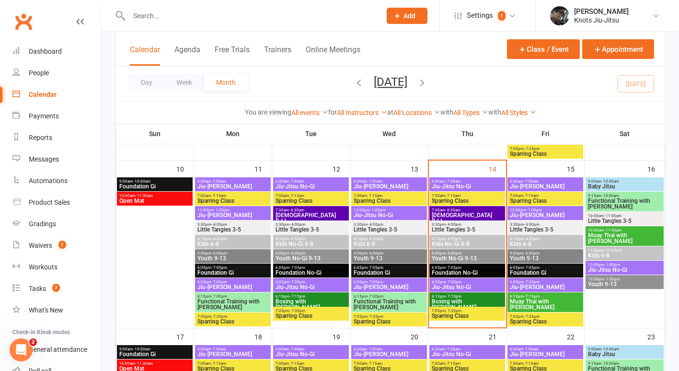
scroll to position [425, 0]
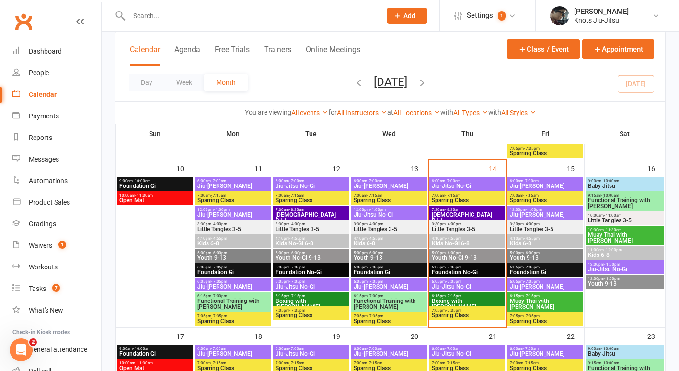
click at [453, 269] on span "Foundation No-Gi" at bounding box center [467, 272] width 72 height 6
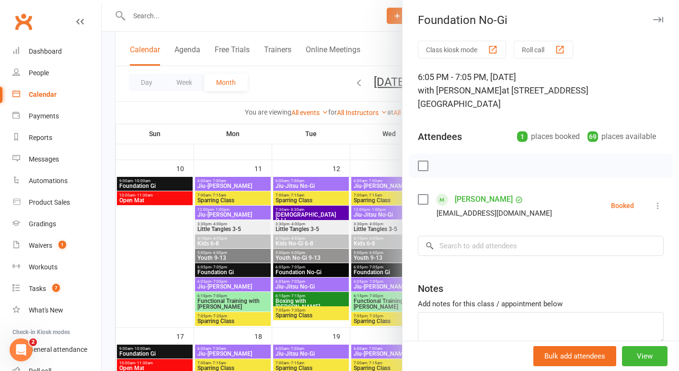
click at [355, 148] on div at bounding box center [391, 185] width 578 height 371
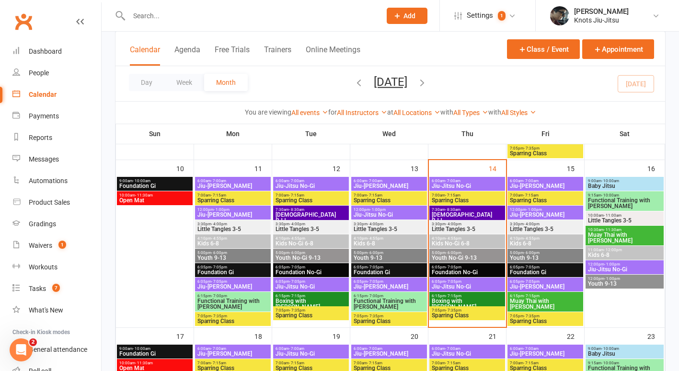
click at [477, 279] on span "6:05pm - 7:05pm" at bounding box center [467, 281] width 72 height 4
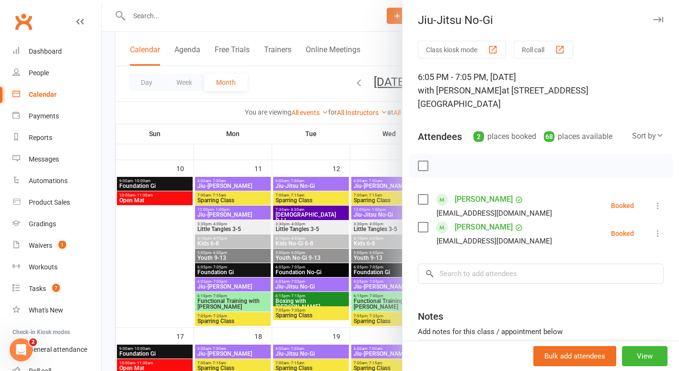
click at [342, 141] on div at bounding box center [391, 185] width 578 height 371
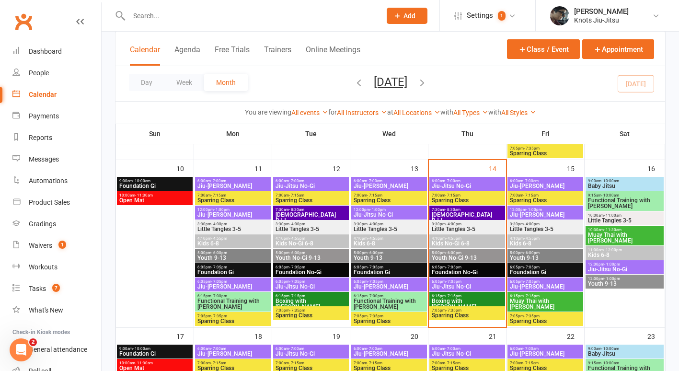
click at [465, 296] on span "6:15pm - 7:15pm" at bounding box center [467, 296] width 72 height 4
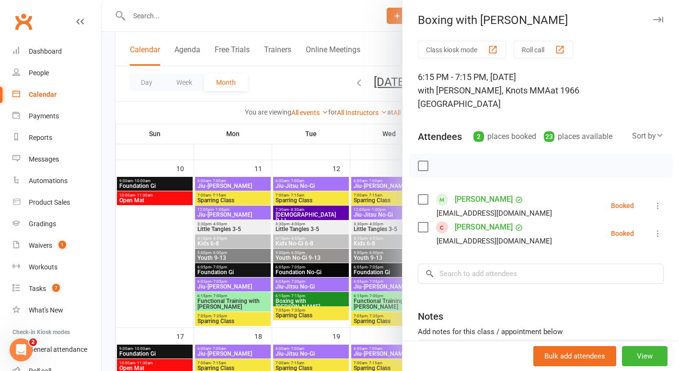
click at [348, 129] on div at bounding box center [391, 185] width 578 height 371
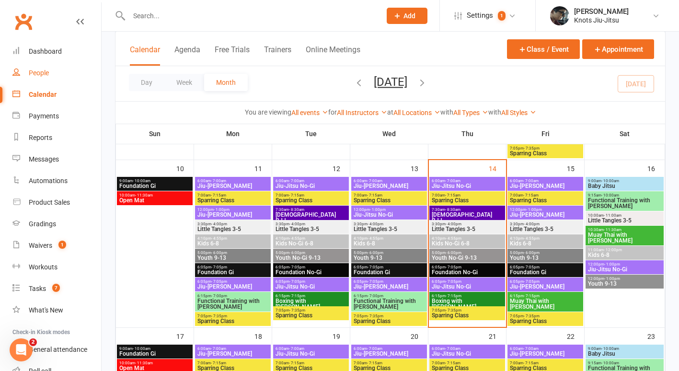
click at [42, 80] on link "People" at bounding box center [56, 73] width 89 height 22
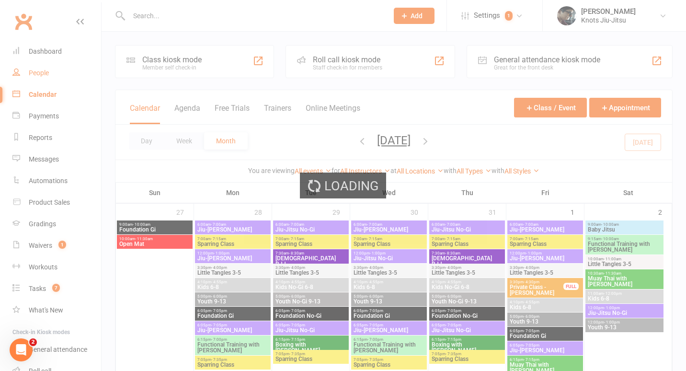
select select "100"
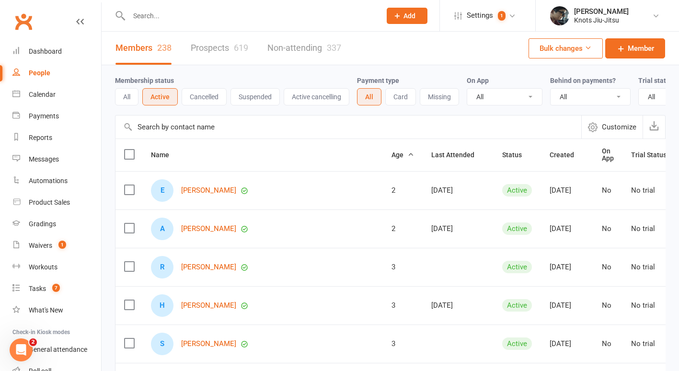
click at [204, 53] on link "Prospects 619" at bounding box center [220, 48] width 58 height 33
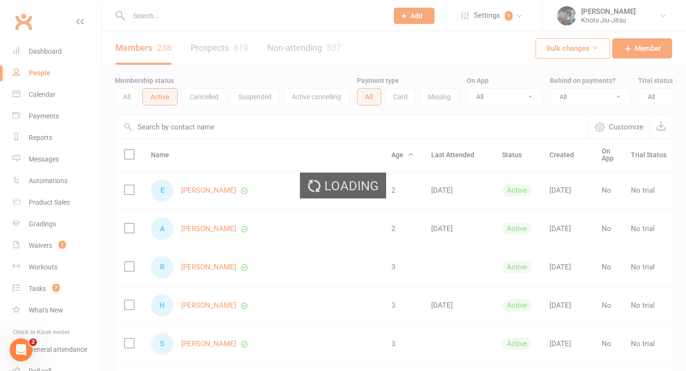
select select "100"
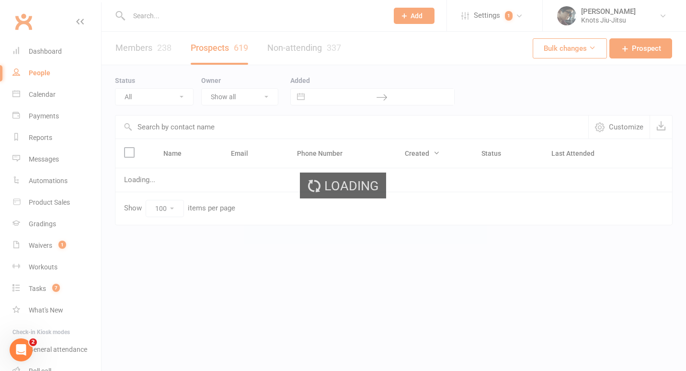
select select "Follow-up Email"
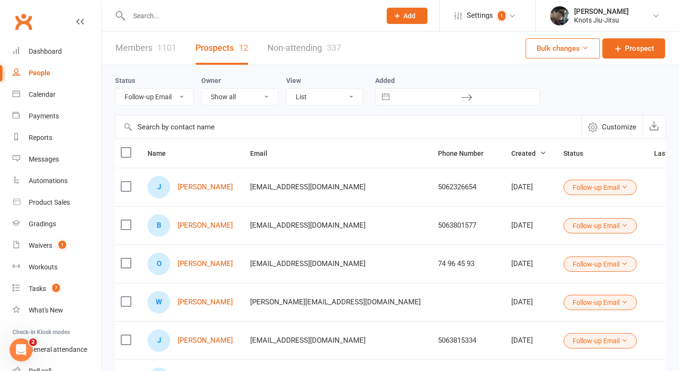
click at [161, 99] on select "All (No status set) (Invalid status) Initial Contact Follow-up Call Follow-up E…" at bounding box center [155, 97] width 78 height 16
select select
click at [116, 89] on select "All (No status set) (Invalid status) Initial Contact Follow-up Call Follow-up E…" at bounding box center [155, 97] width 78 height 16
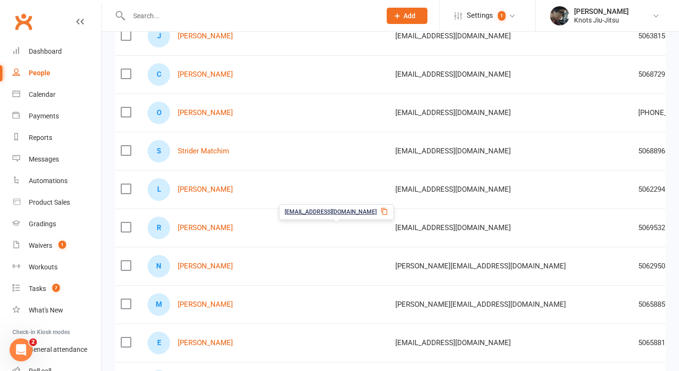
scroll to position [420, 0]
click at [198, 187] on link "[PERSON_NAME]" at bounding box center [205, 189] width 55 height 8
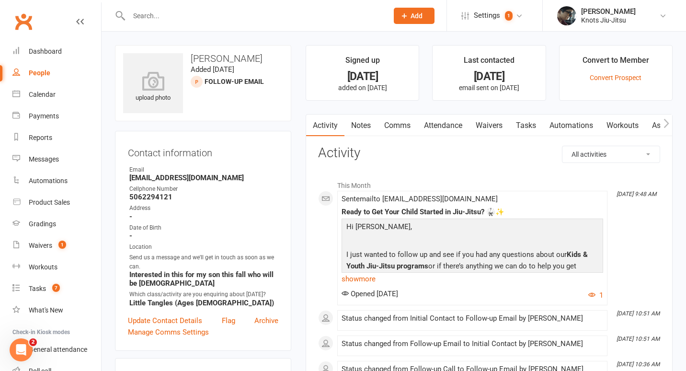
select select "100"
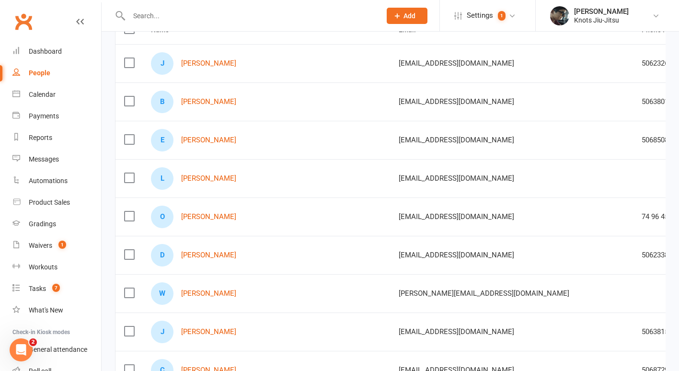
scroll to position [123, 0]
click at [197, 146] on div "E [PERSON_NAME]" at bounding box center [266, 140] width 231 height 23
click at [197, 142] on link "[PERSON_NAME]" at bounding box center [208, 141] width 55 height 8
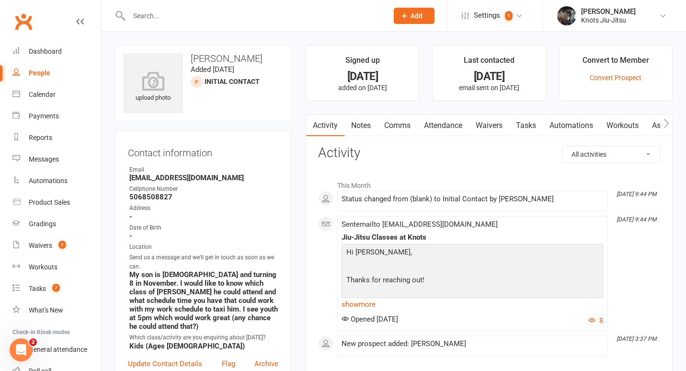
select select "100"
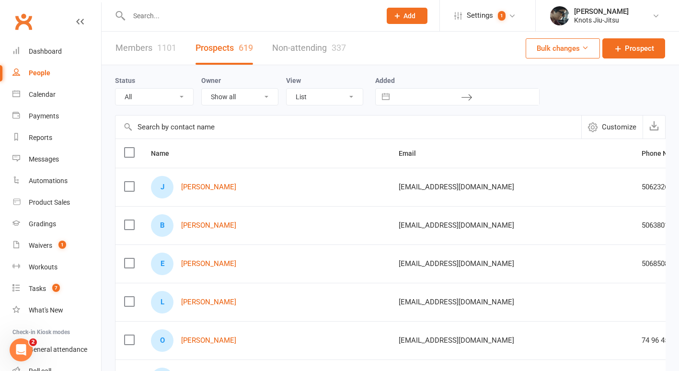
click at [150, 22] on input "text" at bounding box center [250, 15] width 248 height 13
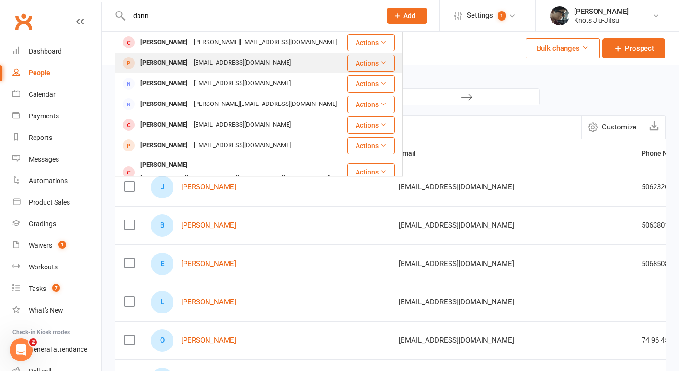
type input "dann"
click at [200, 58] on div "[EMAIL_ADDRESS][DOMAIN_NAME]" at bounding box center [242, 63] width 103 height 14
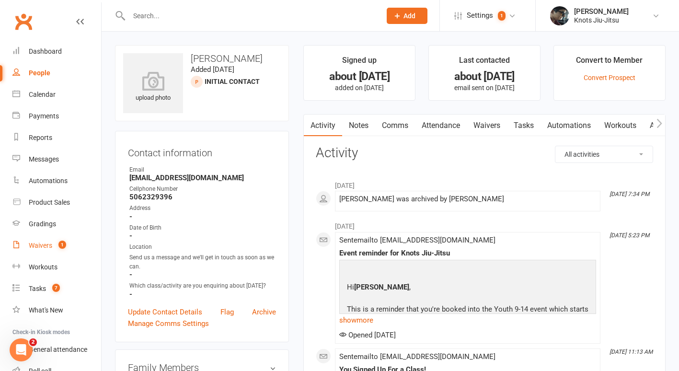
click at [38, 243] on div "Waivers" at bounding box center [40, 246] width 23 height 8
select select "100"
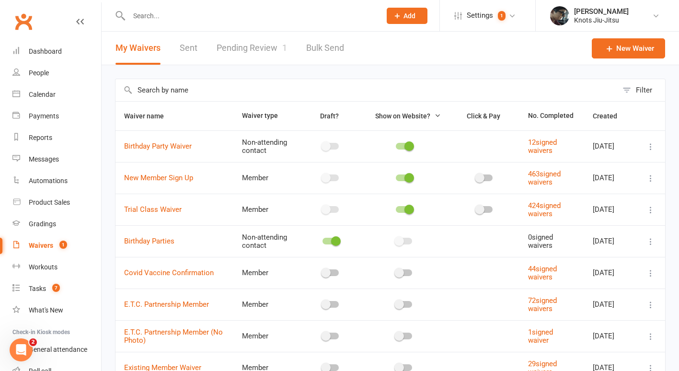
click at [254, 56] on link "Pending Review 1" at bounding box center [252, 48] width 70 height 33
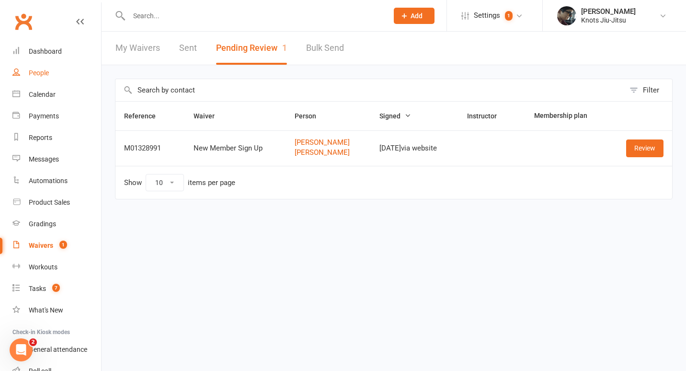
click at [40, 76] on div "People" at bounding box center [39, 73] width 20 height 8
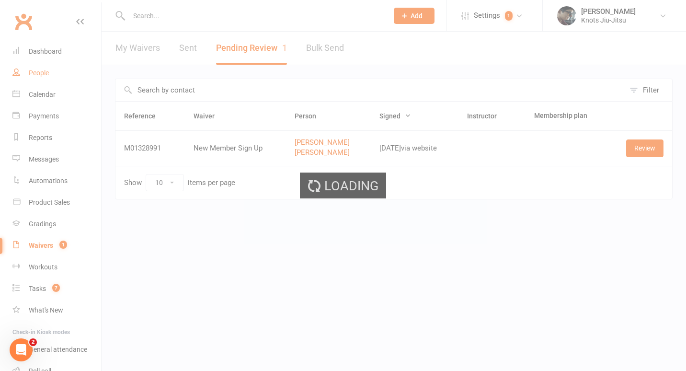
select select "100"
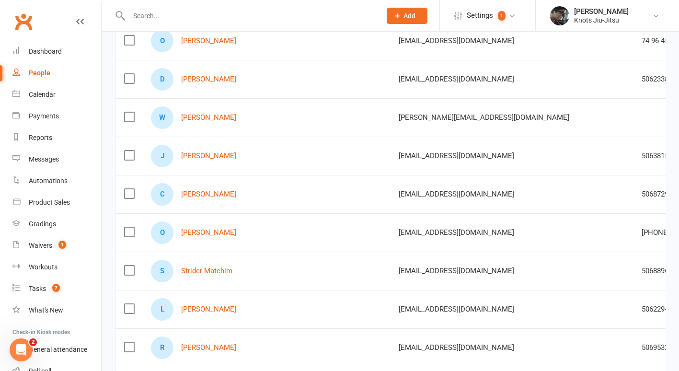
scroll to position [300, 0]
